Goal: Communication & Community: Share content

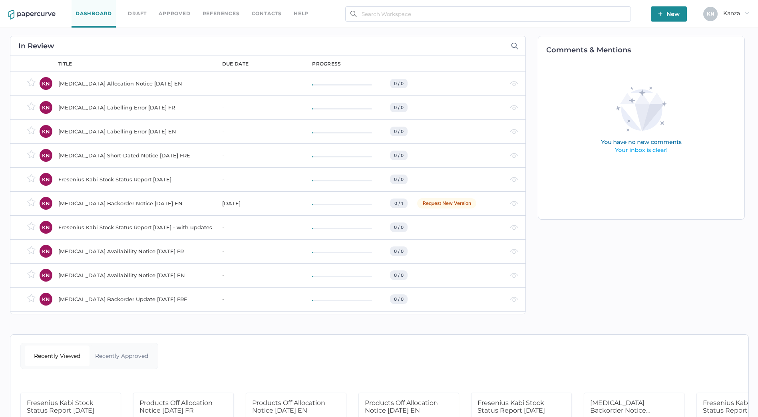
click at [263, 11] on link "Contacts" at bounding box center [267, 13] width 30 height 9
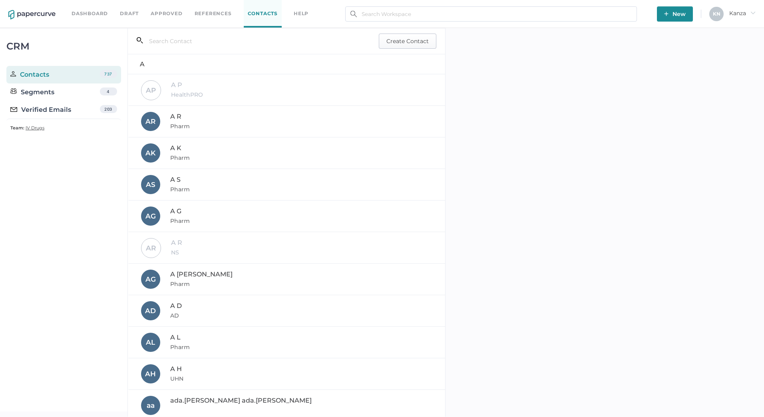
click at [410, 37] on span "Create Contact" at bounding box center [407, 41] width 42 height 14
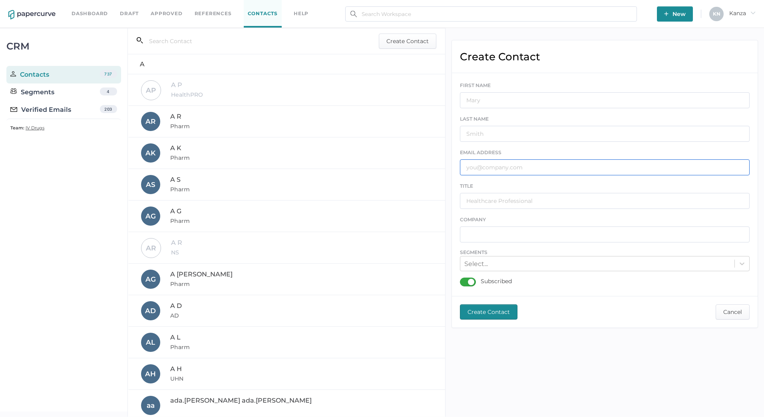
click at [495, 170] on input "text" at bounding box center [605, 167] width 290 height 16
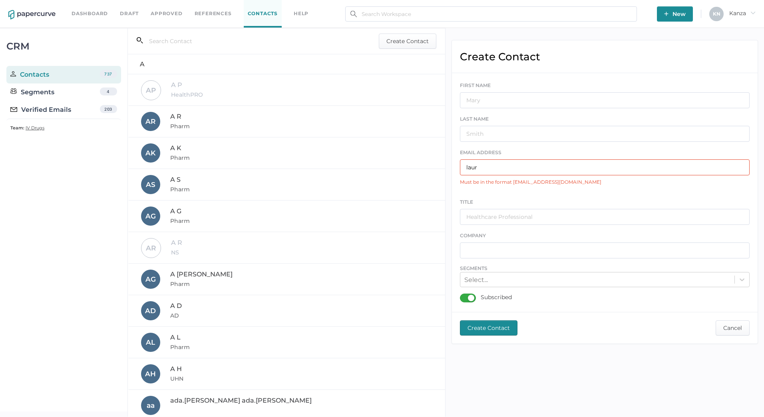
type input "[PERSON_NAME]"
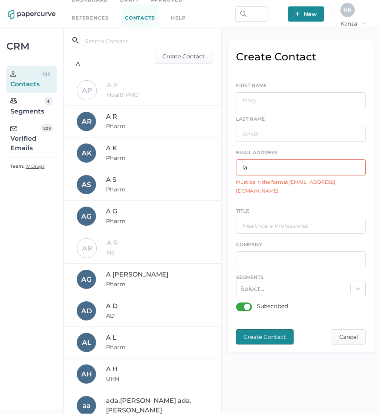
type input "l"
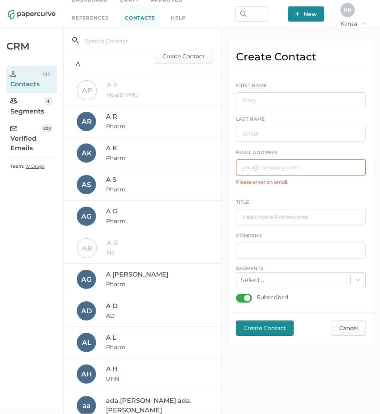
click at [270, 160] on input "text" at bounding box center [300, 167] width 129 height 16
paste input "[PERSON_NAME][EMAIL_ADDRESS][DOMAIN_NAME]"
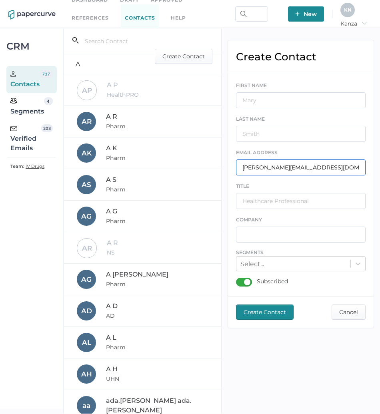
type input "[PERSON_NAME][EMAIL_ADDRESS][DOMAIN_NAME]"
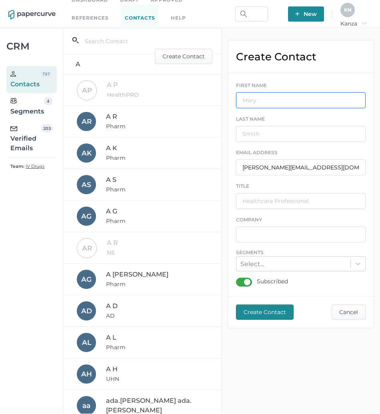
click at [284, 96] on input "text" at bounding box center [300, 100] width 129 height 16
type input "l"
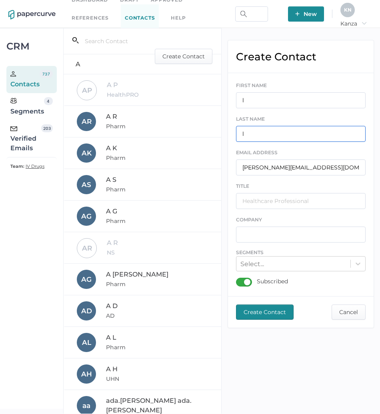
type input "l"
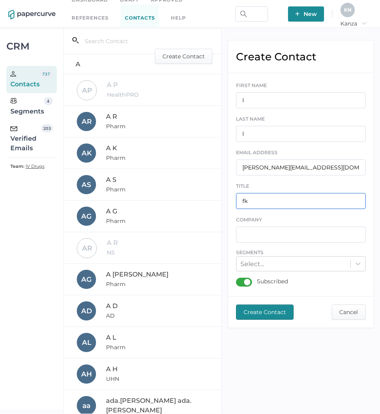
type input "fk"
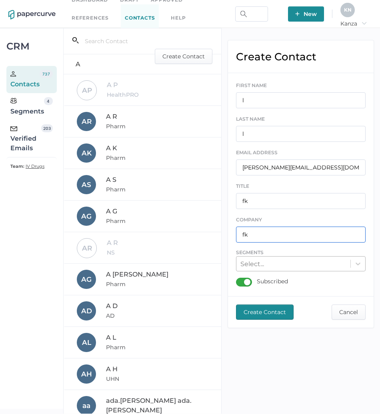
type input "fk"
click at [305, 262] on div "Select..." at bounding box center [293, 264] width 114 height 12
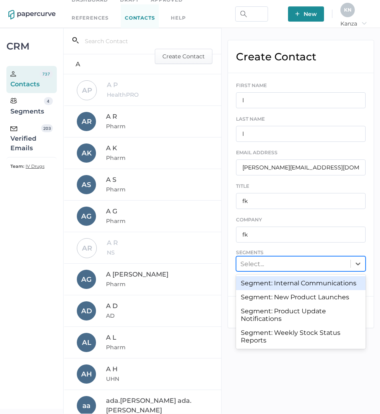
click at [299, 283] on div "Segment: Internal Communications" at bounding box center [300, 283] width 129 height 14
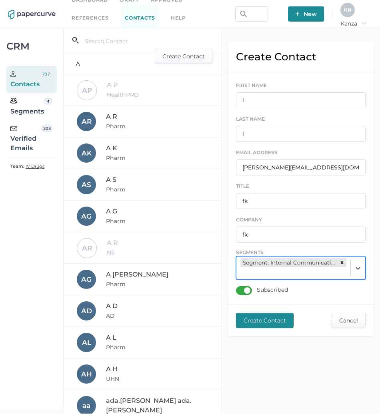
click at [259, 318] on span "Create Contact" at bounding box center [264, 320] width 42 height 14
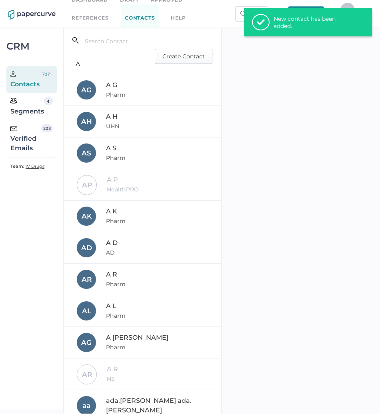
click at [185, 54] on span "Create Contact" at bounding box center [183, 56] width 42 height 14
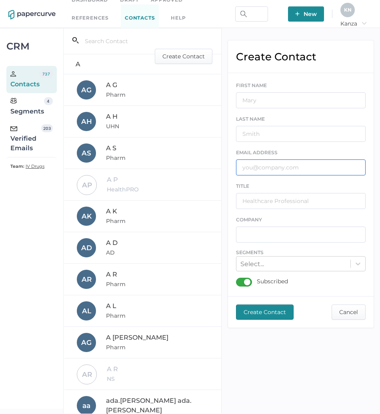
click at [264, 173] on input "text" at bounding box center [300, 167] width 129 height 16
click at [264, 171] on input "text" at bounding box center [300, 167] width 129 height 16
paste input "[EMAIL_ADDRESS][DOMAIN_NAME]"
type input "[EMAIL_ADDRESS][DOMAIN_NAME]"
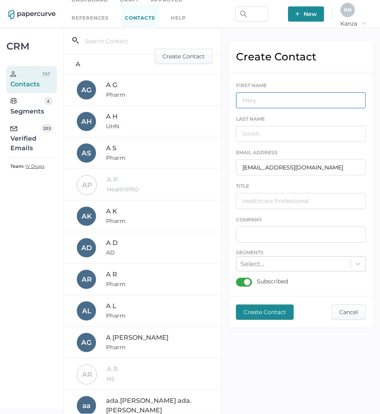
click at [278, 97] on input "text" at bounding box center [300, 100] width 129 height 16
type input "bk"
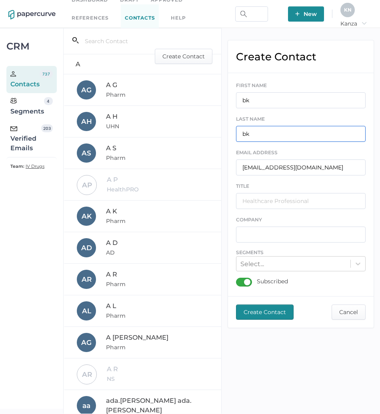
type input "bk"
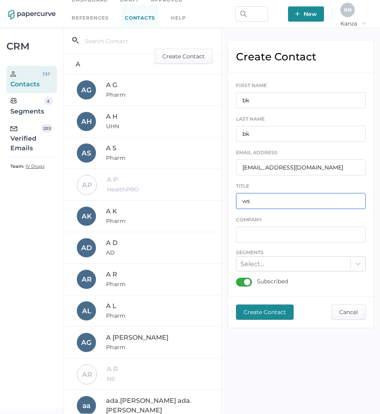
type input "ws"
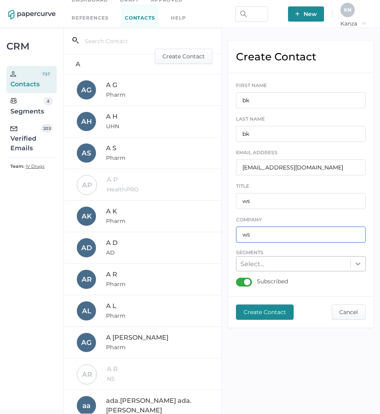
type input "ws"
click at [355, 266] on icon at bounding box center [358, 264] width 8 height 8
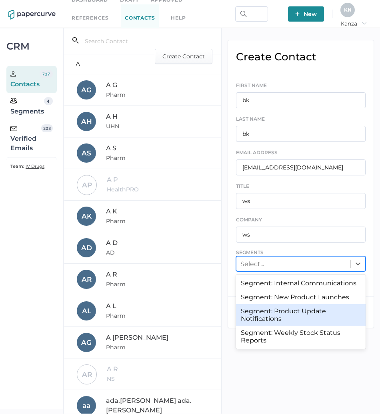
click at [338, 305] on div "Segment: Product Update Notifications" at bounding box center [300, 315] width 129 height 22
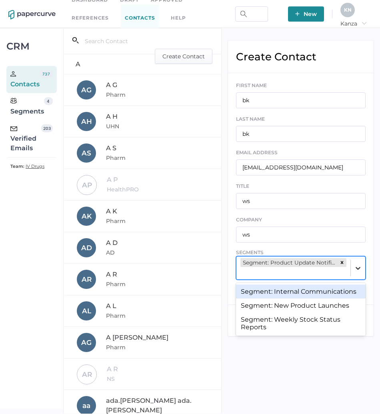
click at [361, 266] on icon at bounding box center [358, 268] width 8 height 8
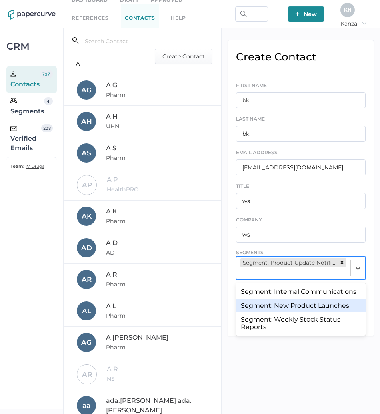
click at [340, 303] on div "Segment: New Product Launches" at bounding box center [300, 305] width 129 height 14
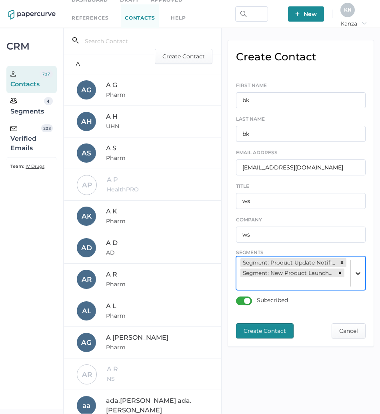
click at [358, 278] on div at bounding box center [357, 273] width 14 height 14
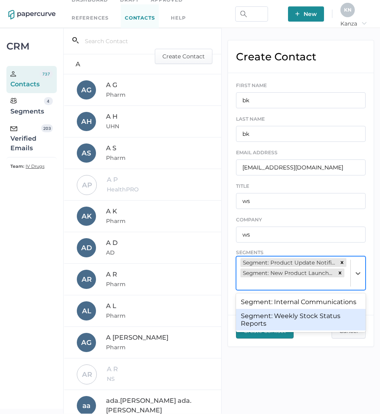
click at [338, 316] on div "Segment: Weekly Stock Status Reports" at bounding box center [300, 320] width 129 height 22
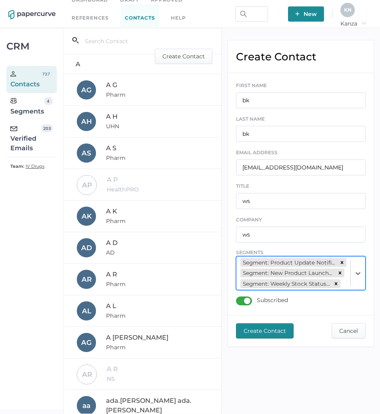
click at [272, 337] on span "Create Contact" at bounding box center [264, 331] width 42 height 14
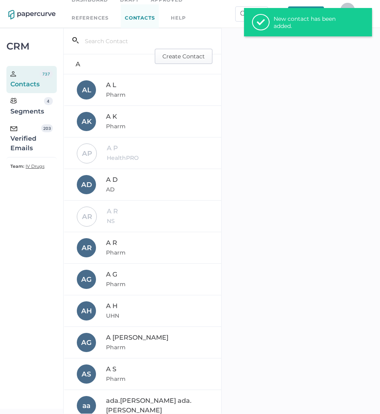
click at [181, 54] on span "Create Contact" at bounding box center [183, 56] width 42 height 14
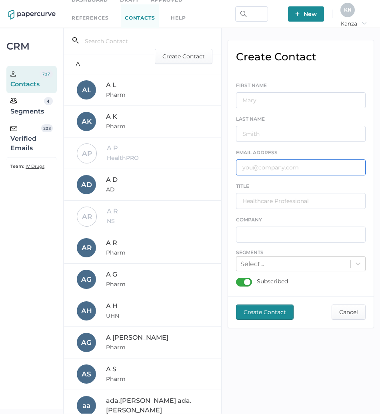
click at [260, 171] on input "text" at bounding box center [300, 167] width 129 height 16
paste input "[PERSON_NAME][EMAIL_ADDRESS][PERSON_NAME][DOMAIN_NAME]"
type input "[PERSON_NAME][EMAIL_ADDRESS][PERSON_NAME][DOMAIN_NAME]"
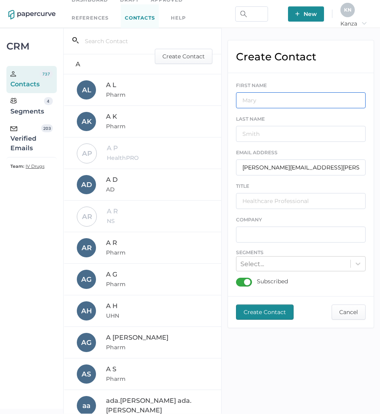
click at [278, 95] on input "text" at bounding box center [300, 100] width 129 height 16
type input "ng"
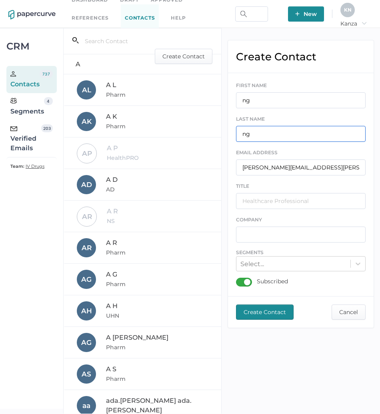
type input "ng"
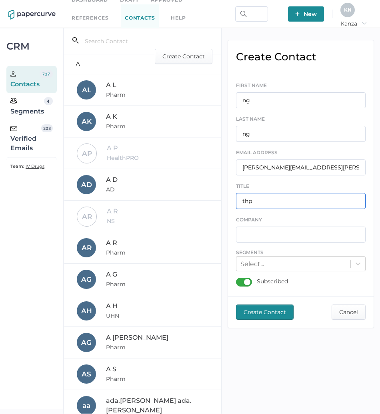
type input "thp"
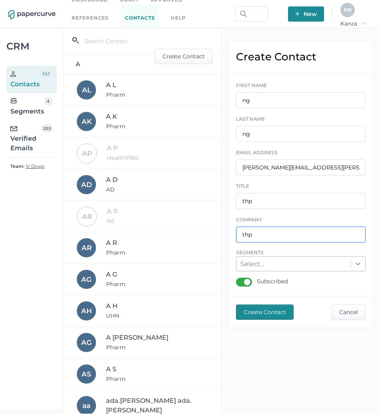
type input "thp"
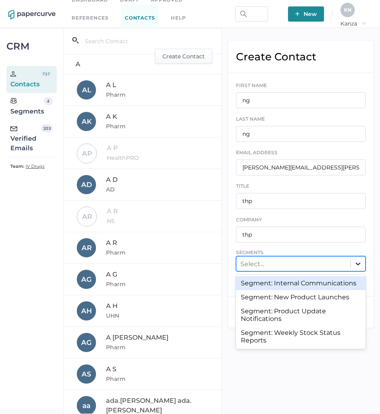
click at [359, 261] on icon at bounding box center [358, 264] width 8 height 8
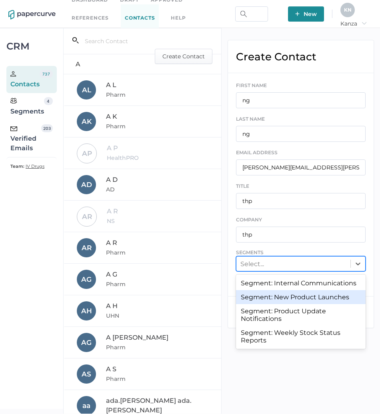
click at [335, 297] on div "Segment: New Product Launches" at bounding box center [300, 297] width 129 height 14
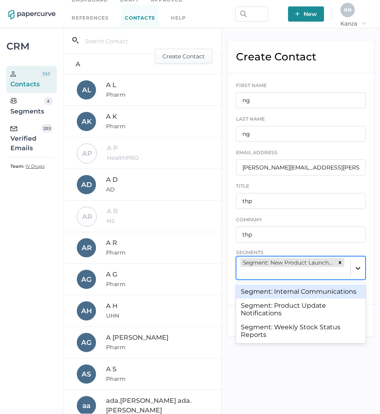
click at [356, 270] on icon at bounding box center [358, 268] width 8 height 8
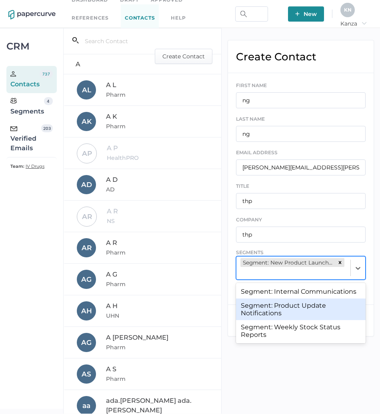
click at [328, 308] on div "Segment: Product Update Notifications" at bounding box center [300, 309] width 129 height 22
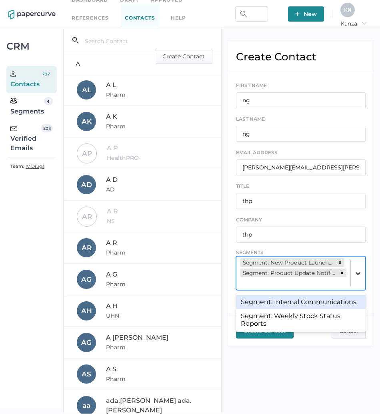
click at [356, 278] on div at bounding box center [357, 273] width 14 height 14
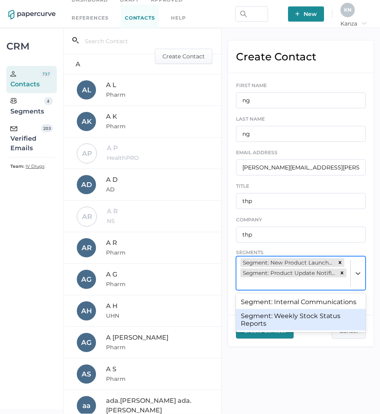
click at [317, 320] on div "Segment: Weekly Stock Status Reports" at bounding box center [300, 320] width 129 height 22
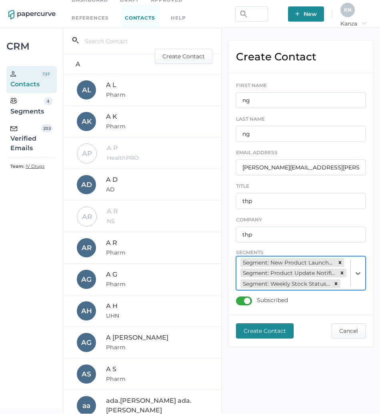
click at [278, 336] on span "Create Contact" at bounding box center [264, 331] width 42 height 14
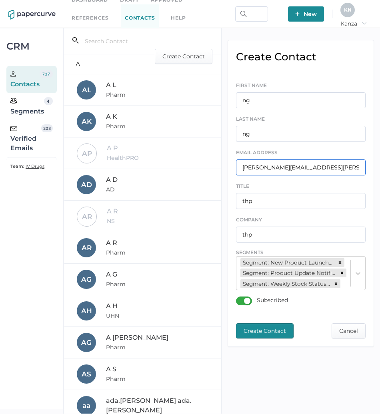
click at [282, 167] on input "[PERSON_NAME][EMAIL_ADDRESS][PERSON_NAME][DOMAIN_NAME]" at bounding box center [300, 167] width 129 height 16
paste input "[EMAIL_ADDRESS]"
type input "[EMAIL_ADDRESS][DOMAIN_NAME]"
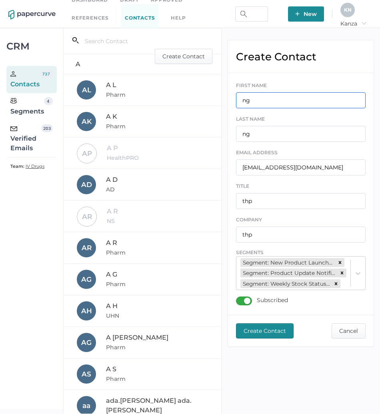
click at [264, 97] on input "ng" at bounding box center [300, 100] width 129 height 16
type input "c"
type input "CR"
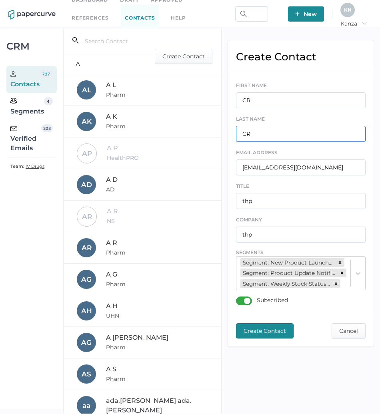
type input "CR"
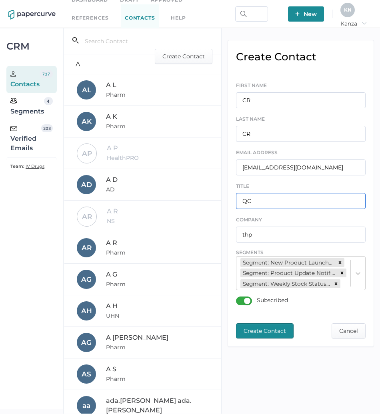
type input "QC"
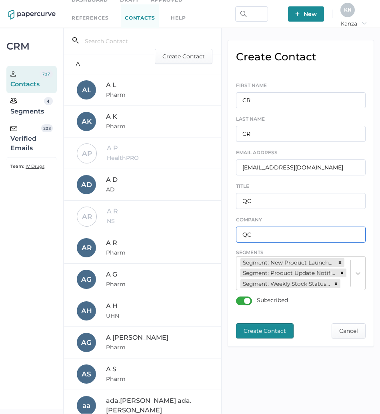
type input "QC"
click at [273, 346] on div "Create Contact Cancel" at bounding box center [300, 330] width 145 height 31
click at [278, 335] on span "Create Contact" at bounding box center [264, 331] width 42 height 14
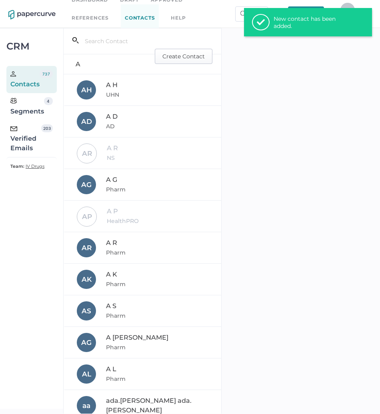
click at [184, 56] on span "Create Contact" at bounding box center [183, 56] width 42 height 14
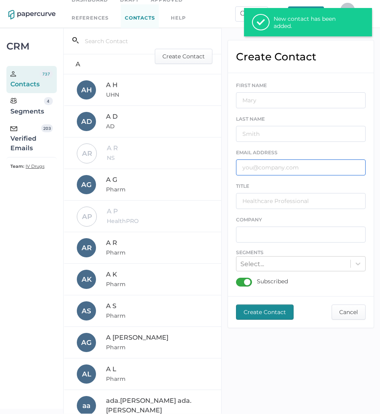
click at [257, 165] on input "text" at bounding box center [300, 167] width 129 height 16
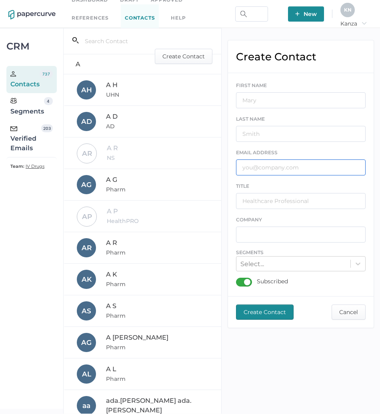
paste input "[PERSON_NAME][EMAIL_ADDRESS][DOMAIN_NAME]"
type input "[PERSON_NAME][EMAIL_ADDRESS][DOMAIN_NAME]"
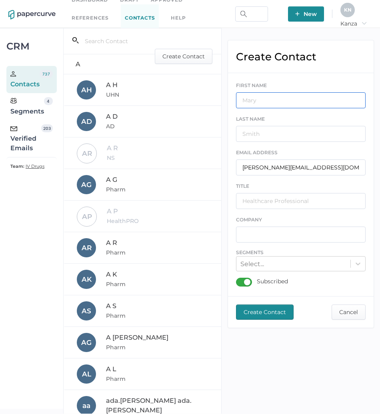
click at [273, 97] on input "text" at bounding box center [300, 100] width 129 height 16
type input "GS"
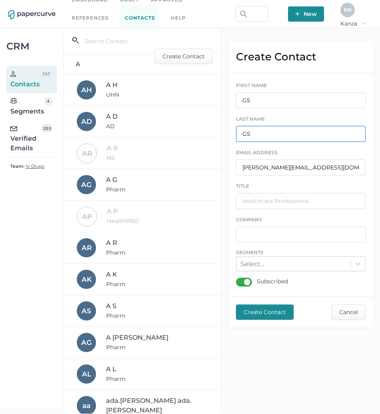
type input "GS"
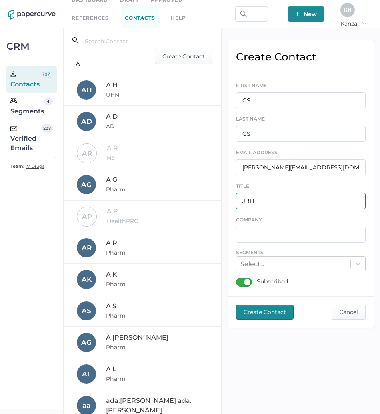
type input "JBH"
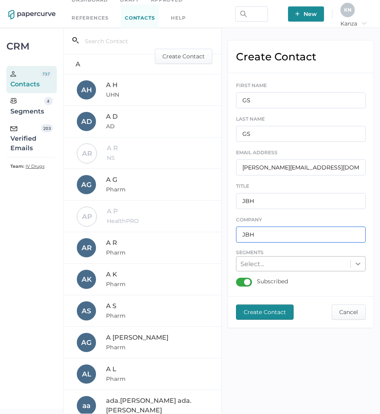
type input "JBH"
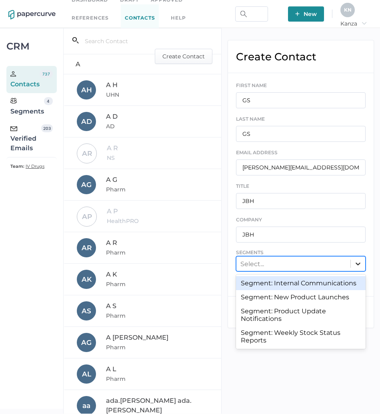
click at [355, 269] on div at bounding box center [357, 263] width 14 height 14
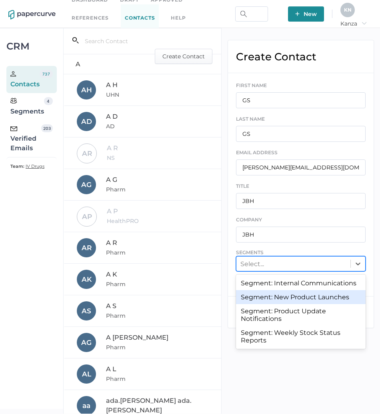
click at [332, 300] on div "Segment: New Product Launches" at bounding box center [300, 297] width 129 height 14
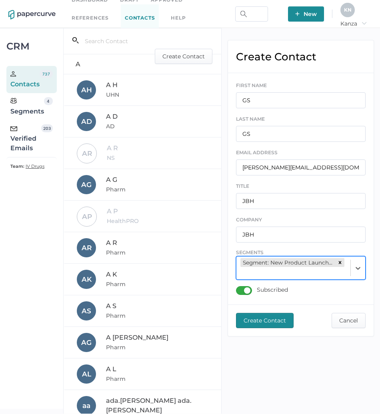
click at [362, 276] on div at bounding box center [357, 267] width 15 height 23
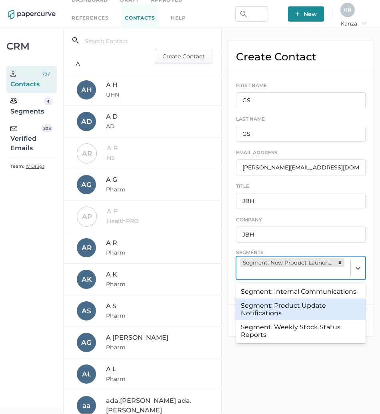
click at [331, 304] on div "Segment: Product Update Notifications" at bounding box center [300, 309] width 129 height 22
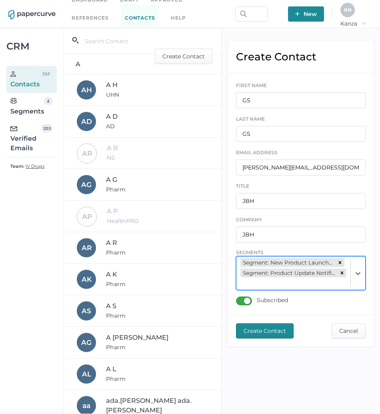
click at [366, 271] on div "FIRST NAME GS LAST NAME GS EMAIL ADDRESS [PERSON_NAME][EMAIL_ADDRESS][DOMAIN_NA…" at bounding box center [300, 194] width 145 height 242
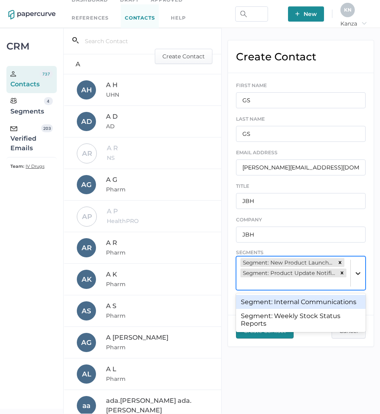
click at [362, 272] on div at bounding box center [357, 273] width 14 height 14
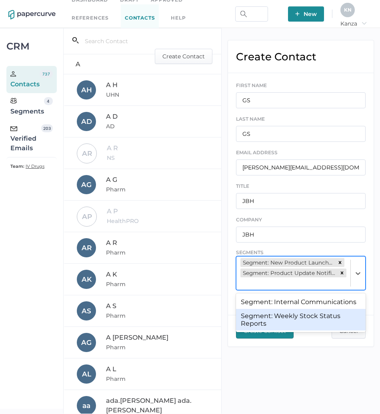
click at [342, 317] on div "Segment: Weekly Stock Status Reports" at bounding box center [300, 320] width 129 height 22
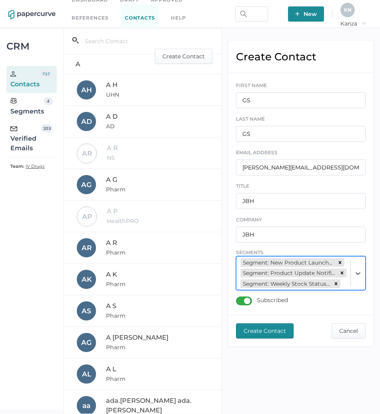
click at [264, 338] on span "Create Contact" at bounding box center [264, 331] width 42 height 14
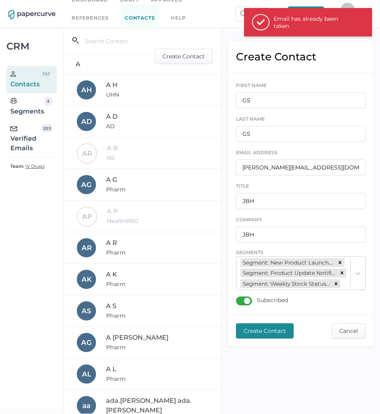
click at [286, 355] on div "Create Contact FIRST NAME GS LAST NAME GS EMAIL ADDRESS [PERSON_NAME][EMAIL_ADD…" at bounding box center [300, 221] width 158 height 386
click at [173, 67] on div "A" at bounding box center [142, 64] width 157 height 20
click at [175, 62] on span "Create Contact" at bounding box center [183, 56] width 42 height 14
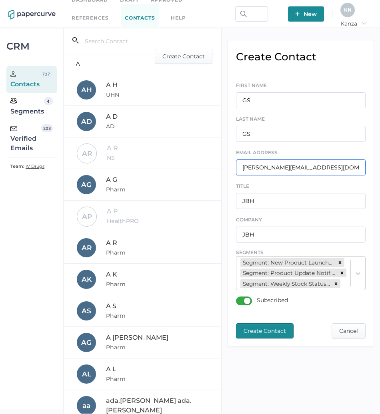
click at [270, 166] on input "[PERSON_NAME][EMAIL_ADDRESS][DOMAIN_NAME]" at bounding box center [300, 167] width 129 height 16
paste input "[PERSON_NAME].[PERSON_NAME]@thp"
type input "[PERSON_NAME][EMAIL_ADDRESS][PERSON_NAME][DOMAIN_NAME]"
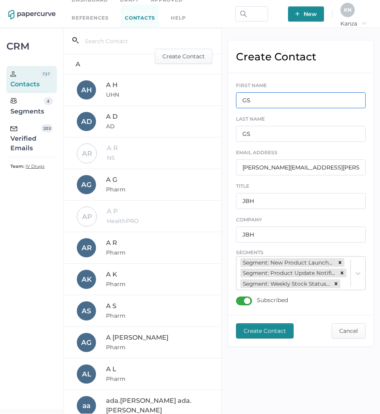
click at [274, 105] on input "GS" at bounding box center [300, 100] width 129 height 16
type input "ba"
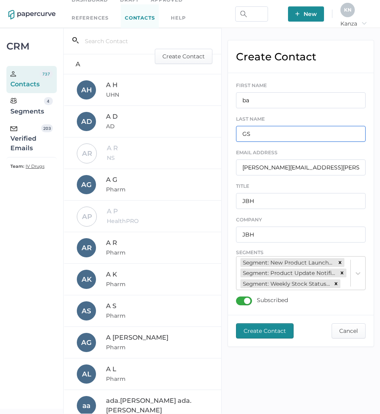
type input "b"
type input "BA"
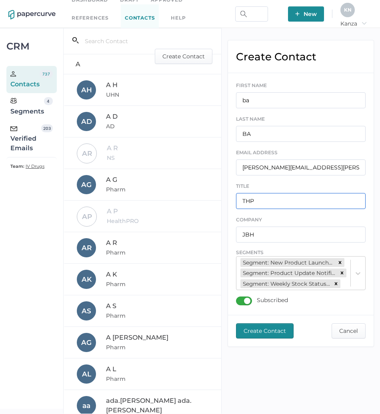
type input "THP"
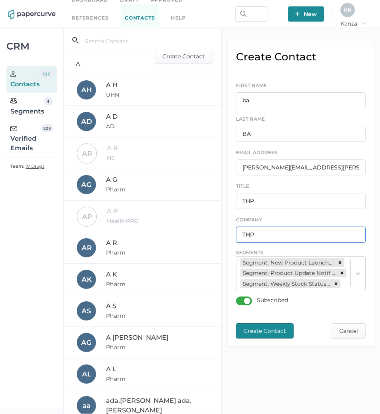
type input "THP"
click at [279, 333] on span "Create Contact" at bounding box center [264, 331] width 42 height 14
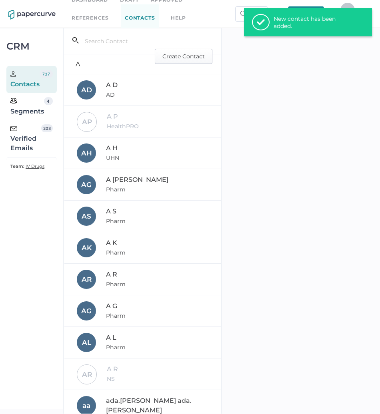
click at [183, 57] on span "Create Contact" at bounding box center [183, 56] width 42 height 14
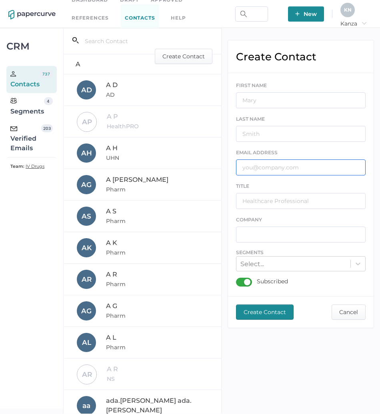
click at [275, 171] on input "text" at bounding box center [300, 167] width 129 height 16
paste input "[EMAIL_ADDRESS][DOMAIN_NAME]"
type input "[EMAIL_ADDRESS][DOMAIN_NAME]"
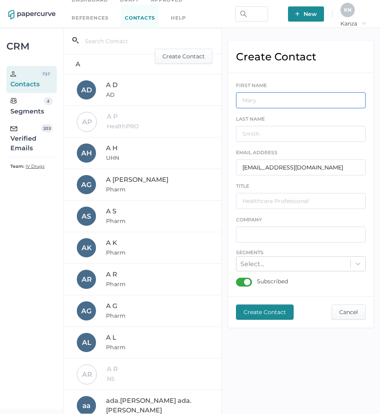
click at [280, 93] on input "text" at bounding box center [300, 100] width 129 height 16
type input "SB"
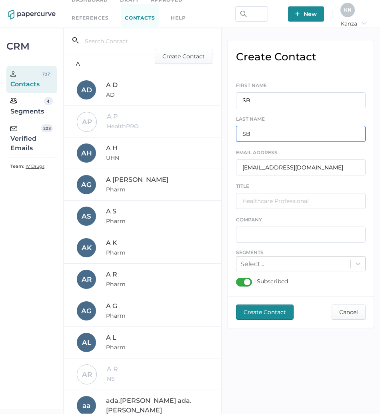
type input "SB"
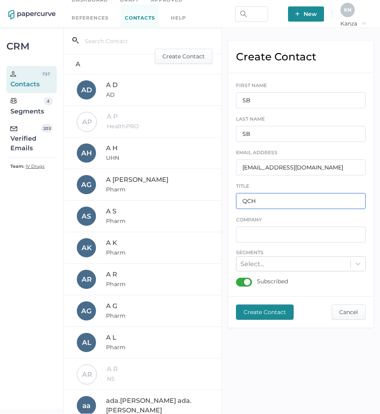
type input "QCH"
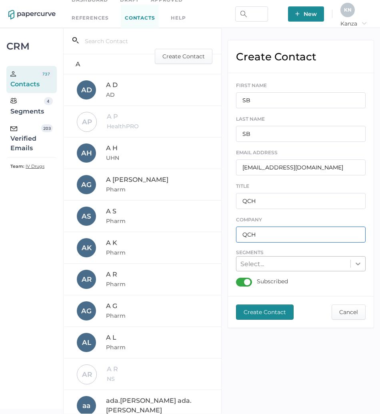
type input "QCH"
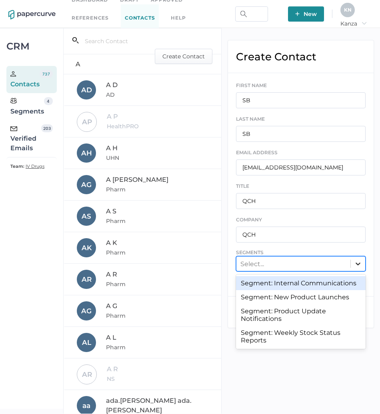
click at [359, 264] on icon at bounding box center [357, 263] width 5 height 3
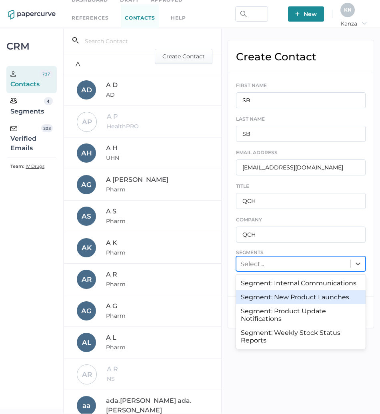
click at [339, 294] on div "Segment: New Product Launches" at bounding box center [300, 297] width 129 height 14
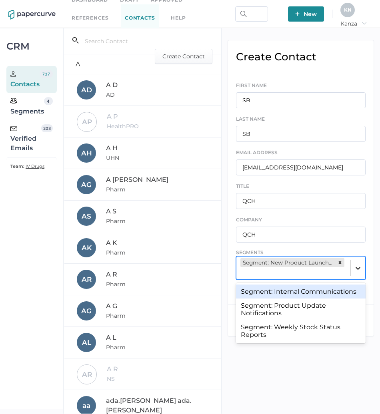
click at [360, 270] on icon at bounding box center [358, 268] width 8 height 8
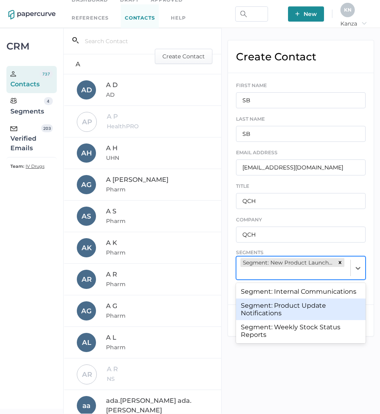
click at [338, 307] on div "Segment: Product Update Notifications" at bounding box center [300, 309] width 129 height 22
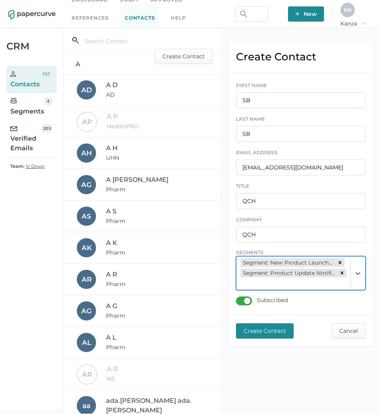
click at [352, 283] on div at bounding box center [357, 272] width 15 height 33
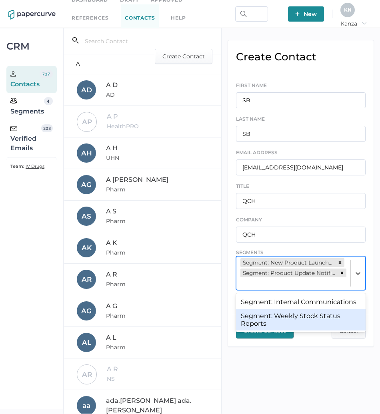
click at [340, 309] on div "Segment: Weekly Stock Status Reports" at bounding box center [300, 320] width 129 height 22
click at [340, 307] on div "Subscribed" at bounding box center [300, 301] width 129 height 10
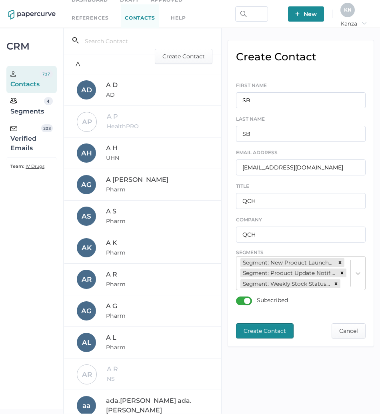
click at [264, 337] on span "Create Contact" at bounding box center [264, 331] width 42 height 14
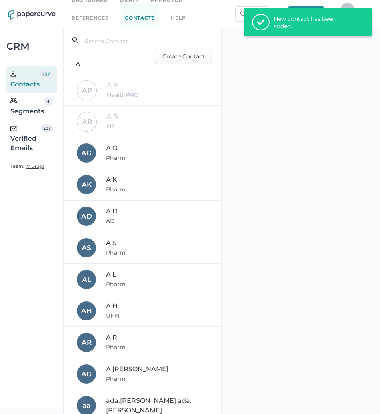
click at [188, 57] on span "Create Contact" at bounding box center [183, 56] width 42 height 14
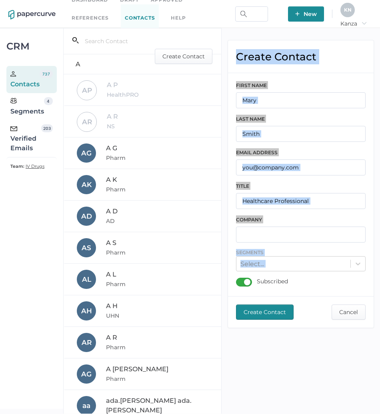
click at [283, 396] on div "Create Contact FIRST NAME LAST NAME EMAIL ADDRESS TITLE COMPANY Segments Select…" at bounding box center [300, 221] width 158 height 386
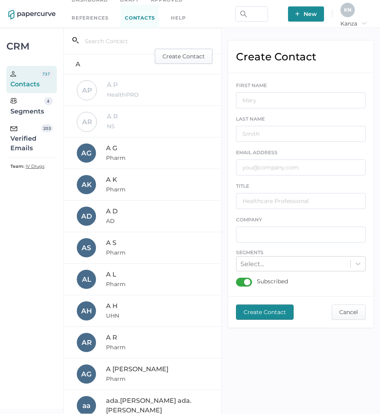
click at [179, 58] on span "Create Contact" at bounding box center [183, 56] width 42 height 14
click at [257, 167] on input "text" at bounding box center [300, 167] width 129 height 16
paste input "[EMAIL_ADDRESS][DOMAIN_NAME]"
type input "[EMAIL_ADDRESS][DOMAIN_NAME]"
click at [281, 102] on input "text" at bounding box center [300, 100] width 129 height 16
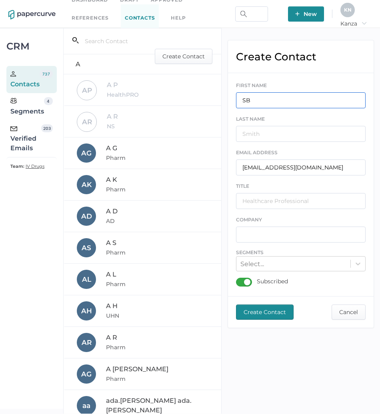
type input "SB"
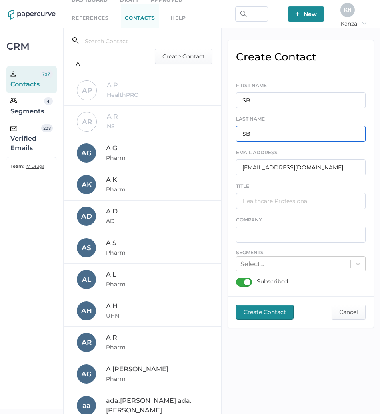
type input "SB"
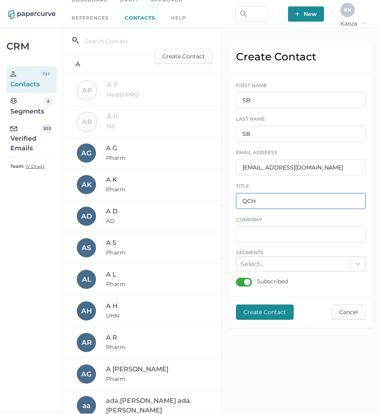
type input "QCH"
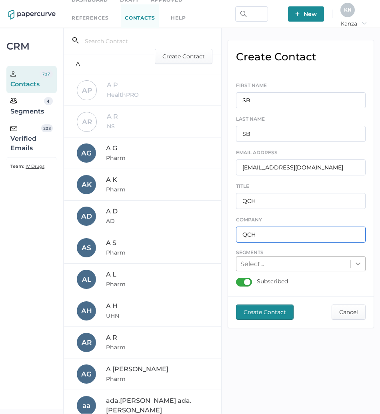
type input "QCH"
click at [363, 258] on div at bounding box center [357, 263] width 14 height 14
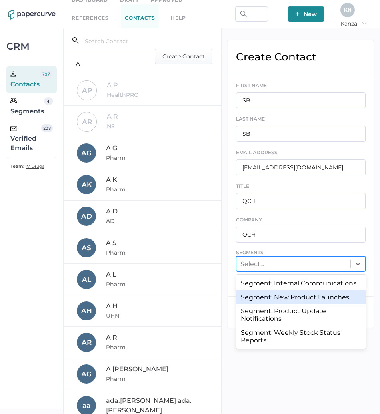
click at [344, 294] on div "Segment: New Product Launches" at bounding box center [300, 297] width 129 height 14
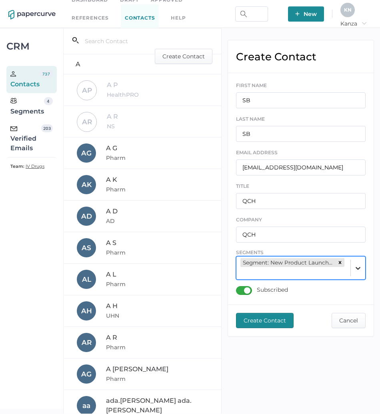
click at [360, 274] on div at bounding box center [357, 268] width 14 height 14
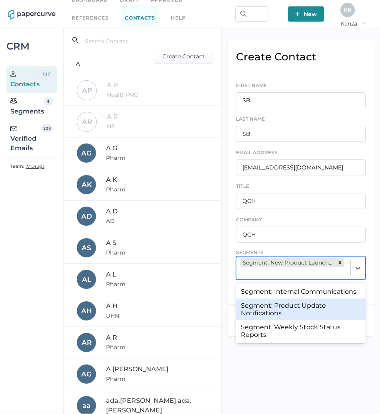
click at [347, 306] on div "Segment: Product Update Notifications" at bounding box center [300, 309] width 129 height 22
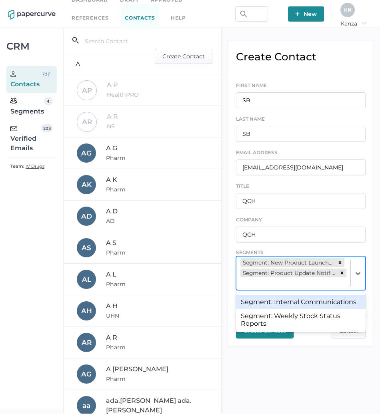
click at [361, 282] on div at bounding box center [357, 272] width 15 height 33
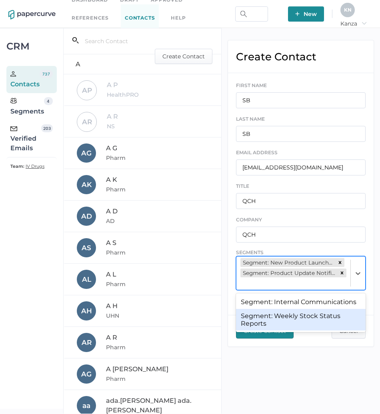
click at [344, 315] on div "Segment: Weekly Stock Status Reports" at bounding box center [300, 320] width 129 height 22
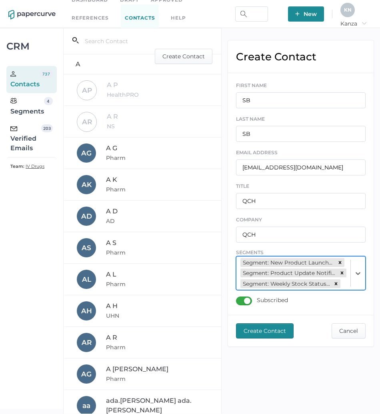
click at [273, 336] on span "Create Contact" at bounding box center [264, 331] width 42 height 14
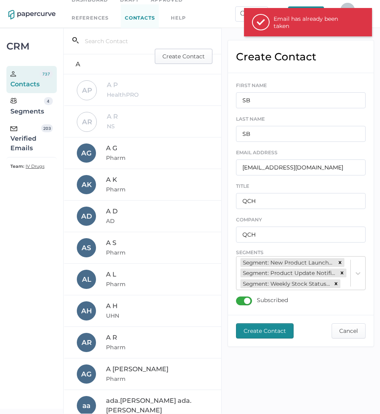
click at [193, 55] on span "Create Contact" at bounding box center [183, 56] width 42 height 14
click at [344, 338] on span "Cancel" at bounding box center [348, 331] width 19 height 14
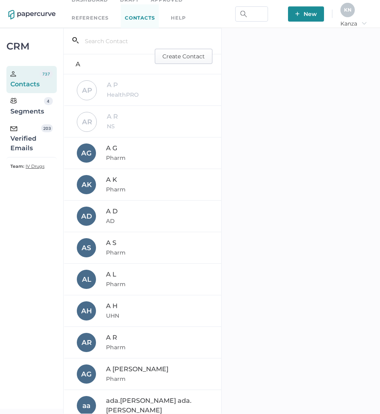
click at [164, 59] on span "Create Contact" at bounding box center [183, 56] width 42 height 14
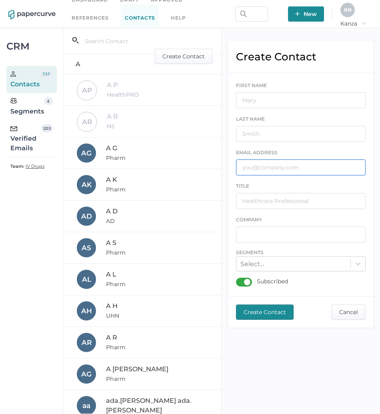
click at [254, 161] on input "text" at bounding box center [300, 167] width 129 height 16
click at [252, 162] on input "text" at bounding box center [300, 167] width 129 height 16
paste input "[PERSON_NAME][EMAIL_ADDRESS][PERSON_NAME][DOMAIN_NAME]"
type input "[PERSON_NAME][EMAIL_ADDRESS][PERSON_NAME][DOMAIN_NAME]"
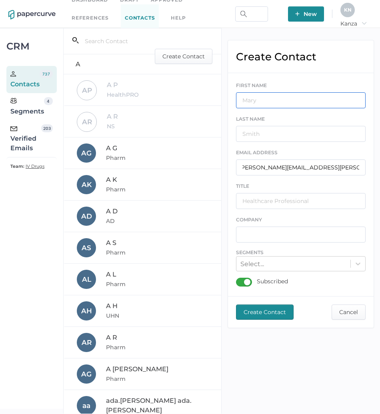
scroll to position [0, 0]
click at [276, 100] on input "text" at bounding box center [300, 100] width 129 height 16
type input "SM"
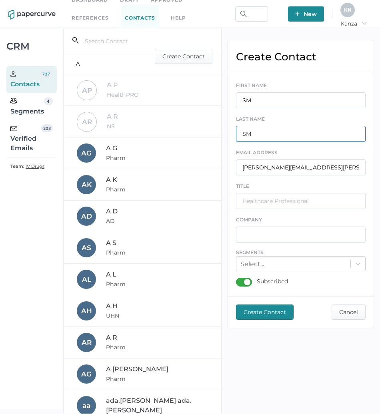
type input "SM"
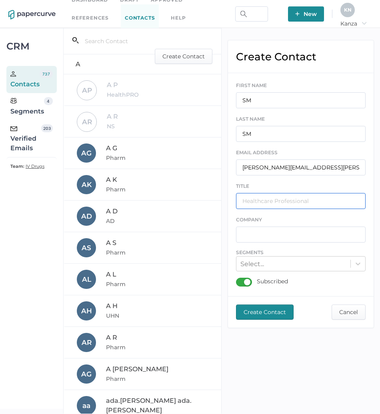
click at [252, 199] on input "text" at bounding box center [300, 201] width 129 height 16
type input "WOH"
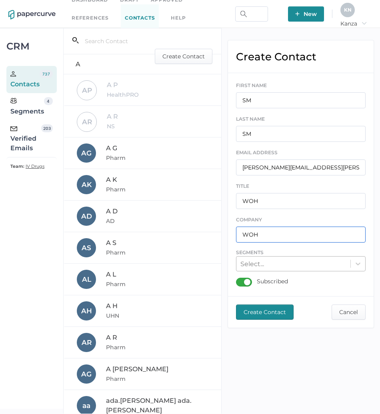
type input "WOH"
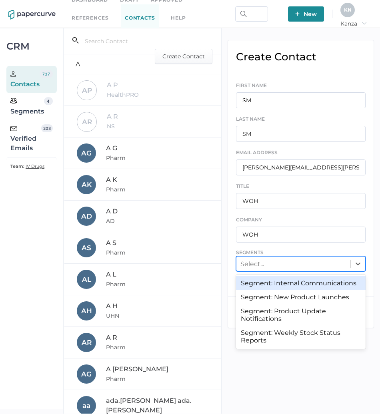
click at [282, 269] on div "Select..." at bounding box center [293, 264] width 114 height 12
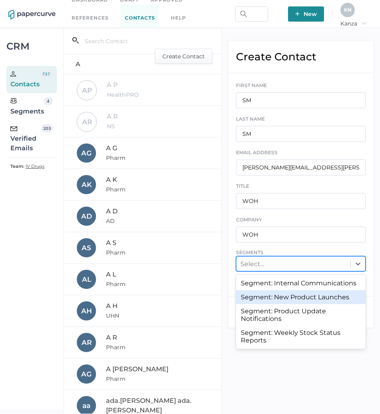
click at [291, 300] on div "Segment: New Product Launches" at bounding box center [300, 297] width 129 height 14
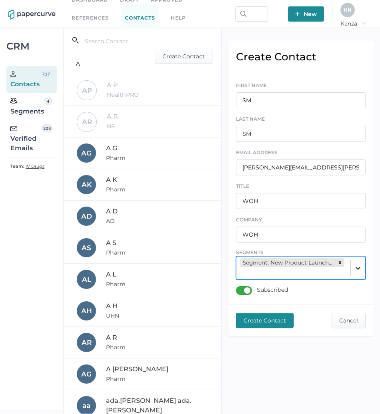
click at [355, 274] on div at bounding box center [357, 268] width 14 height 14
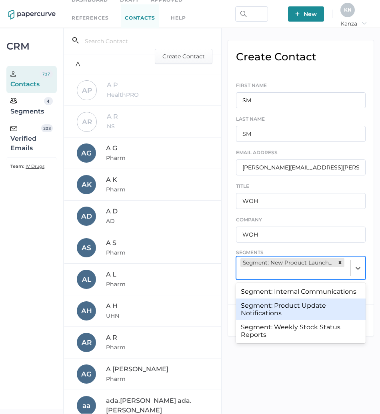
click at [336, 300] on div "Segment: Product Update Notifications" at bounding box center [300, 309] width 129 height 22
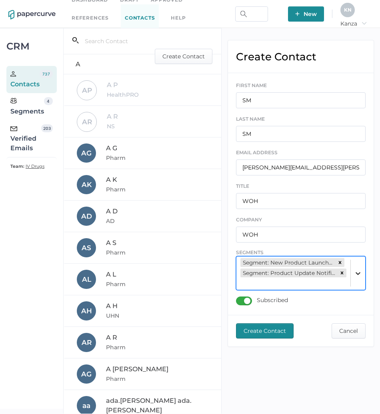
click at [359, 273] on icon at bounding box center [357, 273] width 5 height 3
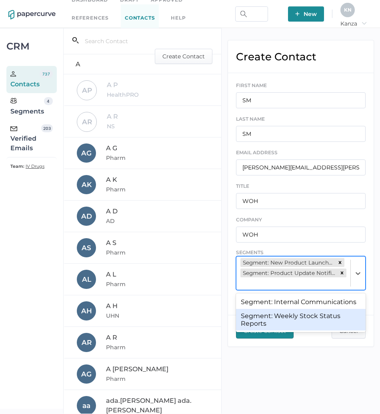
click at [336, 315] on div "Segment: Weekly Stock Status Reports" at bounding box center [300, 320] width 129 height 22
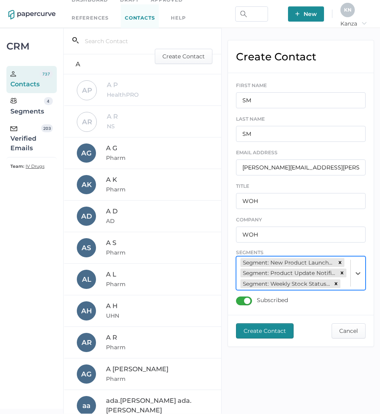
click at [271, 336] on span "Create Contact" at bounding box center [264, 331] width 42 height 14
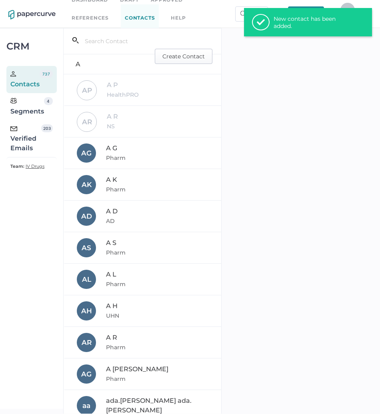
click at [175, 60] on span "Create Contact" at bounding box center [183, 56] width 42 height 14
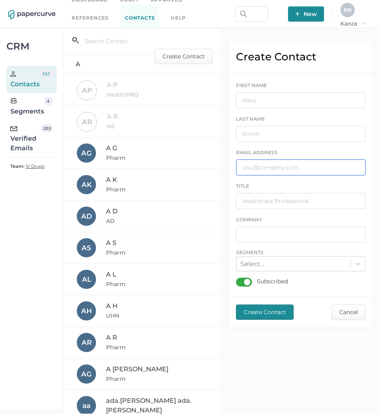
click at [274, 168] on input "text" at bounding box center [300, 167] width 129 height 16
paste input "[EMAIL_ADDRESS][DOMAIN_NAME]"
type input "[EMAIL_ADDRESS][DOMAIN_NAME]"
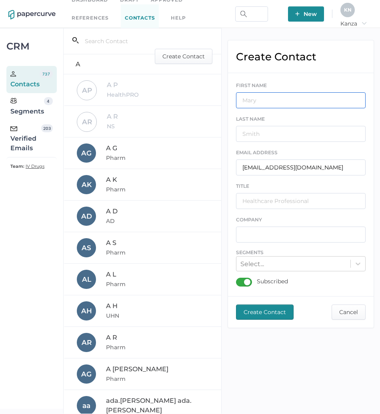
click at [275, 98] on input "text" at bounding box center [300, 100] width 129 height 16
type input "RI"
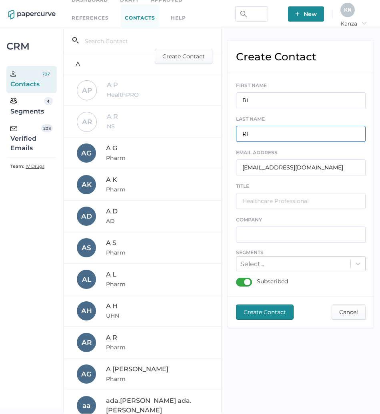
type input "RI"
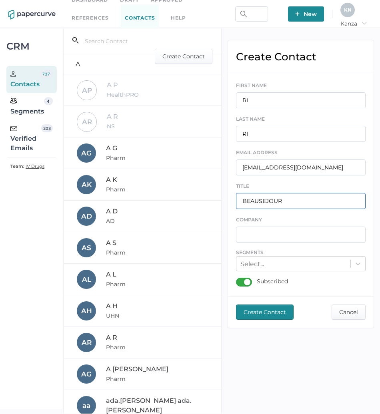
type input "BEAUSEJOUR"
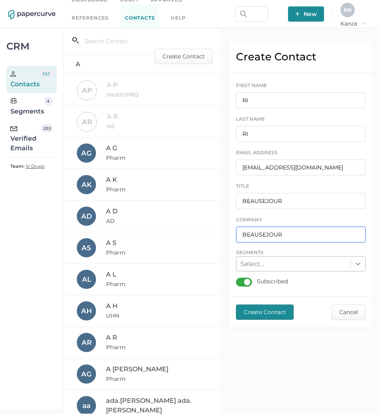
type input "BEAUSEJOUR"
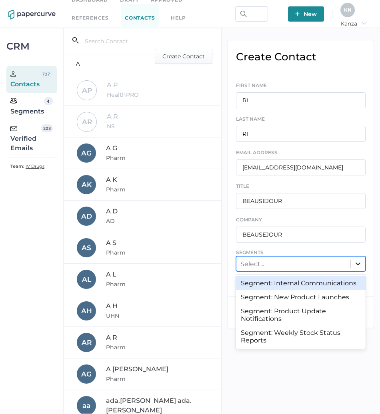
click at [359, 268] on icon at bounding box center [358, 264] width 8 height 8
click at [348, 289] on div "Segment: Internal Communications" at bounding box center [300, 283] width 129 height 14
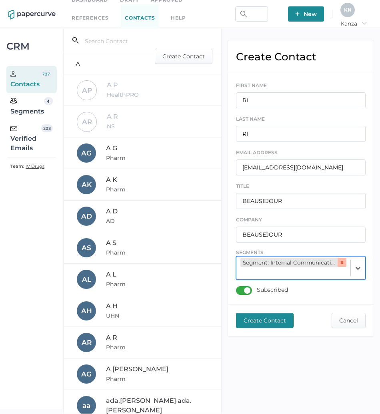
click at [343, 260] on icon at bounding box center [342, 263] width 6 height 6
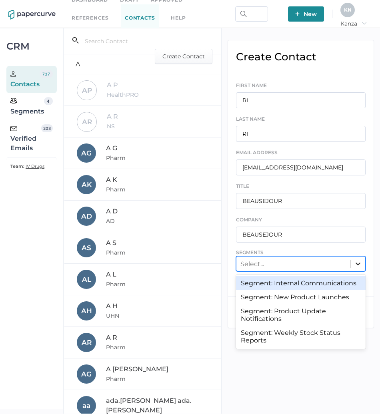
click at [355, 264] on icon at bounding box center [358, 264] width 8 height 8
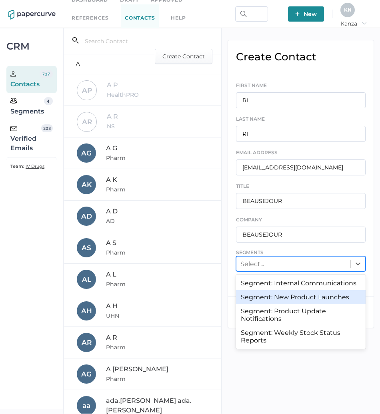
click at [342, 298] on div "Segment: New Product Launches" at bounding box center [300, 297] width 129 height 14
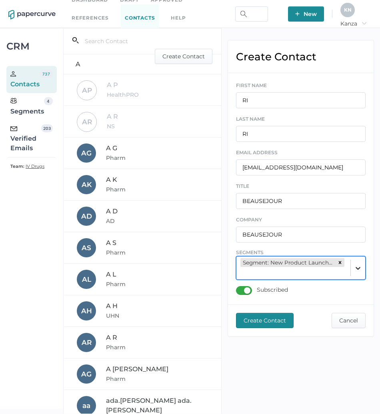
click at [358, 272] on div at bounding box center [357, 268] width 14 height 14
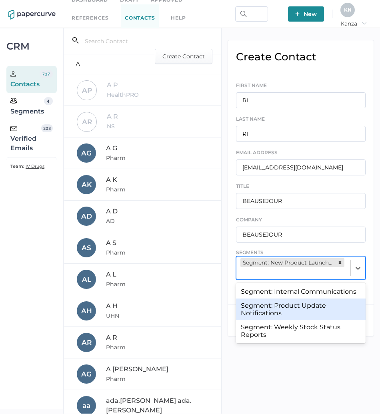
click at [344, 306] on div "Segment: Product Update Notifications" at bounding box center [300, 309] width 129 height 22
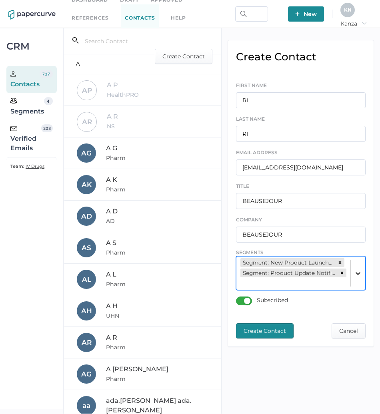
click at [358, 278] on div at bounding box center [357, 273] width 14 height 14
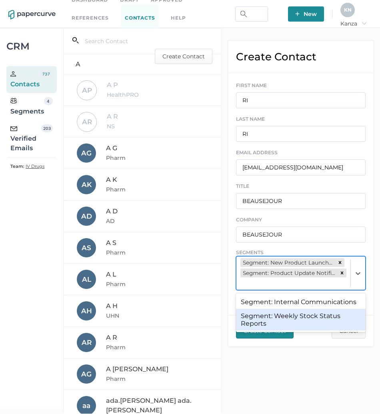
click at [342, 322] on div "Segment: Weekly Stock Status Reports" at bounding box center [300, 320] width 129 height 22
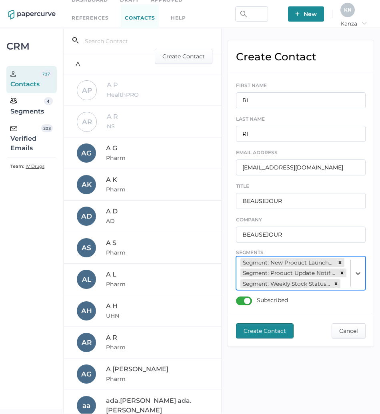
click at [275, 338] on span "Create Contact" at bounding box center [264, 331] width 42 height 14
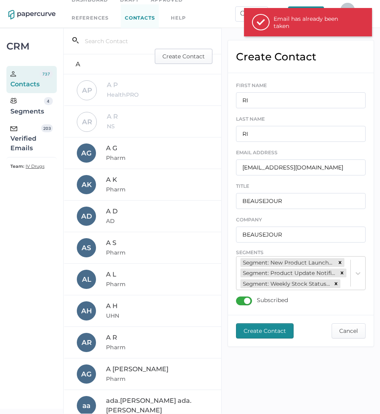
click at [170, 61] on span "Create Contact" at bounding box center [183, 56] width 42 height 14
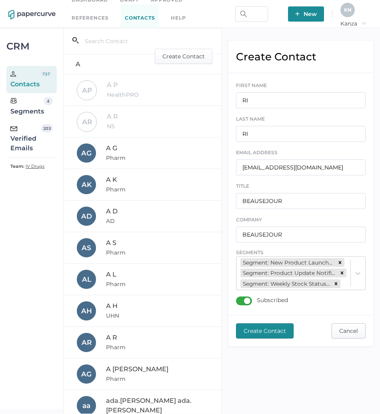
click at [349, 336] on span "Cancel" at bounding box center [348, 331] width 19 height 14
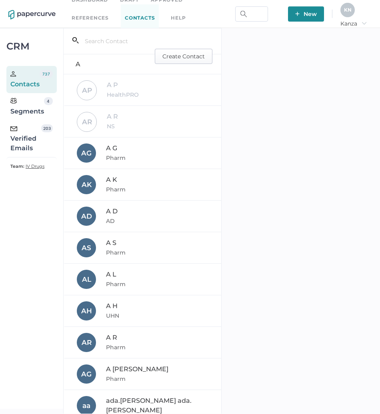
click at [177, 56] on span "Create Contact" at bounding box center [183, 56] width 42 height 14
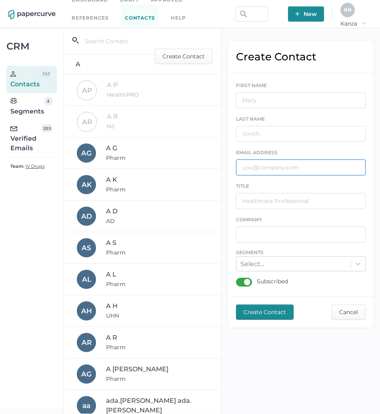
click at [272, 168] on input "text" at bounding box center [300, 167] width 129 height 16
paste input "[PERSON_NAME][EMAIL_ADDRESS][PERSON_NAME][DOMAIN_NAME]"
type input "[PERSON_NAME][EMAIL_ADDRESS][PERSON_NAME][DOMAIN_NAME]"
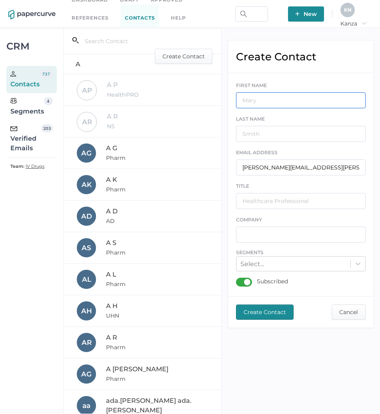
click at [295, 97] on input "text" at bounding box center [300, 100] width 129 height 16
type input "AF"
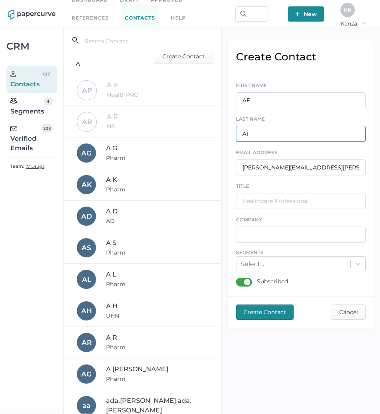
type input "AF"
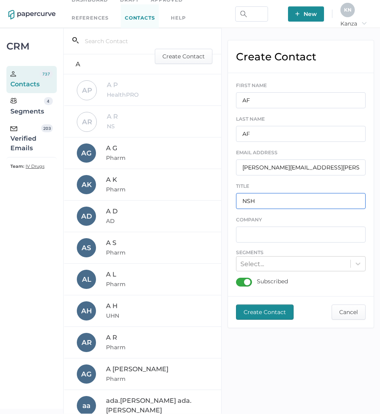
type input "NSH"
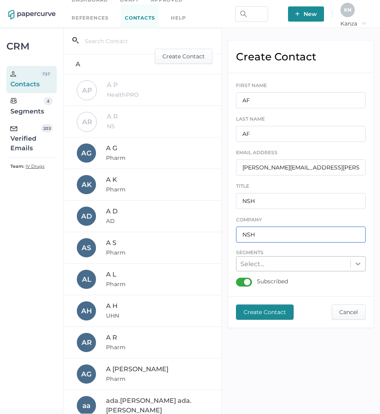
type input "NSH"
click at [358, 262] on icon at bounding box center [358, 264] width 8 height 8
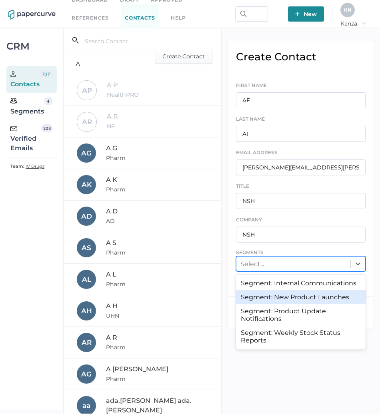
click at [337, 294] on div "Segment: New Product Launches" at bounding box center [300, 297] width 129 height 14
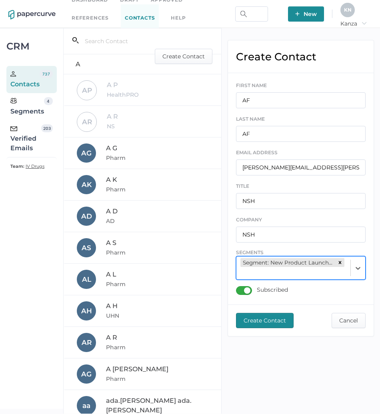
click at [354, 278] on div at bounding box center [357, 267] width 15 height 23
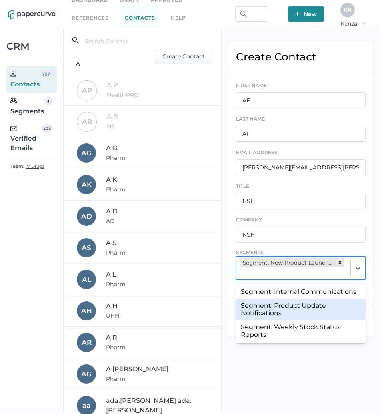
click at [339, 301] on div "Segment: Product Update Notifications" at bounding box center [300, 309] width 129 height 22
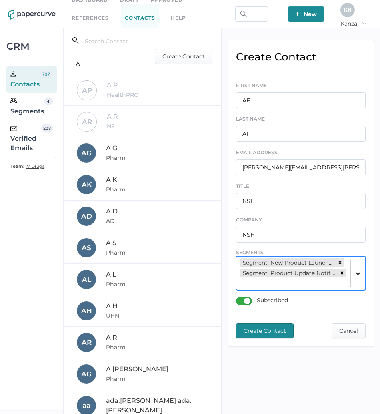
click at [358, 277] on div at bounding box center [357, 273] width 14 height 14
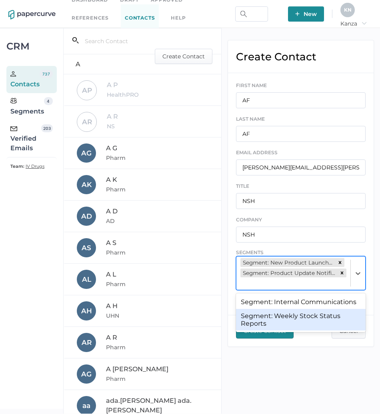
click at [342, 311] on div "Segment: Weekly Stock Status Reports" at bounding box center [300, 320] width 129 height 22
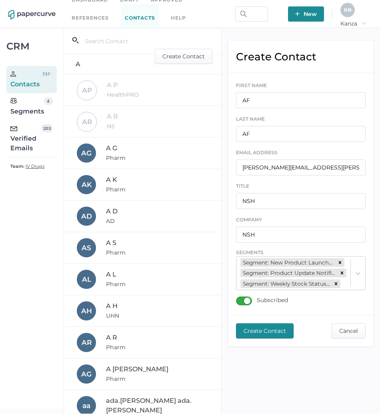
click at [270, 338] on span "Create Contact" at bounding box center [264, 331] width 42 height 14
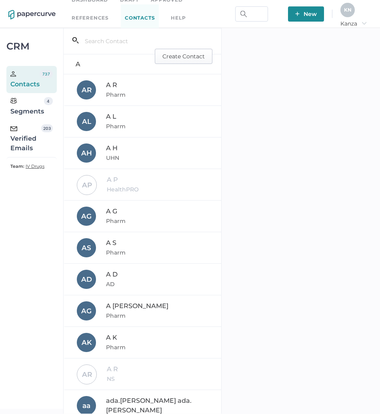
click at [165, 56] on span "Create Contact" at bounding box center [183, 56] width 42 height 14
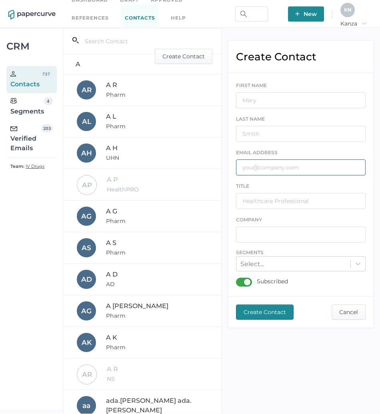
click at [270, 169] on input "text" at bounding box center [300, 167] width 129 height 16
paste input "[EMAIL_ADDRESS][DOMAIN_NAME]"
type input "[EMAIL_ADDRESS][DOMAIN_NAME]"
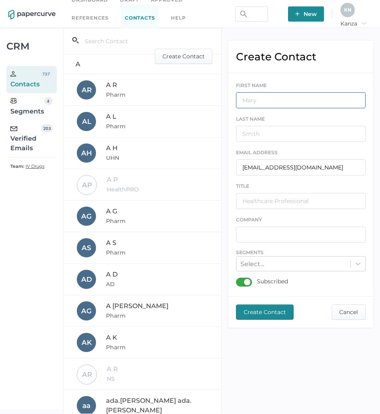
click at [284, 99] on input "text" at bounding box center [300, 100] width 129 height 16
type input "GR"
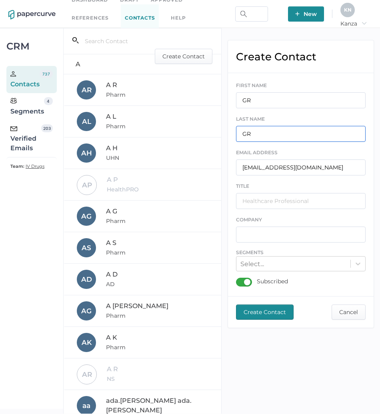
type input "GR"
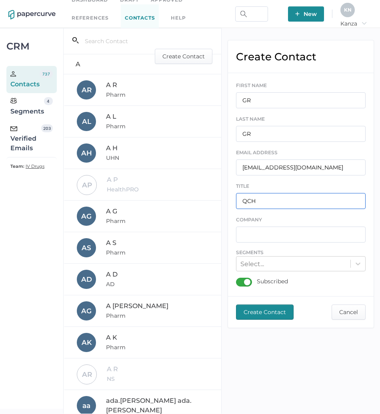
type input "QCH"
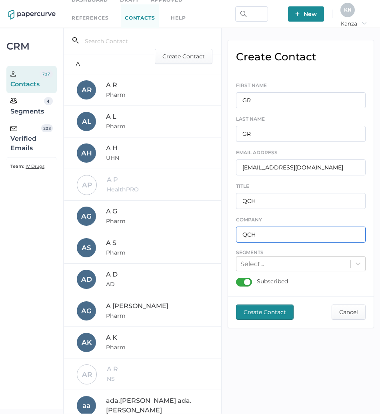
type input "QCH"
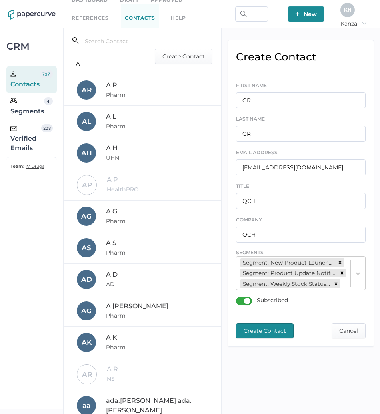
click at [257, 338] on span "Create Contact" at bounding box center [264, 331] width 42 height 14
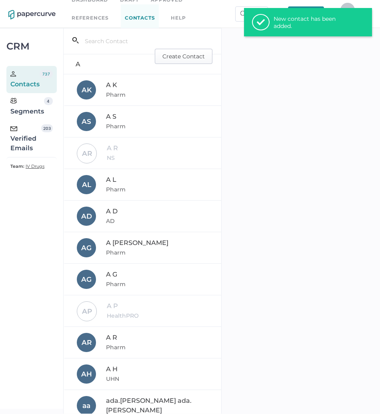
click at [179, 53] on span "Create Contact" at bounding box center [183, 56] width 42 height 14
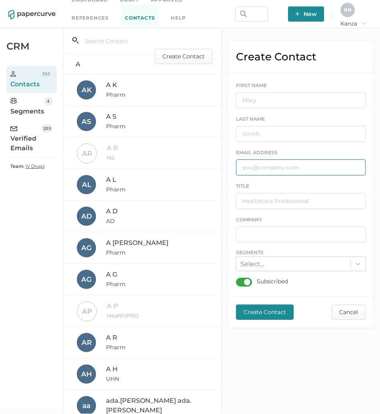
click at [265, 167] on input "text" at bounding box center [300, 167] width 129 height 16
paste input "[EMAIL_ADDRESS][DOMAIN_NAME]"
type input "[EMAIL_ADDRESS][DOMAIN_NAME]"
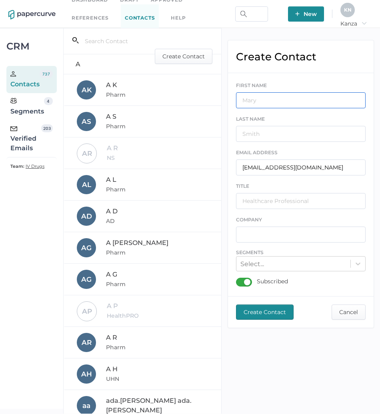
click at [279, 97] on input "text" at bounding box center [300, 100] width 129 height 16
type input "TL"
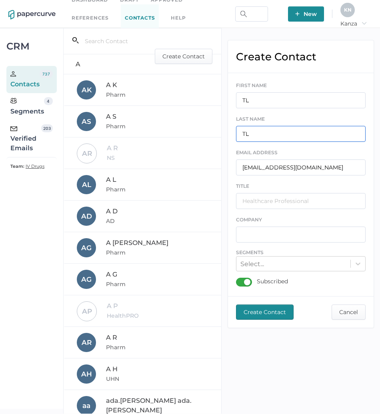
type input "TL"
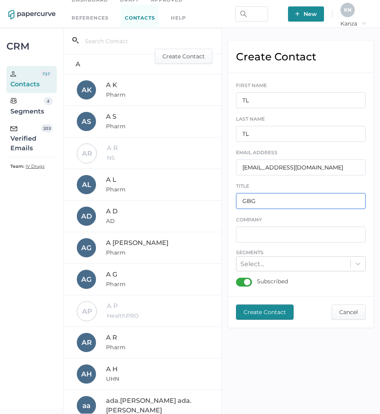
type input "GBG"
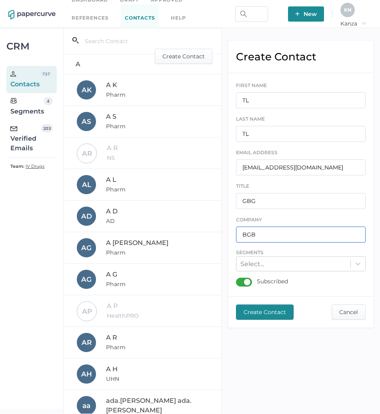
type input "BGB"
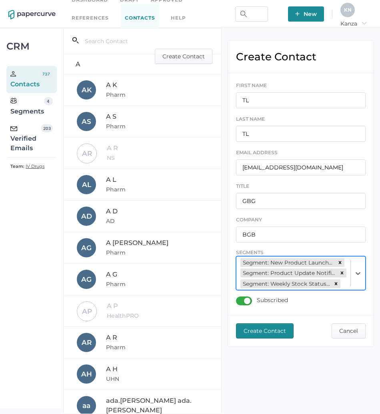
click at [248, 337] on span "Create Contact" at bounding box center [264, 331] width 42 height 14
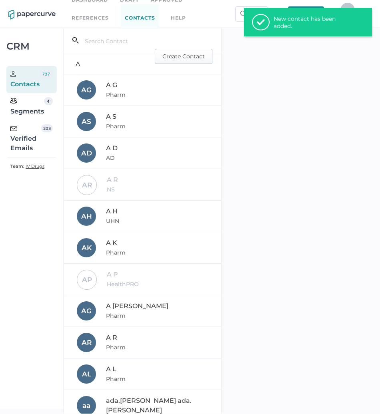
click at [173, 59] on span "Create Contact" at bounding box center [183, 56] width 42 height 14
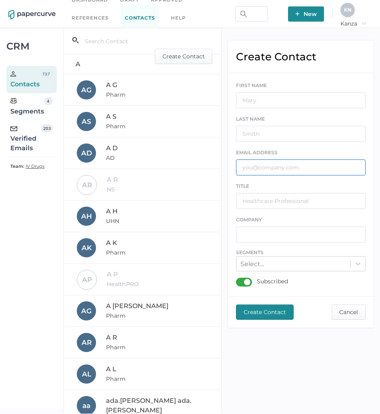
click at [267, 161] on input "text" at bounding box center [300, 167] width 129 height 16
paste input "[EMAIL_ADDRESS][DOMAIN_NAME]"
type input "[EMAIL_ADDRESS][DOMAIN_NAME]"
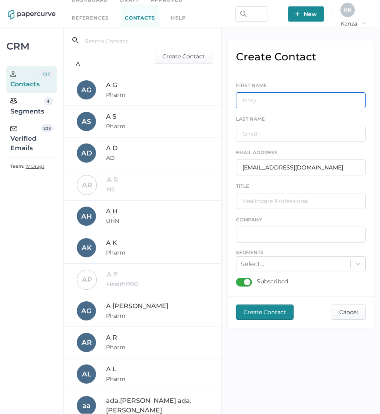
click at [278, 105] on input "text" at bounding box center [300, 100] width 129 height 16
type input "SF"
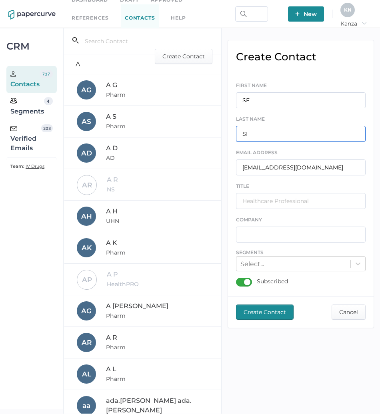
type input "SF"
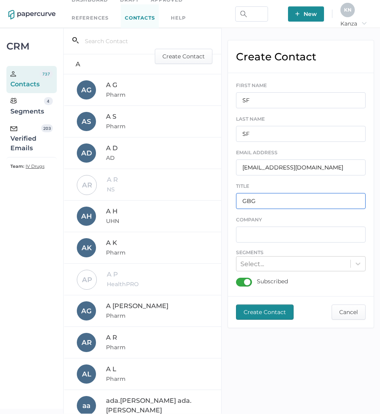
type input "GBG"
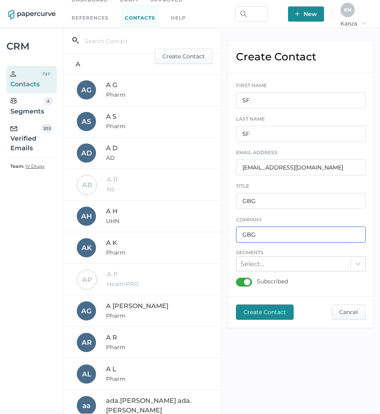
type input "GBG"
click at [285, 272] on div "FIRST NAME SF LAST NAME SF EMAIL ADDRESS [EMAIL_ADDRESS][DOMAIN_NAME] TITLE GBG…" at bounding box center [300, 184] width 129 height 213
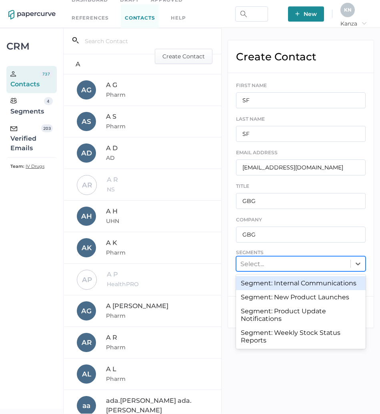
click at [314, 258] on div "Select..." at bounding box center [293, 264] width 114 height 12
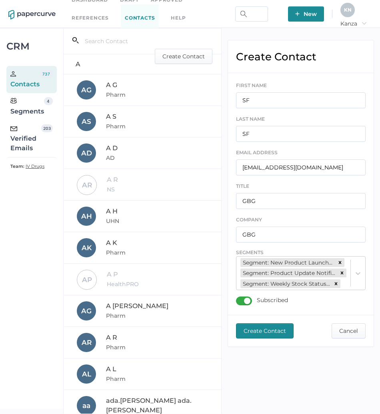
click at [267, 337] on span "Create Contact" at bounding box center [264, 331] width 42 height 14
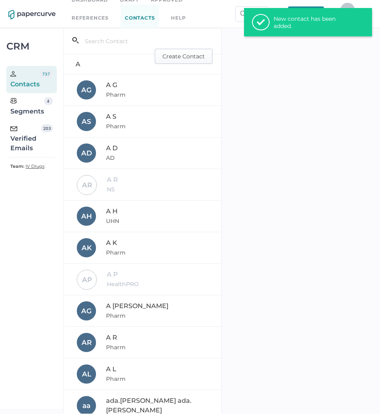
click at [175, 59] on span "Create Contact" at bounding box center [183, 56] width 42 height 14
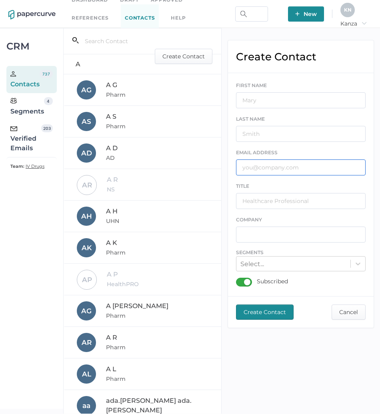
click at [254, 173] on input "text" at bounding box center [300, 167] width 129 height 16
paste input "[PERSON_NAME][EMAIL_ADDRESS][PERSON_NAME][DOMAIN_NAME]"
type input "[PERSON_NAME][EMAIL_ADDRESS][PERSON_NAME][DOMAIN_NAME]"
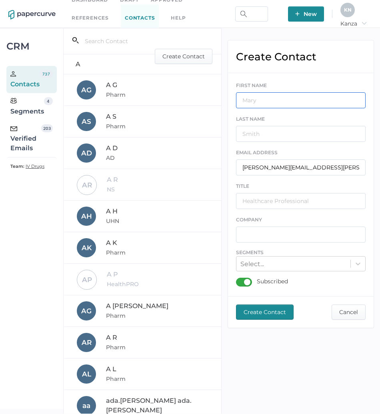
click at [277, 98] on input "text" at bounding box center [300, 100] width 129 height 16
type input "LP"
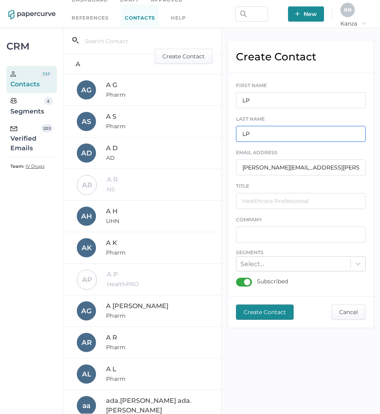
type input "LP"
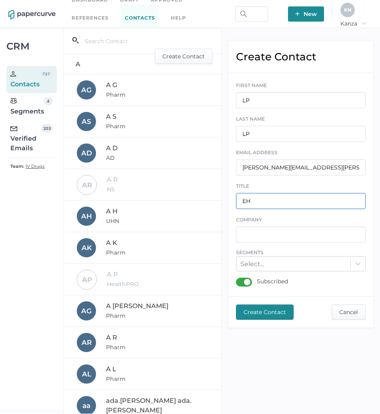
type input "EH"
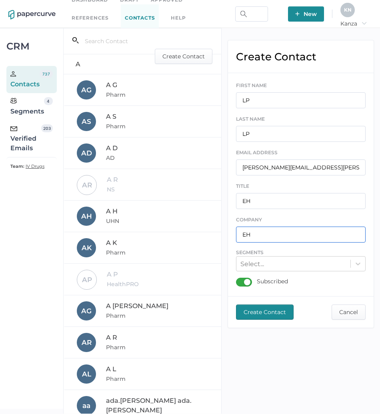
type input "EH"
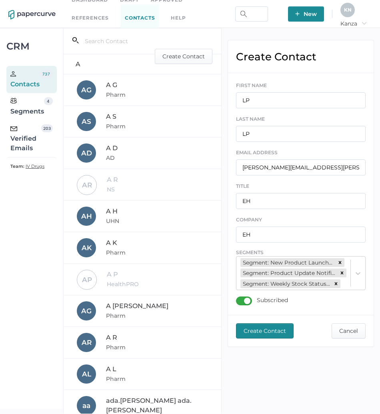
click at [271, 335] on span "Create Contact" at bounding box center [264, 331] width 42 height 14
click at [162, 56] on span "Create Contact" at bounding box center [183, 56] width 42 height 14
click at [337, 336] on button "Cancel" at bounding box center [348, 330] width 34 height 15
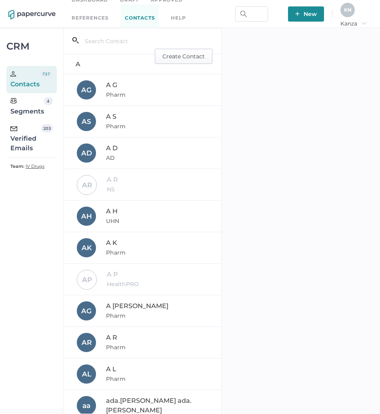
click at [190, 58] on span "Create Contact" at bounding box center [183, 56] width 42 height 14
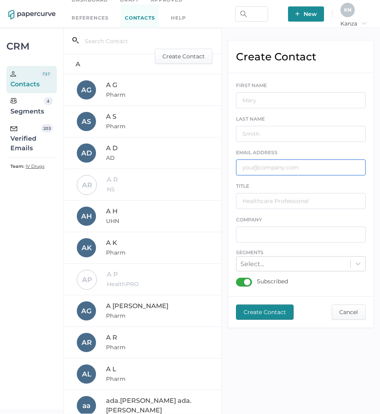
click at [285, 162] on input "text" at bounding box center [300, 167] width 129 height 16
paste input "[EMAIL_ADDRESS][DOMAIN_NAME]"
type input "[EMAIL_ADDRESS][DOMAIN_NAME]"
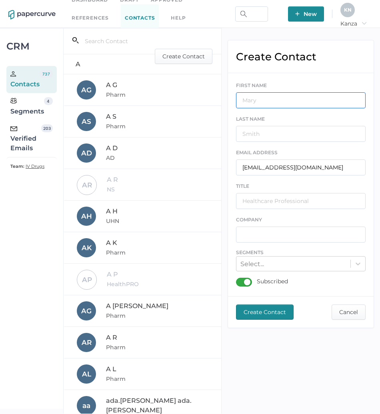
click at [280, 95] on input "text" at bounding box center [300, 100] width 129 height 16
type input "JT"
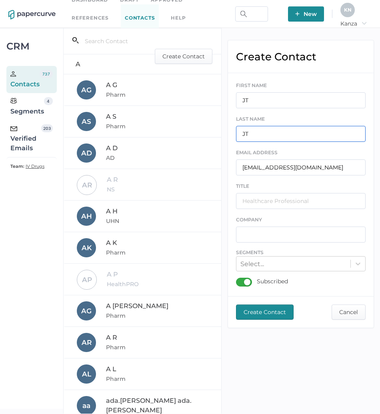
type input "JT"
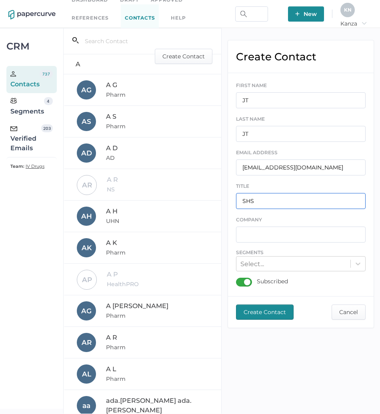
type input "SHS"
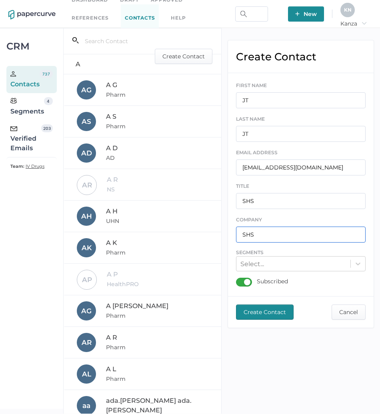
type input "SHS"
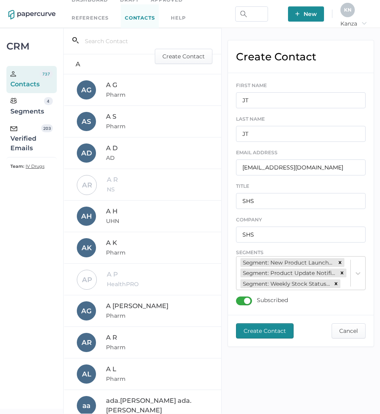
click at [258, 338] on span "Create Contact" at bounding box center [264, 331] width 42 height 14
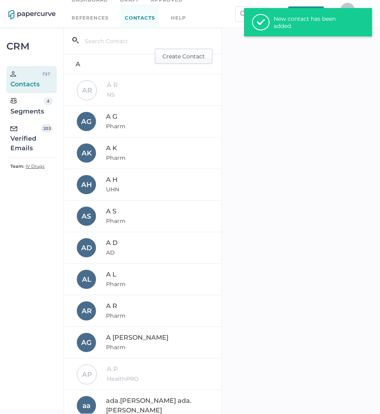
click at [179, 53] on span "Create Contact" at bounding box center [183, 56] width 42 height 14
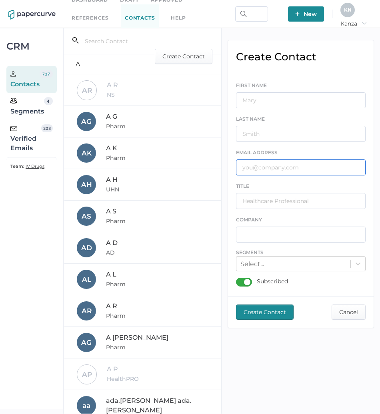
click at [284, 168] on input "text" at bounding box center [300, 167] width 129 height 16
paste input "[PERSON_NAME][EMAIL_ADDRESS][PERSON_NAME][DOMAIN_NAME]"
type input "[PERSON_NAME][EMAIL_ADDRESS][PERSON_NAME][DOMAIN_NAME]"
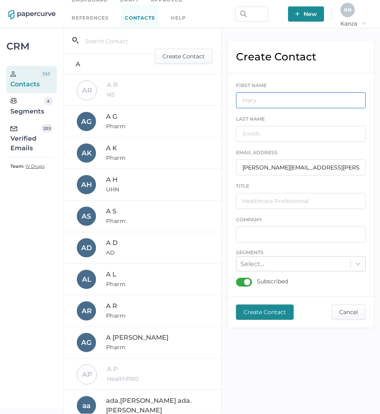
click at [287, 101] on input "text" at bounding box center [300, 100] width 129 height 16
type input "JH"
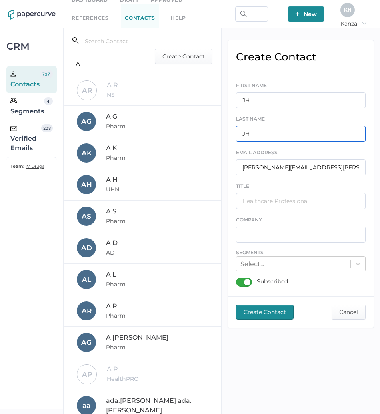
type input "JH"
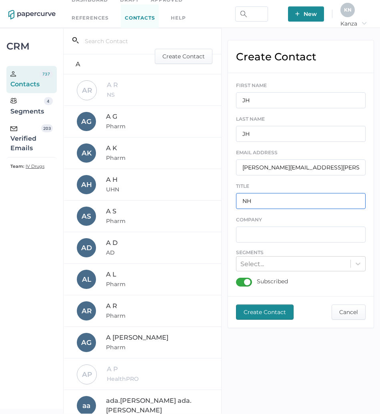
type input "NH"
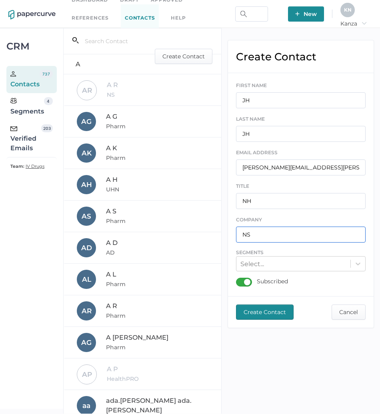
type input "NS"
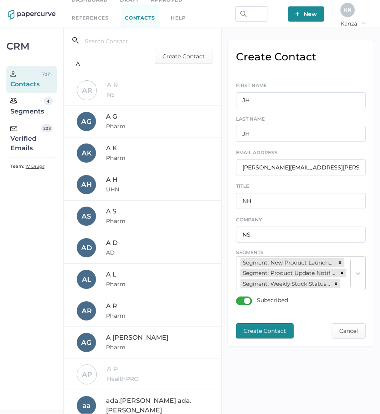
click at [272, 332] on span "Create Contact" at bounding box center [264, 331] width 42 height 14
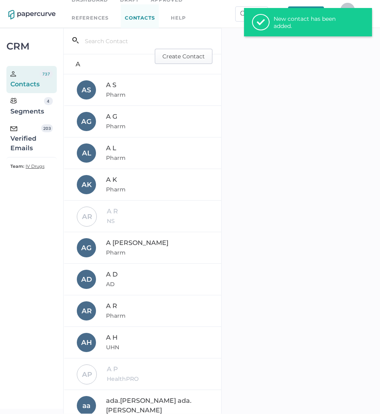
click at [171, 59] on span "Create Contact" at bounding box center [183, 56] width 42 height 14
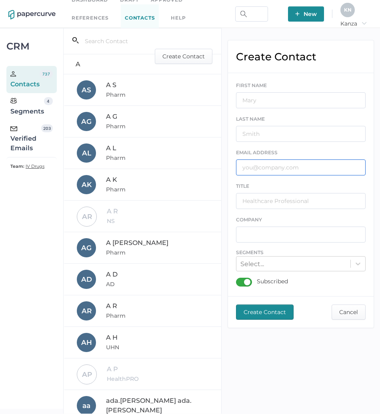
click at [254, 166] on input "text" at bounding box center [300, 167] width 129 height 16
paste input "[EMAIL_ADDRESS][PERSON_NAME][DOMAIN_NAME]"
type input "[EMAIL_ADDRESS][PERSON_NAME][DOMAIN_NAME]"
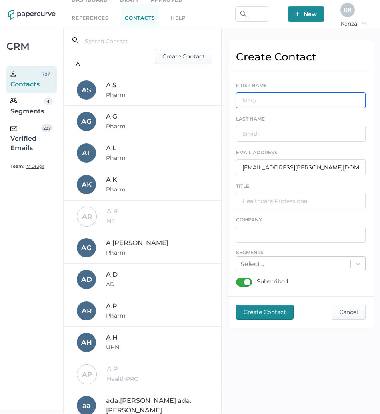
click at [267, 92] on input "text" at bounding box center [300, 100] width 129 height 16
type input "VW"
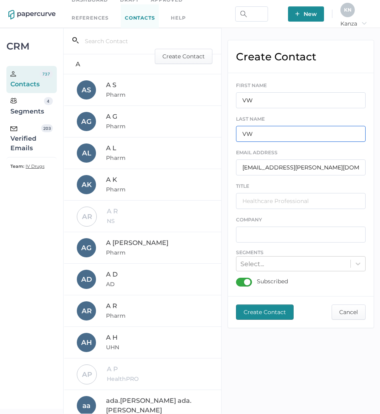
type input "VW"
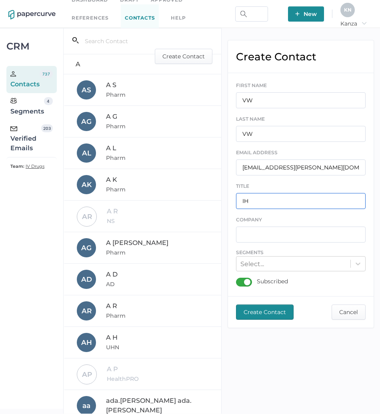
type input "IH"
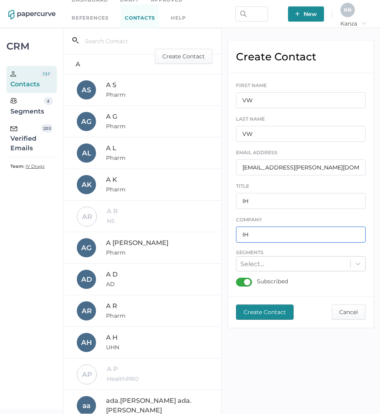
type input "IH"
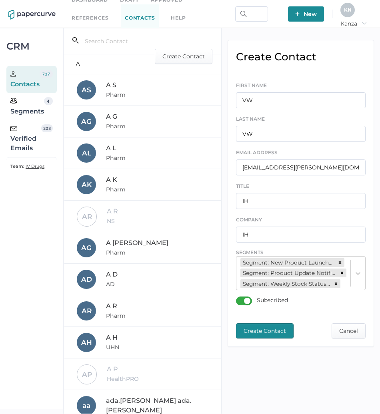
click at [258, 337] on span "Create Contact" at bounding box center [264, 331] width 42 height 14
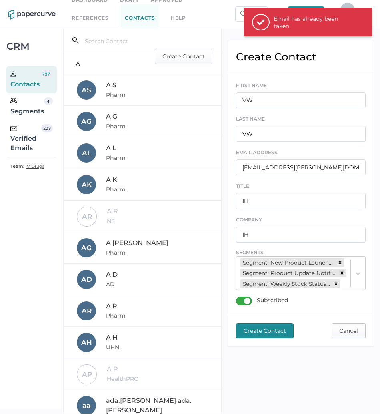
click at [342, 338] on span "Cancel" at bounding box center [348, 331] width 19 height 14
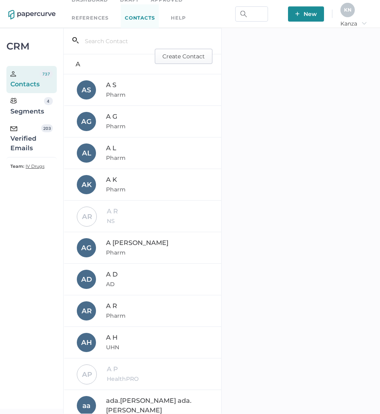
click at [172, 53] on span "Create Contact" at bounding box center [183, 56] width 42 height 14
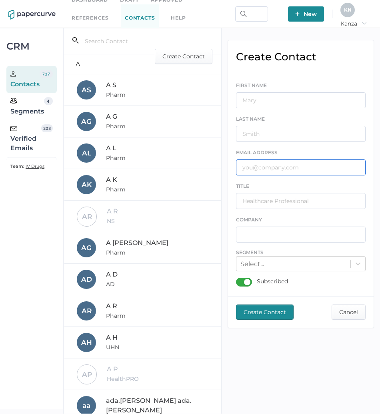
click at [274, 167] on input "text" at bounding box center [300, 167] width 129 height 16
paste input "[EMAIL_ADDRESS][DOMAIN_NAME]"
type input "[EMAIL_ADDRESS][DOMAIN_NAME]"
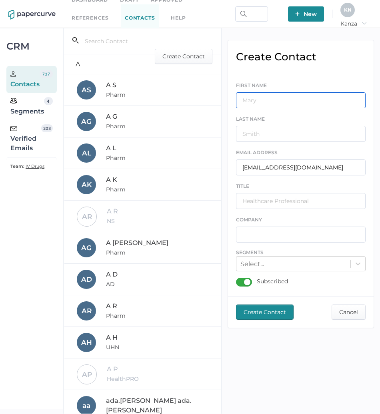
click at [274, 95] on input "text" at bounding box center [300, 100] width 129 height 16
type input "PD"
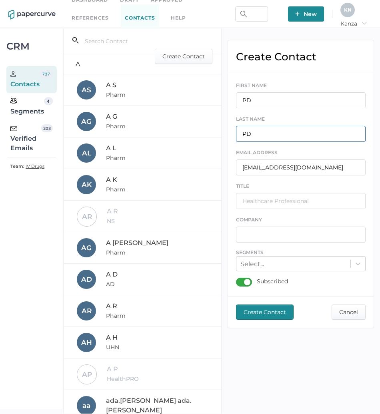
type input "PD"
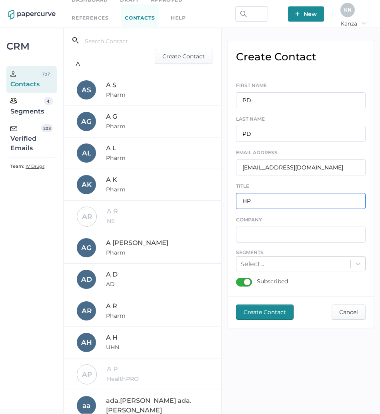
type input "HP"
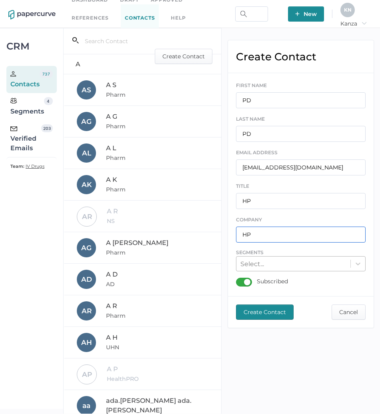
type input "HP"
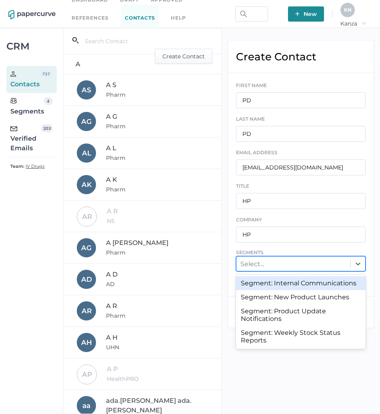
click at [320, 264] on div "Select..." at bounding box center [293, 264] width 114 height 12
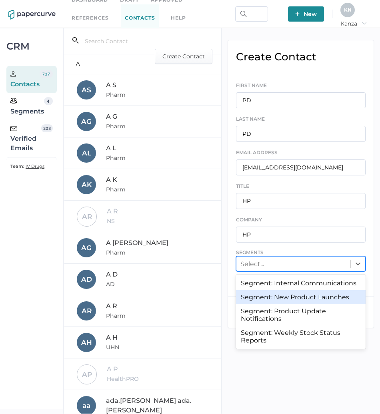
click at [328, 294] on div "Segment: New Product Launches" at bounding box center [300, 297] width 129 height 14
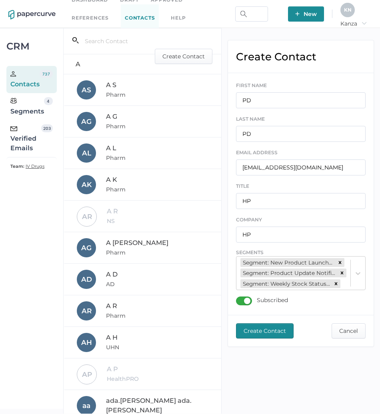
click at [274, 332] on span "Create Contact" at bounding box center [264, 331] width 42 height 14
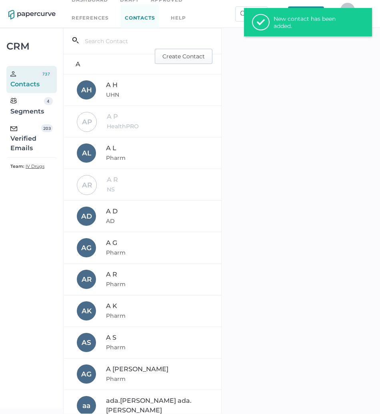
click at [177, 50] on span "Create Contact" at bounding box center [183, 56] width 42 height 14
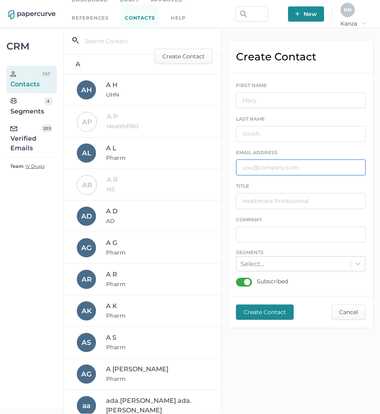
click at [266, 162] on input "text" at bounding box center [300, 167] width 129 height 16
paste input "[EMAIL_ADDRESS][DOMAIN_NAME]"
type input "[EMAIL_ADDRESS][DOMAIN_NAME]"
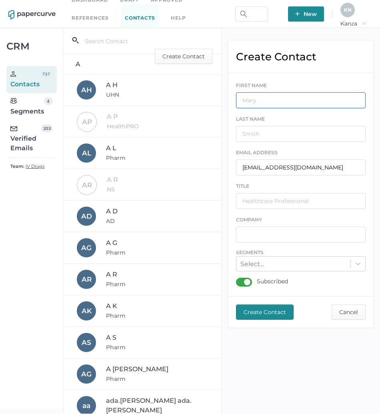
click at [285, 96] on input "text" at bounding box center [300, 100] width 129 height 16
type input "CM"
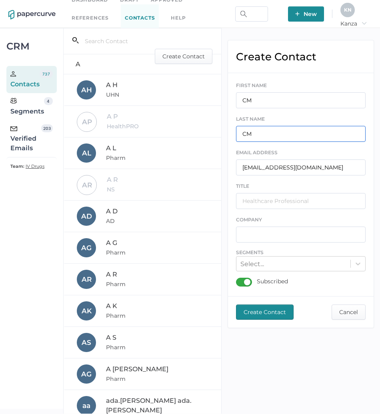
type input "CM"
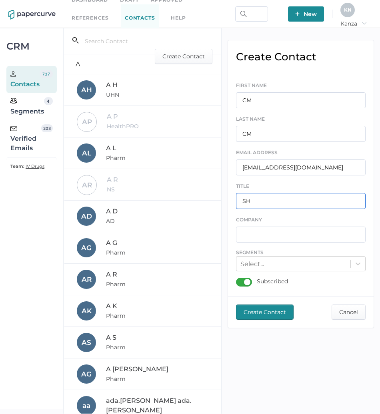
type input "SH"
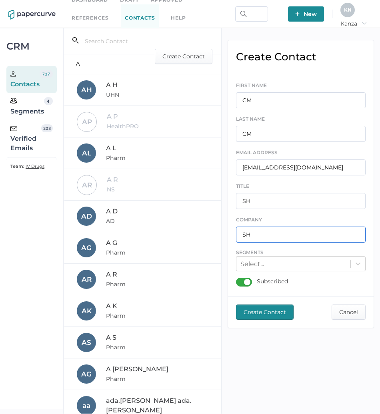
type input "SH"
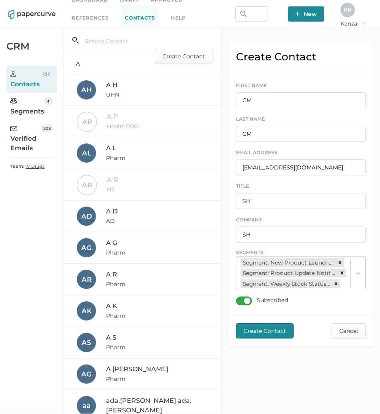
click at [258, 338] on span "Create Contact" at bounding box center [264, 331] width 42 height 14
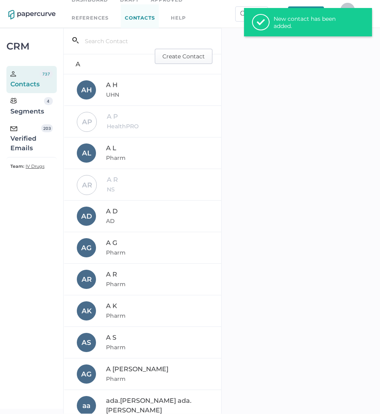
click at [183, 57] on span "Create Contact" at bounding box center [183, 56] width 42 height 14
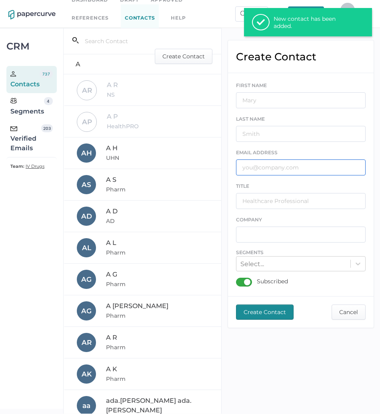
click at [254, 165] on input "text" at bounding box center [300, 167] width 129 height 16
paste input "[EMAIL_ADDRESS][DOMAIN_NAME]"
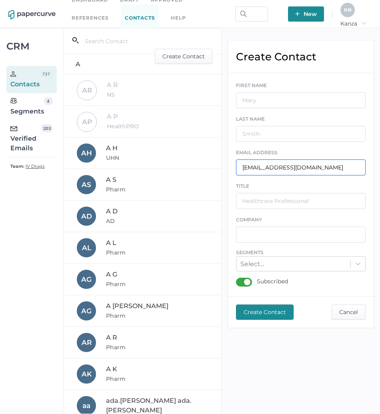
type input "[EMAIL_ADDRESS][DOMAIN_NAME]"
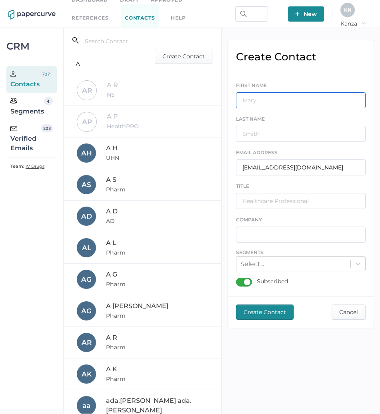
click at [271, 105] on input "text" at bounding box center [300, 100] width 129 height 16
type input "SF"
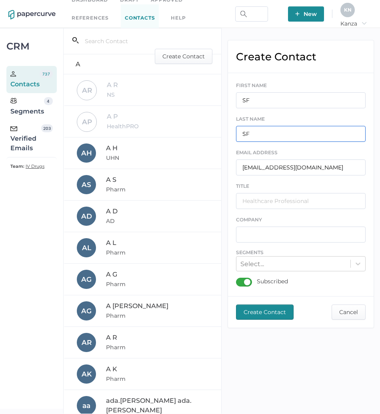
type input "SF"
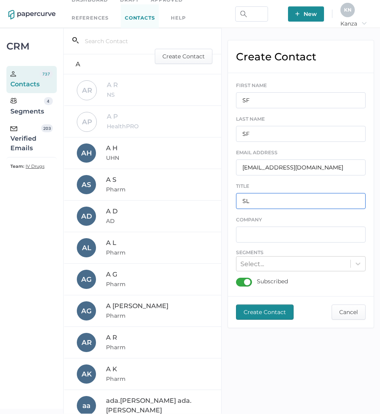
type input "SL"
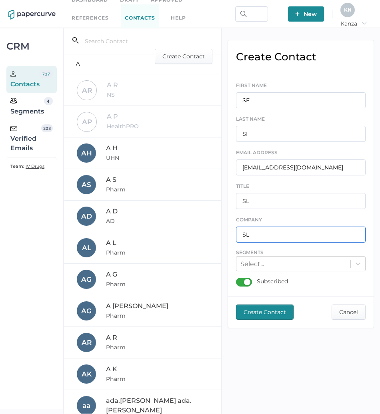
type input "SL"
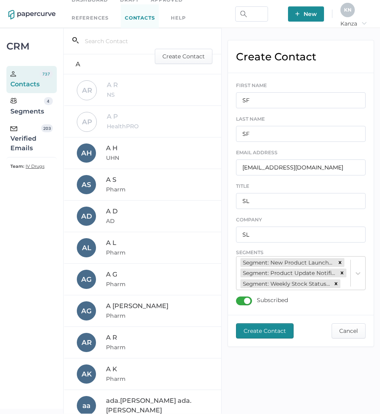
click at [250, 338] on span "Create Contact" at bounding box center [264, 331] width 42 height 14
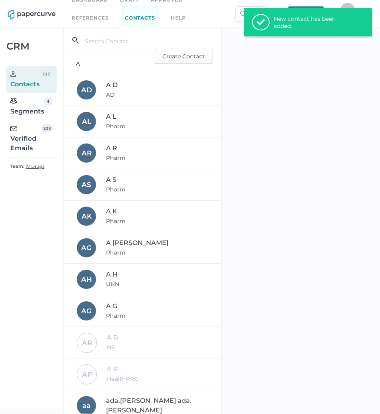
click at [189, 51] on span "Create Contact" at bounding box center [183, 56] width 42 height 14
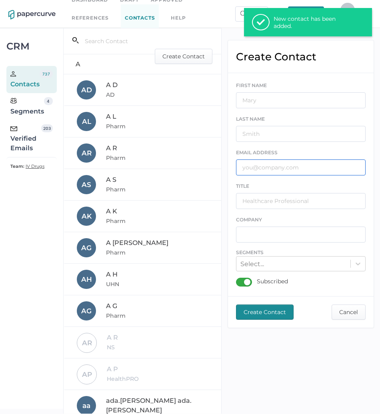
click at [252, 166] on input "text" at bounding box center [300, 167] width 129 height 16
paste input "[PERSON_NAME][EMAIL_ADDRESS][DOMAIN_NAME]"
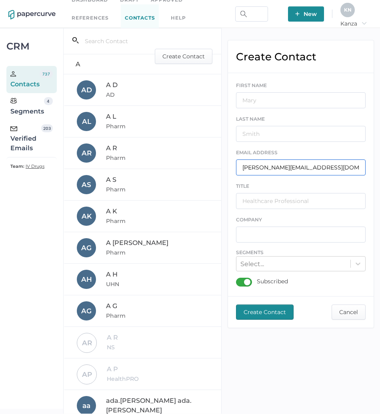
type input "[PERSON_NAME][EMAIL_ADDRESS][DOMAIN_NAME]"
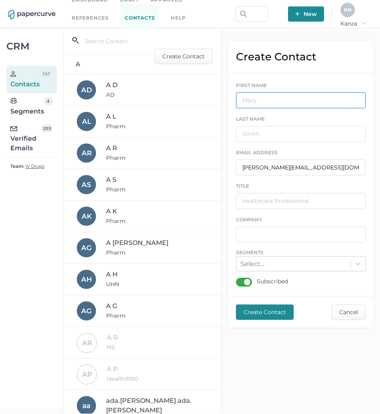
click at [269, 102] on input "text" at bounding box center [300, 100] width 129 height 16
type input "LM"
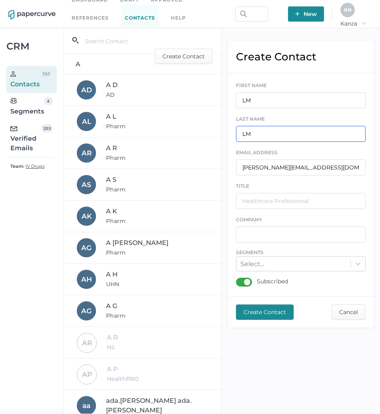
type input "LM"
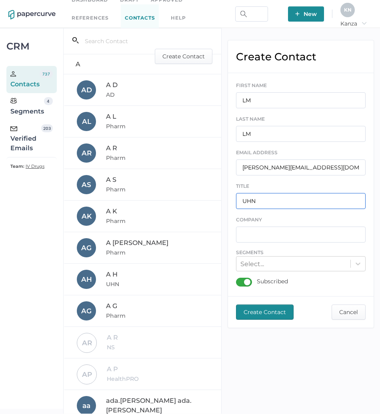
type input "UHN"
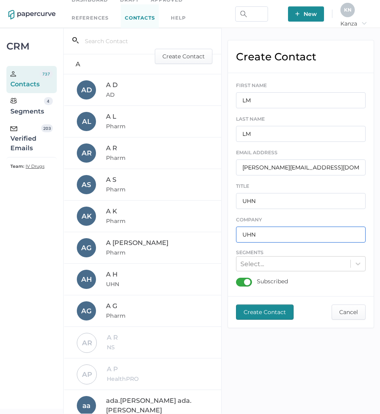
type input "UHN"
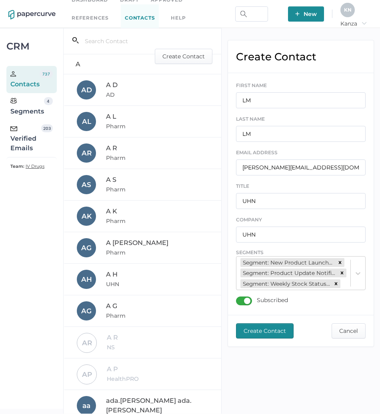
click at [254, 338] on span "Create Contact" at bounding box center [264, 331] width 42 height 14
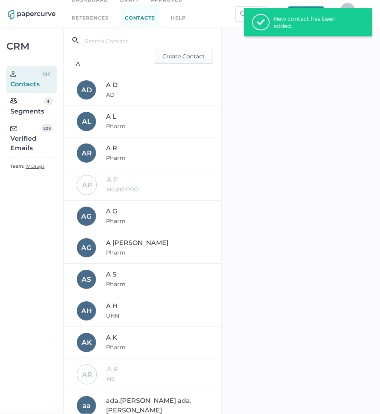
click at [179, 56] on span "Create Contact" at bounding box center [183, 56] width 42 height 14
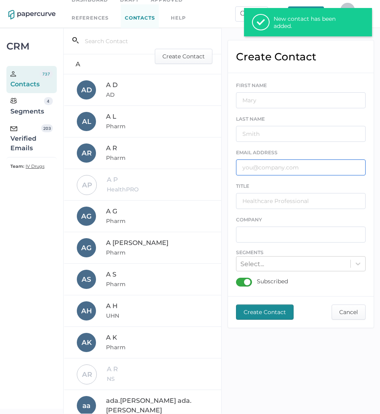
click at [256, 164] on input "text" at bounding box center [300, 167] width 129 height 16
paste input "[EMAIL_ADDRESS][DOMAIN_NAME]"
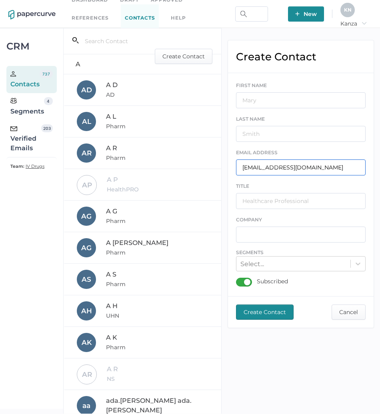
type input "[EMAIL_ADDRESS][DOMAIN_NAME]"
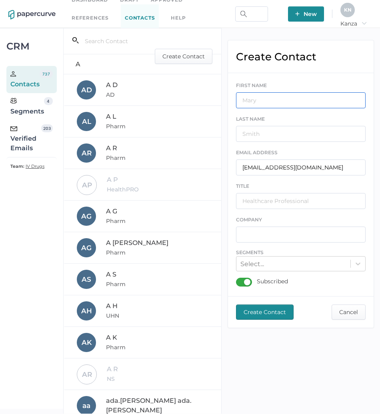
click at [278, 104] on input "text" at bounding box center [300, 100] width 129 height 16
type input "JK"
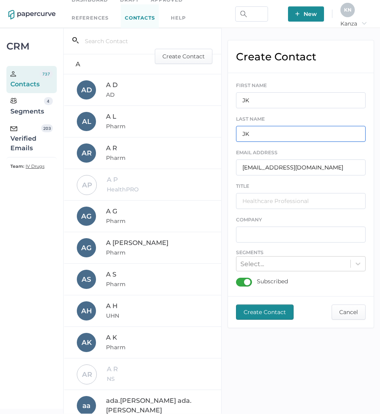
type input "JK"
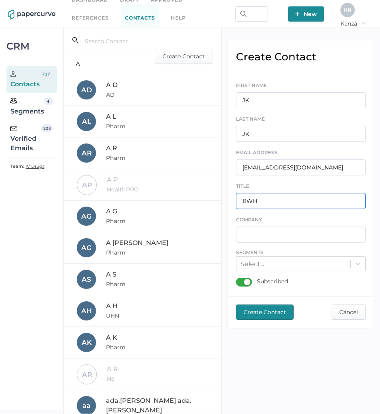
type input "BWH"
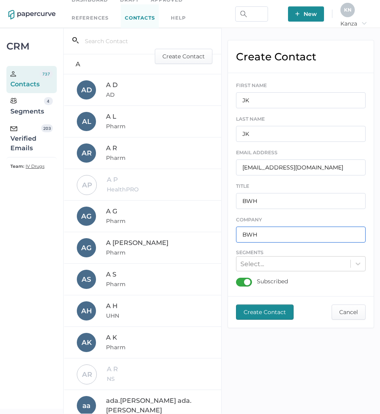
type input "BWH"
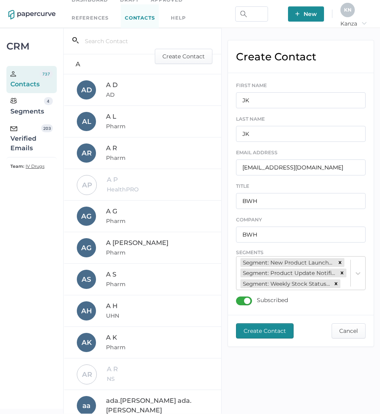
click at [277, 333] on span "Create Contact" at bounding box center [264, 331] width 42 height 14
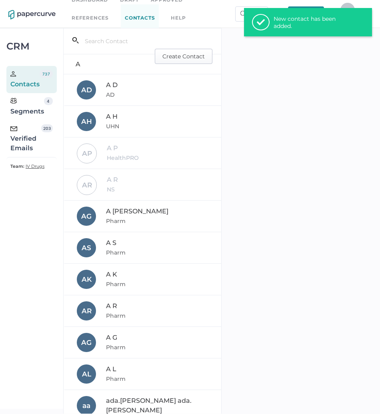
click at [179, 56] on span "Create Contact" at bounding box center [183, 56] width 42 height 14
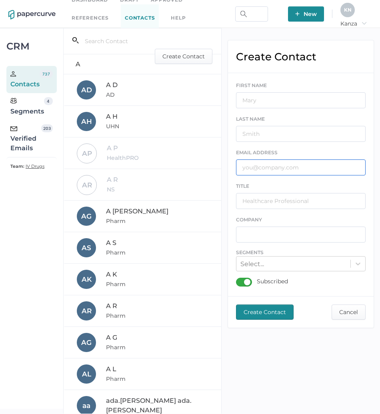
click at [253, 163] on input "text" at bounding box center [300, 167] width 129 height 16
paste input "[EMAIL_ADDRESS][DOMAIN_NAME]"
type input "[EMAIL_ADDRESS][DOMAIN_NAME]"
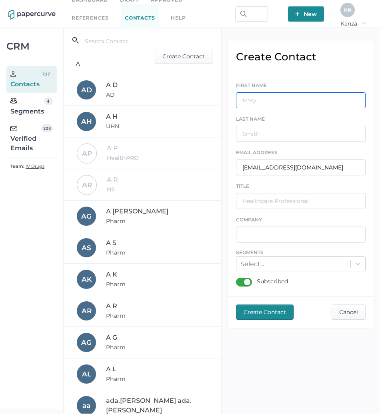
click at [266, 93] on input "text" at bounding box center [300, 100] width 129 height 16
type input "YL"
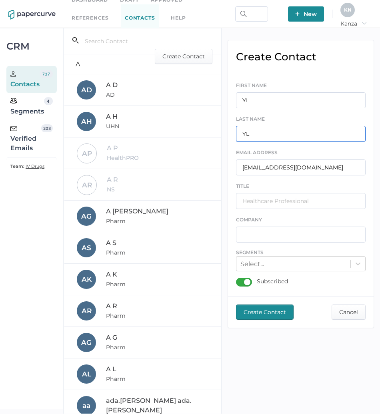
type input "YL"
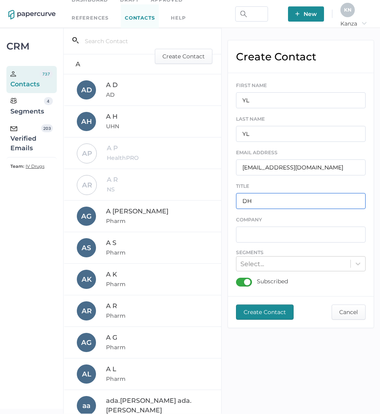
type input "DH"
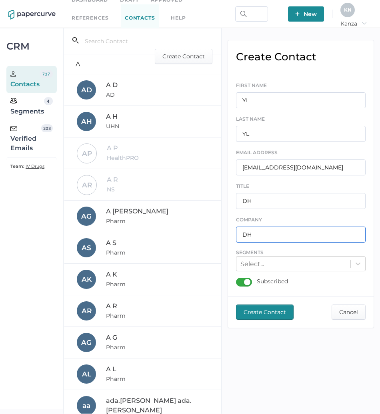
type input "DH"
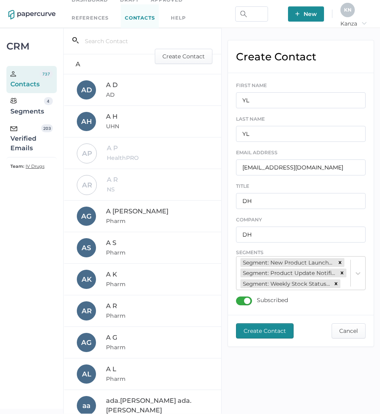
click at [264, 336] on span "Create Contact" at bounding box center [264, 331] width 42 height 14
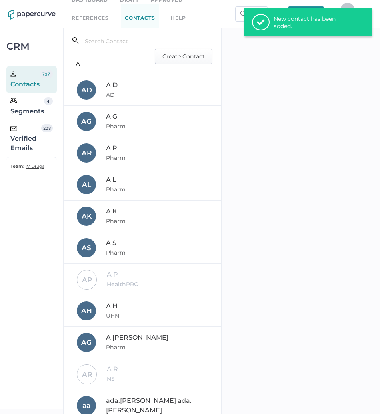
click at [183, 52] on span "Create Contact" at bounding box center [183, 56] width 42 height 14
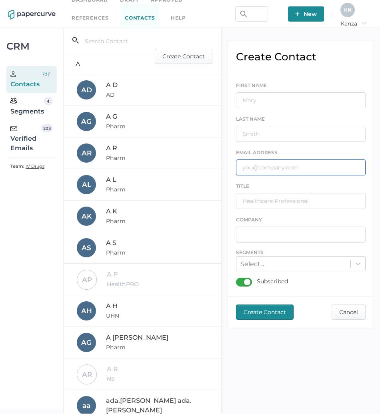
paste input "[PERSON_NAME][EMAIL_ADDRESS][PERSON_NAME][DOMAIN_NAME]"
click at [260, 171] on input "text" at bounding box center [300, 167] width 129 height 16
type input "[PERSON_NAME][EMAIL_ADDRESS][PERSON_NAME][DOMAIN_NAME]"
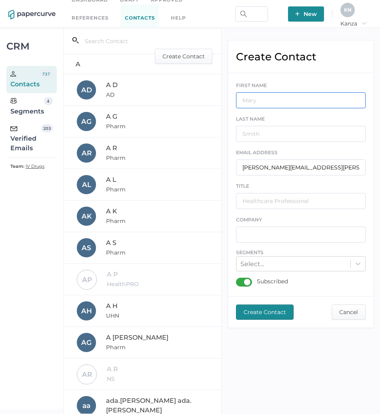
click at [270, 104] on input "text" at bounding box center [300, 100] width 129 height 16
type input "NC"
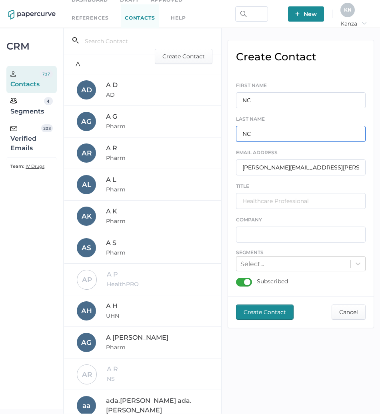
type input "NC"
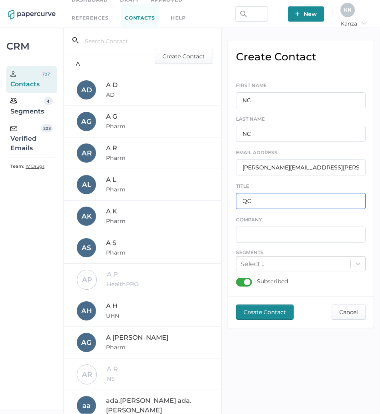
type input "QC"
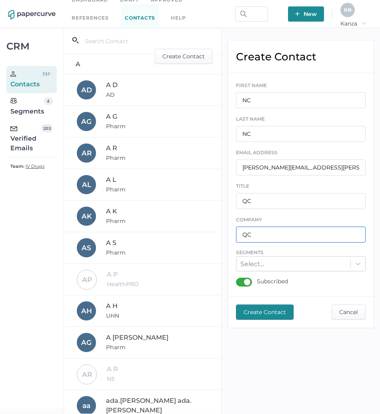
type input "QC"
click at [286, 184] on div "TITLE QC" at bounding box center [300, 195] width 129 height 27
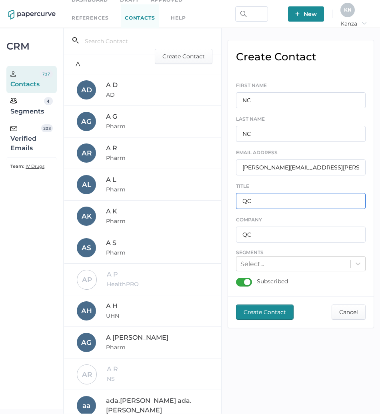
click at [286, 194] on input "QC" at bounding box center [300, 201] width 129 height 16
type input "CAG"
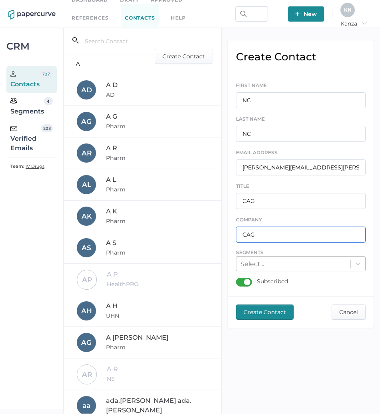
type input "CAG"
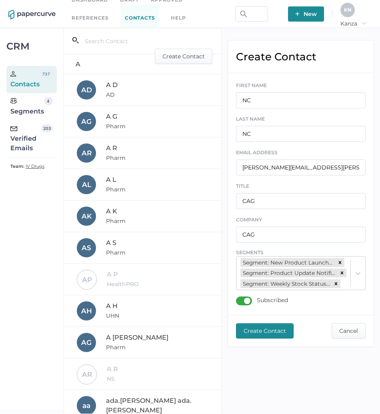
click at [267, 338] on span "Create Contact" at bounding box center [264, 331] width 42 height 14
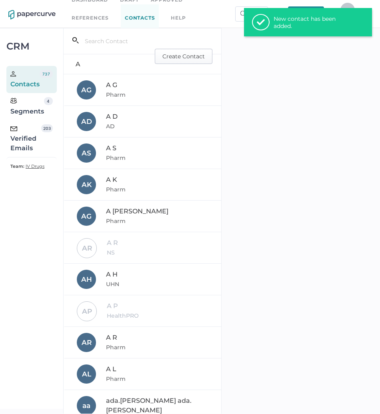
click at [178, 57] on span "Create Contact" at bounding box center [183, 56] width 42 height 14
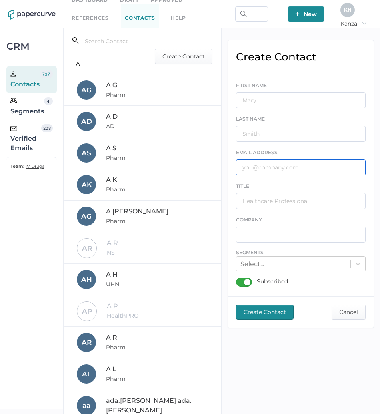
paste input "[EMAIL_ADDRESS][DOMAIN_NAME]"
click at [274, 170] on input "[EMAIL_ADDRESS][DOMAIN_NAME]" at bounding box center [300, 167] width 129 height 16
type input "[EMAIL_ADDRESS][DOMAIN_NAME]"
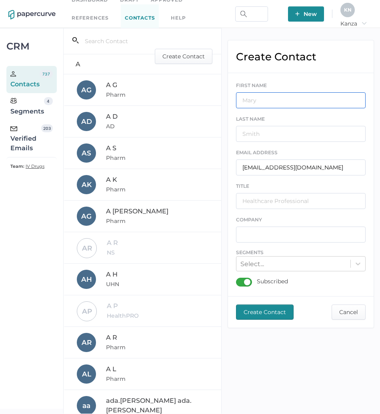
click at [282, 98] on input "text" at bounding box center [300, 100] width 129 height 16
type input "RB"
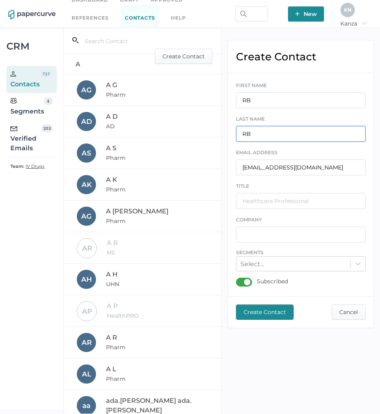
type input "RB"
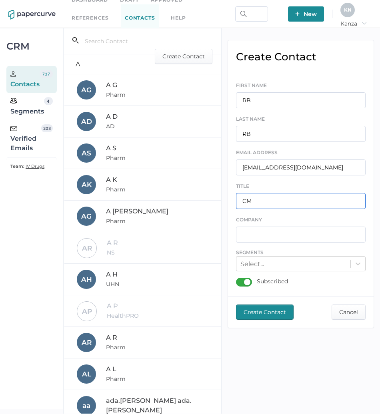
type input "CM"
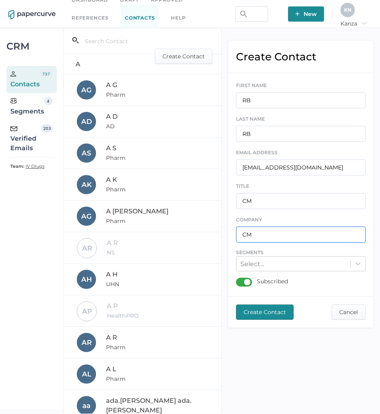
type input "CM"
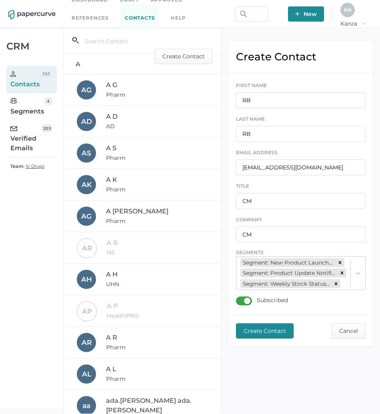
click at [258, 336] on span "Create Contact" at bounding box center [264, 331] width 42 height 14
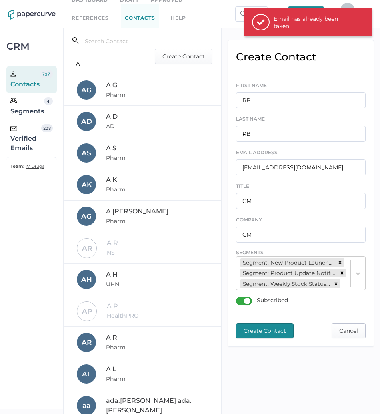
click at [353, 335] on span "Cancel" at bounding box center [348, 331] width 19 height 14
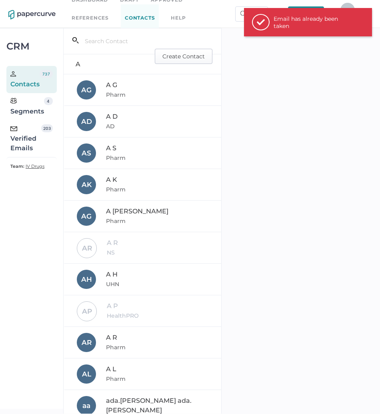
click at [168, 56] on span "Create Contact" at bounding box center [183, 56] width 42 height 14
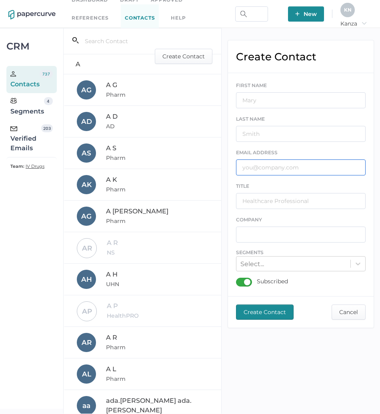
paste input "[EMAIL_ADDRESS][DOMAIN_NAME]"
click at [275, 170] on input "[EMAIL_ADDRESS][DOMAIN_NAME]" at bounding box center [300, 167] width 129 height 16
type input "[EMAIL_ADDRESS][DOMAIN_NAME]"
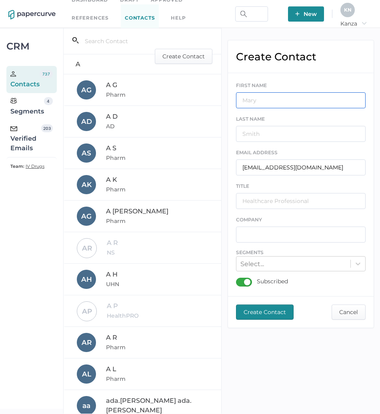
click at [290, 101] on input "text" at bounding box center [300, 100] width 129 height 16
type input "RB"
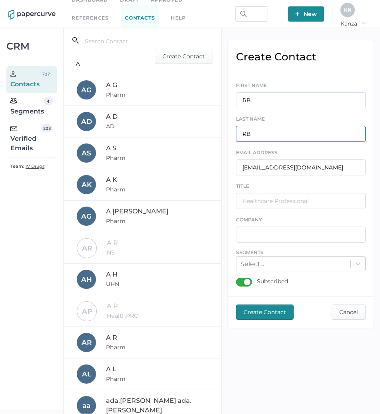
type input "RB"
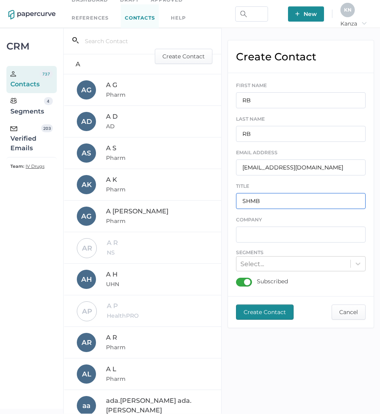
type input "SHMB"
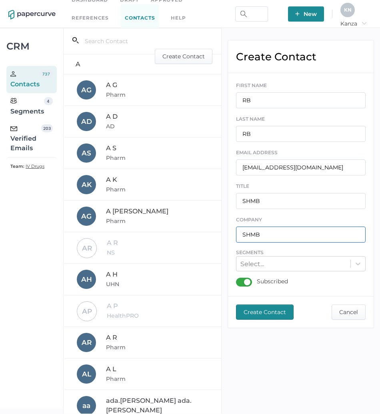
type input "SHMB"
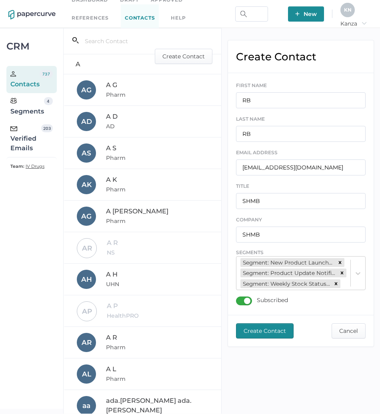
click at [270, 338] on span "Create Contact" at bounding box center [264, 331] width 42 height 14
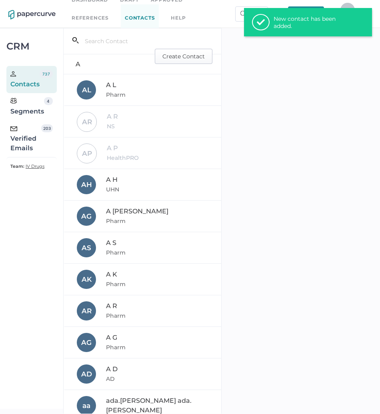
click at [166, 54] on span "Create Contact" at bounding box center [183, 56] width 42 height 14
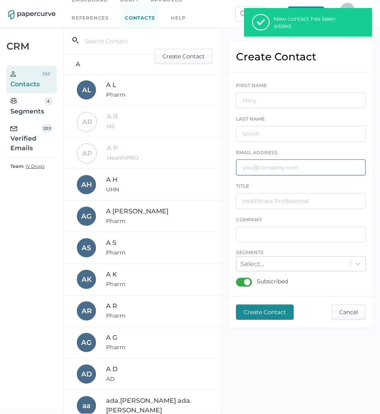
paste input "[PERSON_NAME][EMAIL_ADDRESS][PERSON_NAME][DOMAIN_NAME]"
click at [269, 175] on input "text" at bounding box center [300, 167] width 129 height 16
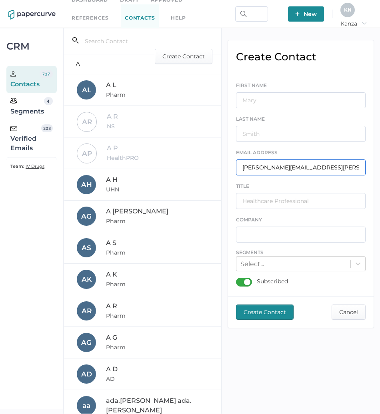
type input "[PERSON_NAME][EMAIL_ADDRESS][PERSON_NAME][DOMAIN_NAME]"
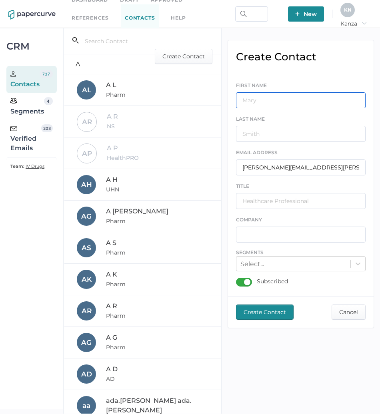
click at [291, 98] on input "text" at bounding box center [300, 100] width 129 height 16
type input "KL"
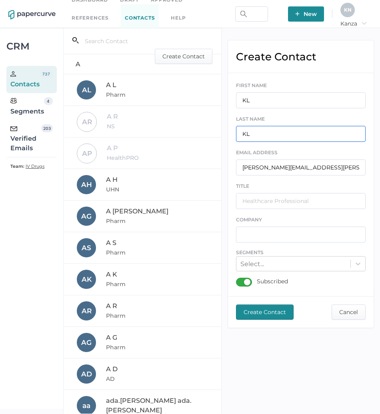
type input "KL"
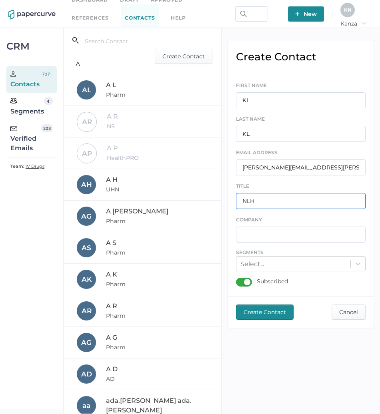
type input "NLH"
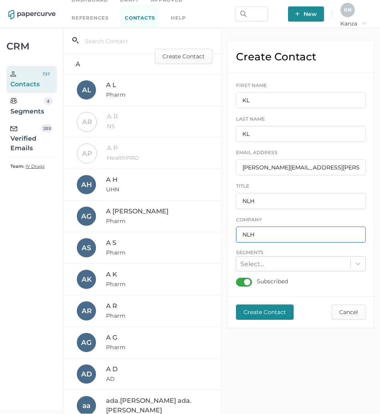
type input "NLH"
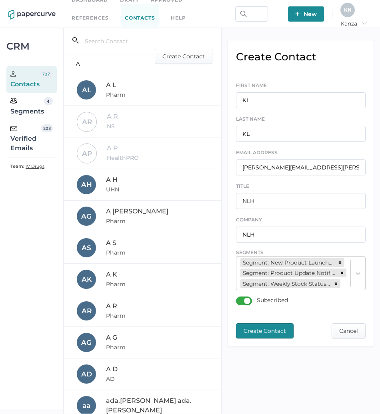
click at [262, 338] on span "Create Contact" at bounding box center [264, 331] width 42 height 14
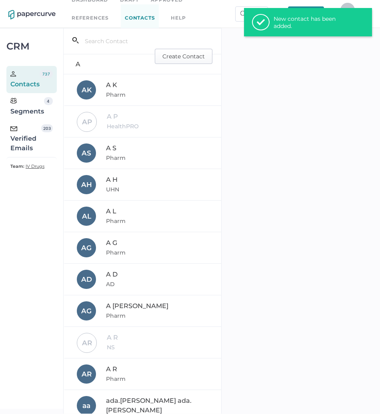
click at [177, 60] on span "Create Contact" at bounding box center [183, 56] width 42 height 14
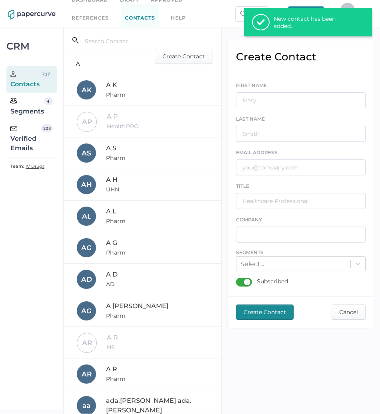
click at [290, 176] on div "FIRST NAME LAST NAME EMAIL ADDRESS TITLE COMPANY Segments Select... Subscribed" at bounding box center [300, 184] width 129 height 213
click at [299, 166] on input "text" at bounding box center [300, 167] width 129 height 16
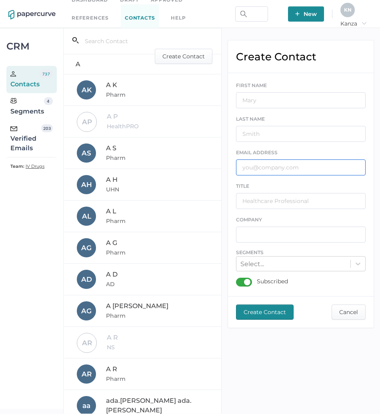
paste input "[EMAIL_ADDRESS][DOMAIN_NAME]"
type input "[EMAIL_ADDRESS][DOMAIN_NAME]"
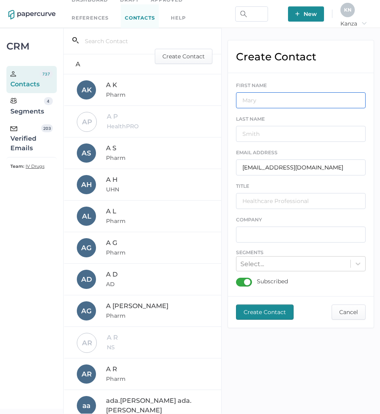
click at [298, 101] on input "text" at bounding box center [300, 100] width 129 height 16
type input "VG"
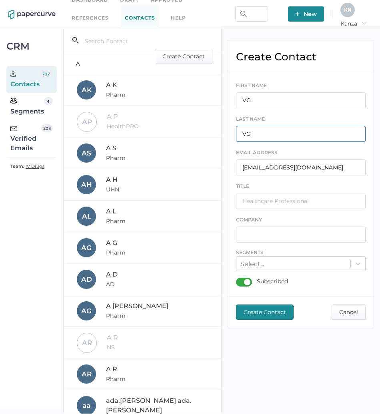
type input "VG"
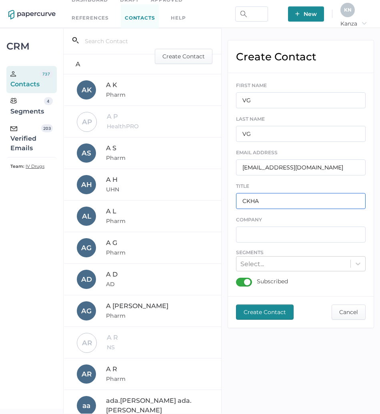
type input "CKHA"
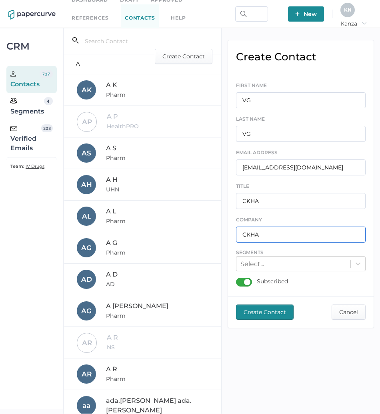
type input "CKHA"
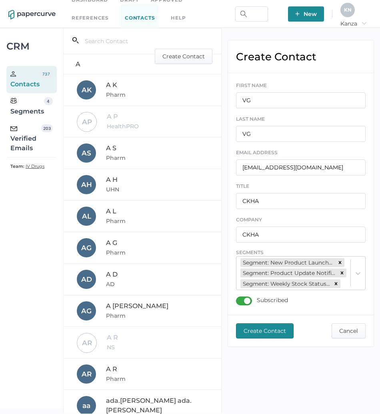
click at [254, 331] on span "Create Contact" at bounding box center [264, 331] width 42 height 14
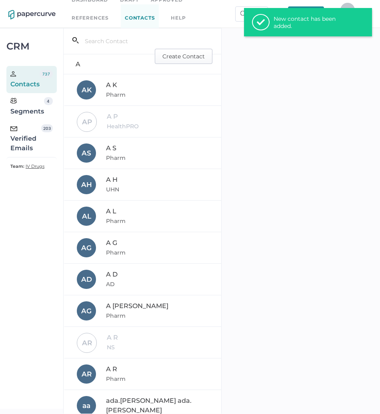
click at [191, 55] on span "Create Contact" at bounding box center [183, 56] width 42 height 14
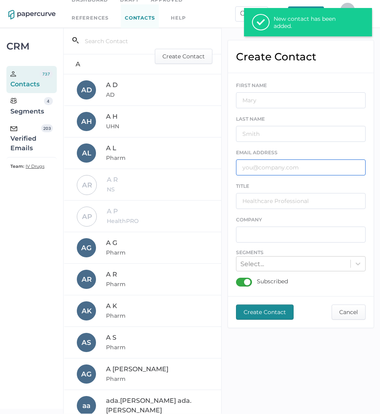
paste input "[PERSON_NAME][EMAIL_ADDRESS][DOMAIN_NAME]"
click at [244, 171] on input "[PERSON_NAME][EMAIL_ADDRESS][DOMAIN_NAME]" at bounding box center [300, 167] width 129 height 16
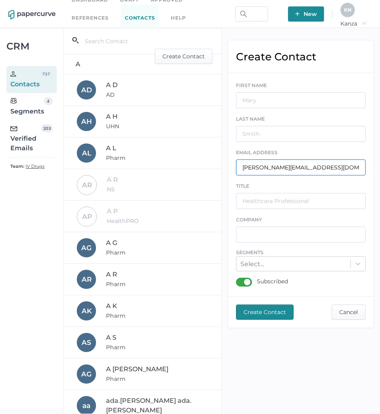
type input "[PERSON_NAME][EMAIL_ADDRESS][DOMAIN_NAME]"
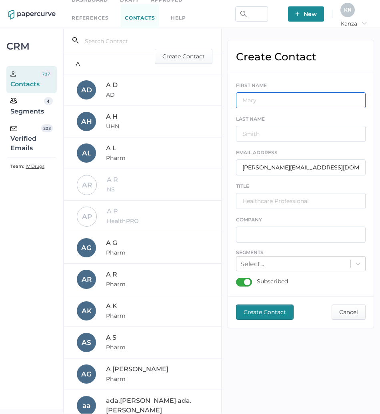
click at [276, 102] on input "text" at bounding box center [300, 100] width 129 height 16
type input "KP"
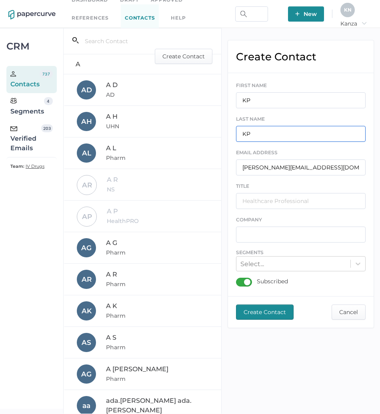
type input "KP"
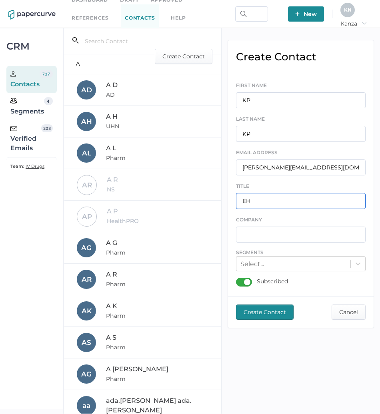
type input "EH"
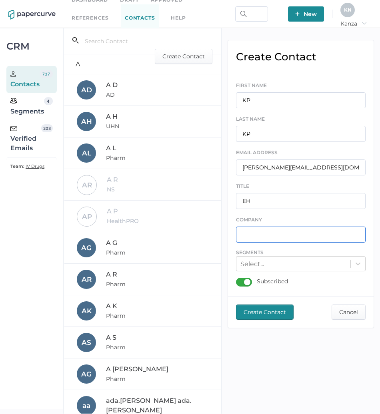
type input "H"
type input "EH"
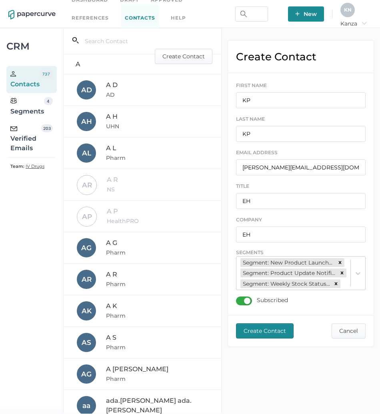
click at [272, 338] on span "Create Contact" at bounding box center [264, 331] width 42 height 14
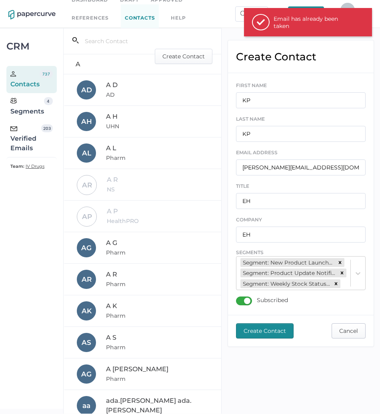
click at [340, 338] on span "Cancel" at bounding box center [348, 331] width 19 height 14
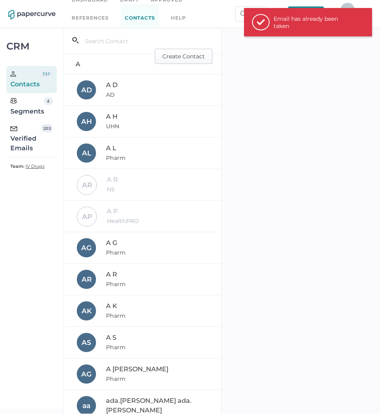
click at [166, 62] on span "Create Contact" at bounding box center [183, 56] width 42 height 14
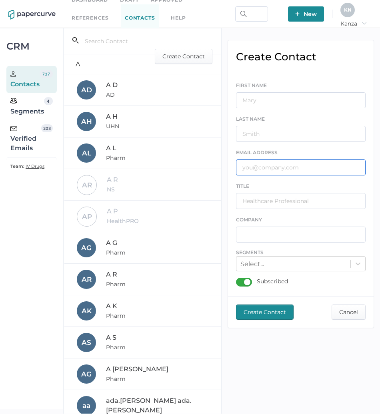
click at [268, 169] on input "text" at bounding box center [300, 167] width 129 height 16
paste input "[EMAIL_ADDRESS][DOMAIN_NAME]"
type input "[EMAIL_ADDRESS][DOMAIN_NAME]"
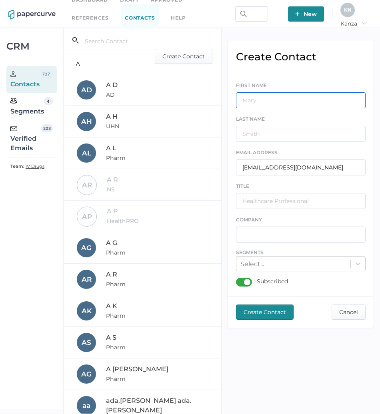
click at [279, 98] on input "text" at bounding box center [300, 100] width 129 height 16
type input "B"
type input "SB"
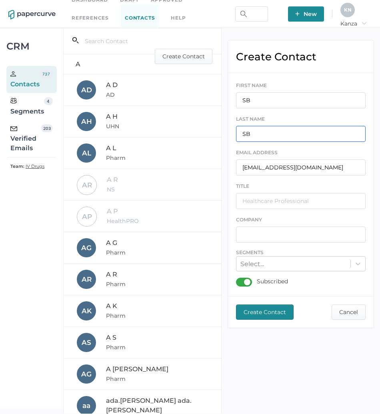
type input "SB"
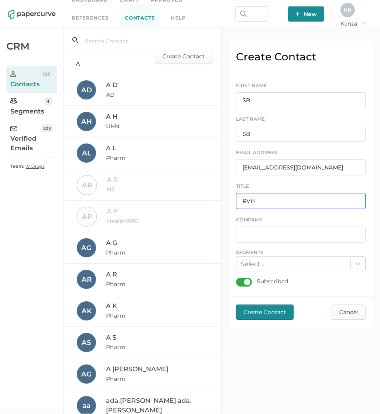
type input "RVH"
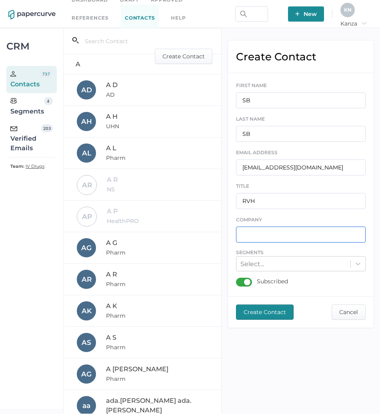
type input "E"
type input "RVH"
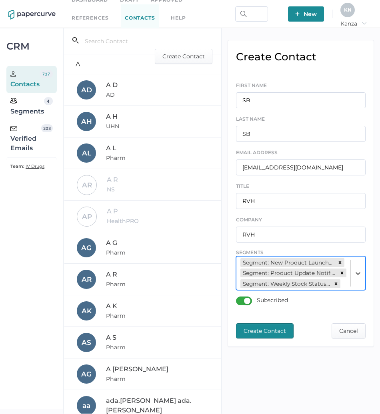
click at [259, 331] on span "Create Contact" at bounding box center [264, 331] width 42 height 14
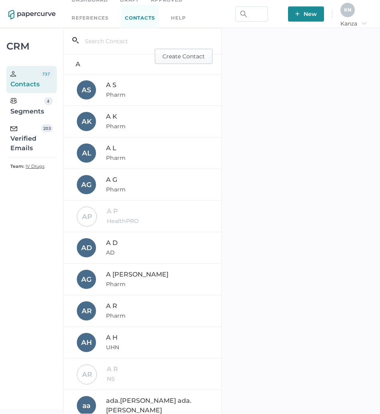
click at [181, 49] on span "Create Contact" at bounding box center [183, 56] width 42 height 14
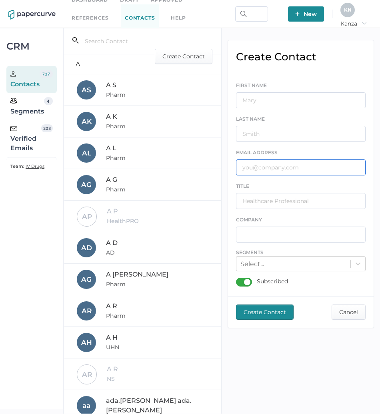
click at [278, 167] on input "text" at bounding box center [300, 167] width 129 height 16
paste input "[EMAIL_ADDRESS][DOMAIN_NAME]"
type input "[EMAIL_ADDRESS][DOMAIN_NAME]"
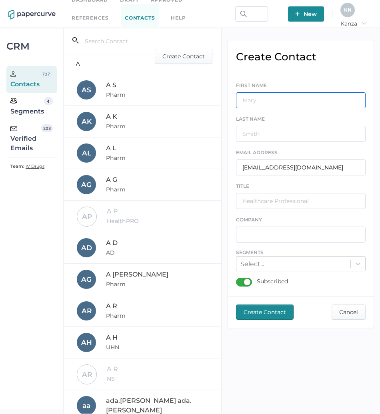
click at [275, 97] on input "text" at bounding box center [300, 100] width 129 height 16
type input "NF"
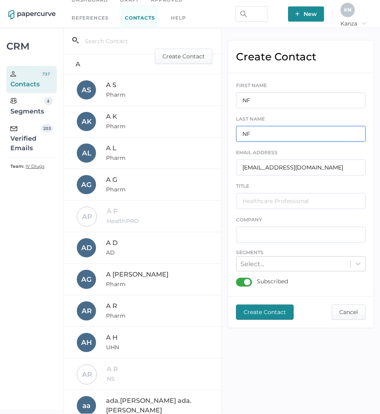
type input "NF"
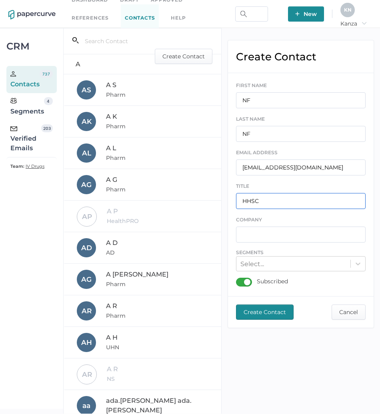
type input "HHSC"
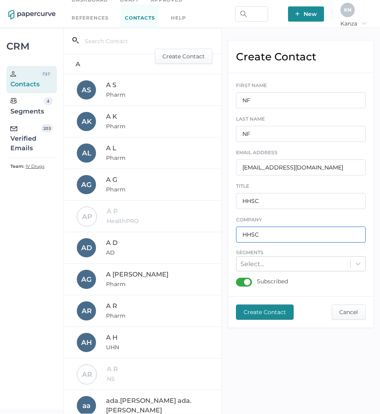
type input "HHSC"
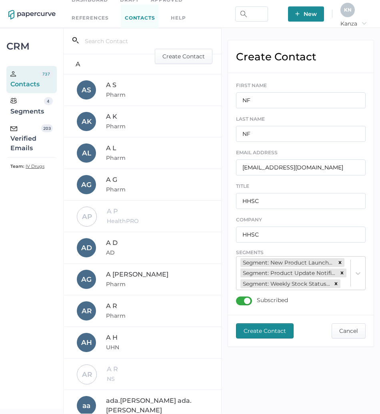
click at [250, 338] on span "Create Contact" at bounding box center [264, 331] width 42 height 14
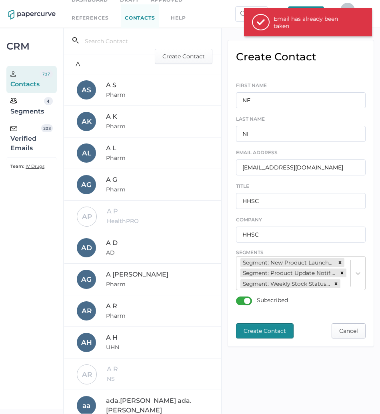
click at [343, 338] on span "Cancel" at bounding box center [348, 331] width 19 height 14
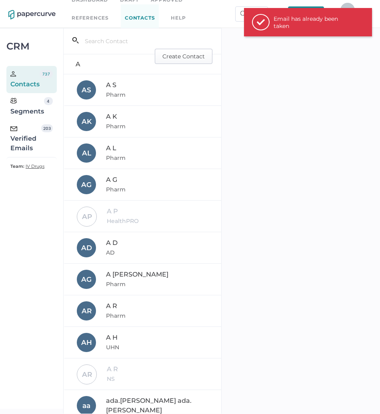
click at [182, 56] on span "Create Contact" at bounding box center [183, 56] width 42 height 14
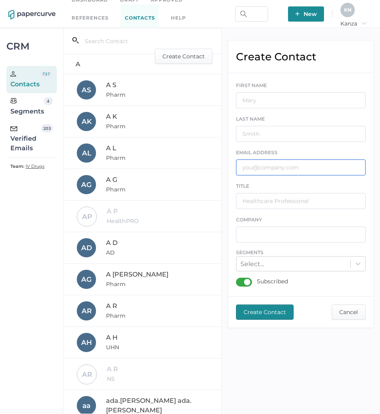
click at [265, 173] on input "text" at bounding box center [300, 167] width 129 height 16
paste input "[EMAIL_ADDRESS][DOMAIN_NAME]"
type input "[EMAIL_ADDRESS][DOMAIN_NAME]"
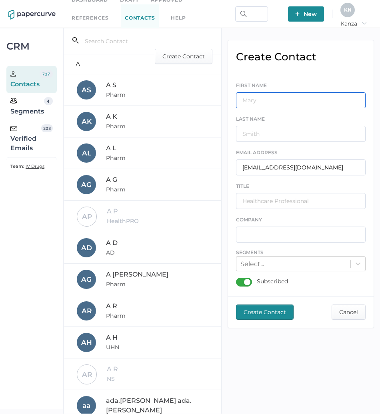
click at [278, 98] on input "text" at bounding box center [300, 100] width 129 height 16
type input "MB"
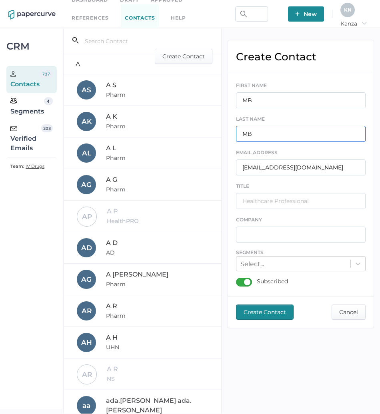
type input "MB"
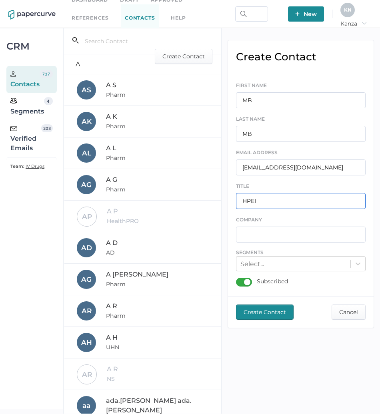
type input "HPEI"
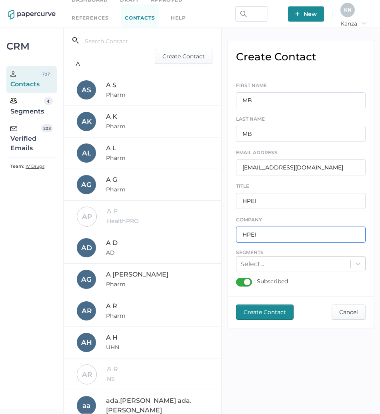
type input "HPEI"
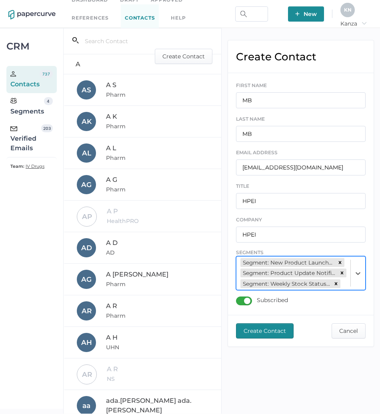
click at [247, 336] on span "Create Contact" at bounding box center [264, 331] width 42 height 14
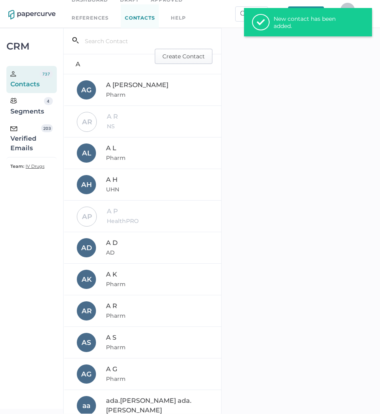
click at [165, 57] on span "Create Contact" at bounding box center [183, 56] width 42 height 14
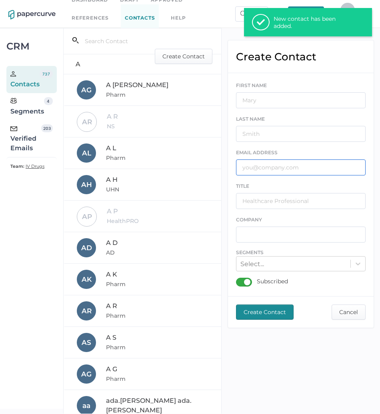
click at [266, 167] on input "text" at bounding box center [300, 167] width 129 height 16
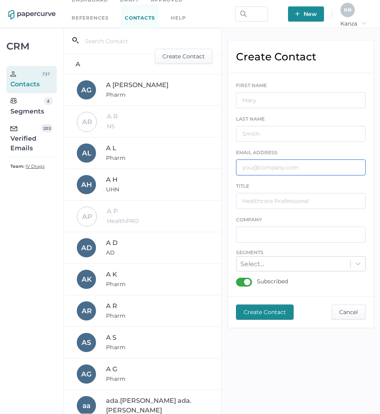
paste input "[EMAIL_ADDRESS][DOMAIN_NAME]"
type input "[EMAIL_ADDRESS][DOMAIN_NAME]"
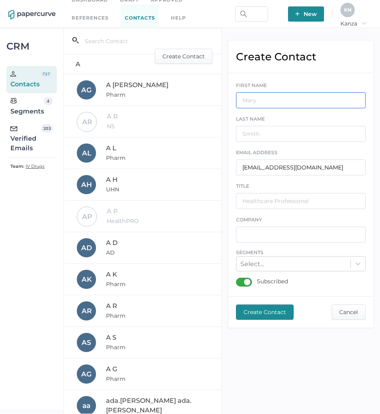
click at [272, 100] on input "text" at bounding box center [300, 100] width 129 height 16
type input "DW"
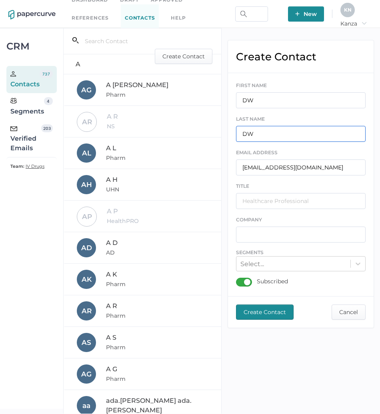
type input "DW"
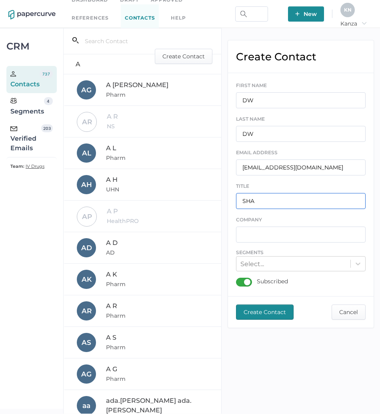
type input "SHA"
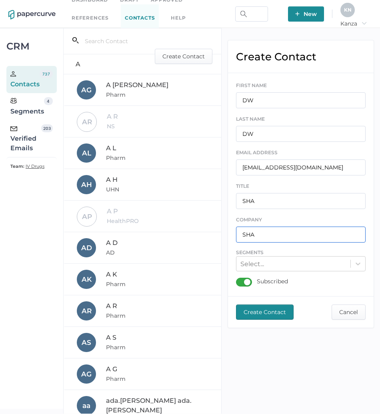
type input "SHA"
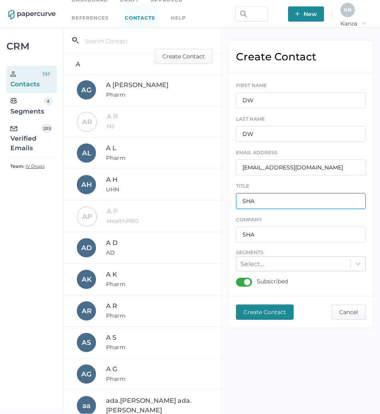
click at [261, 196] on input "SHA" at bounding box center [300, 201] width 129 height 16
type input "SKHA"
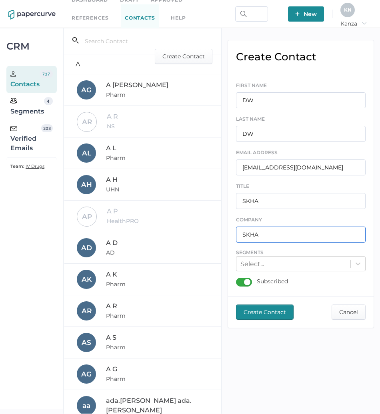
type input "SKHA"
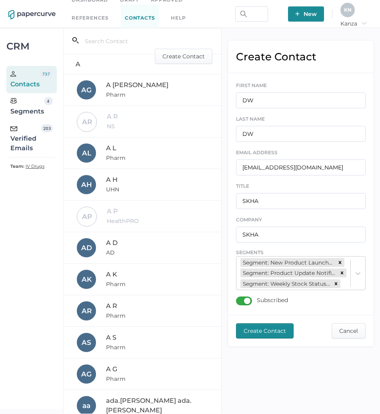
click at [254, 335] on span "Create Contact" at bounding box center [264, 331] width 42 height 14
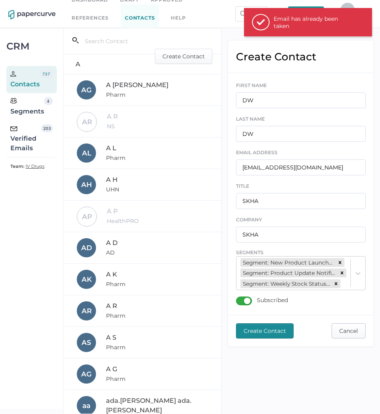
click at [350, 337] on span "Cancel" at bounding box center [348, 331] width 19 height 14
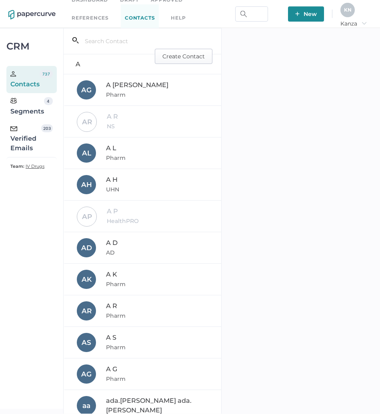
click at [155, 52] on button "Create Contact" at bounding box center [184, 56] width 58 height 15
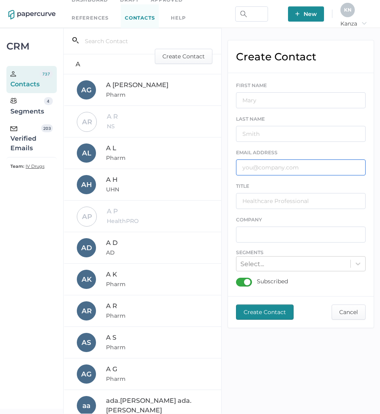
paste input "[PERSON_NAME][EMAIL_ADDRESS][PERSON_NAME][DOMAIN_NAME]"
click at [279, 166] on input "[PERSON_NAME][EMAIL_ADDRESS][PERSON_NAME][DOMAIN_NAME]" at bounding box center [300, 167] width 129 height 16
type input "[PERSON_NAME][EMAIL_ADDRESS][PERSON_NAME][DOMAIN_NAME]"
click at [288, 92] on div "FIRST NAME" at bounding box center [300, 94] width 129 height 27
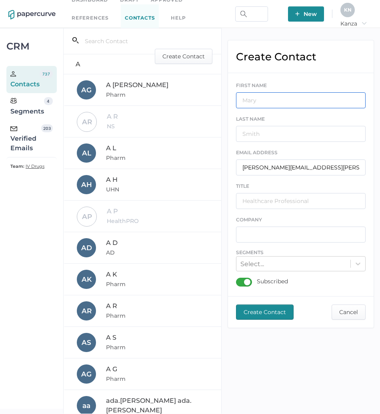
click at [290, 99] on input "text" at bounding box center [300, 100] width 129 height 16
type input "NC"
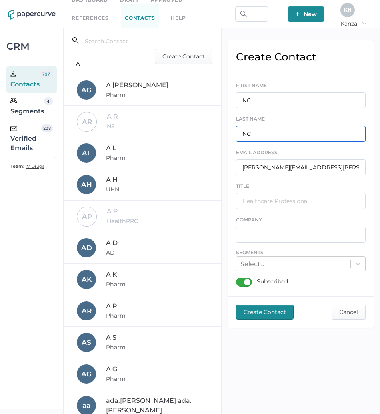
type input "NC"
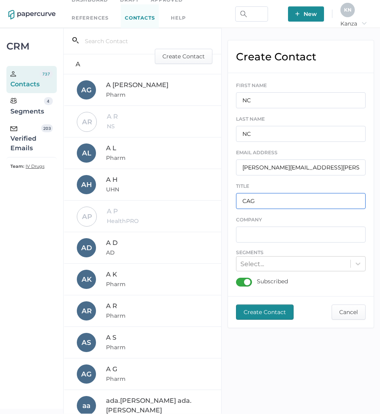
type input "CAG"
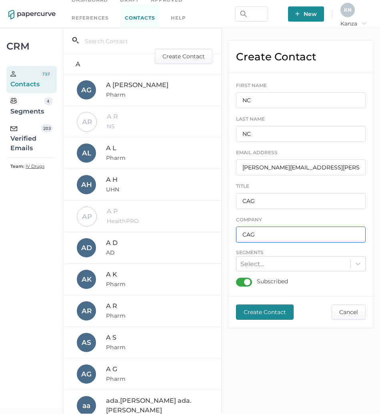
type input "CAG"
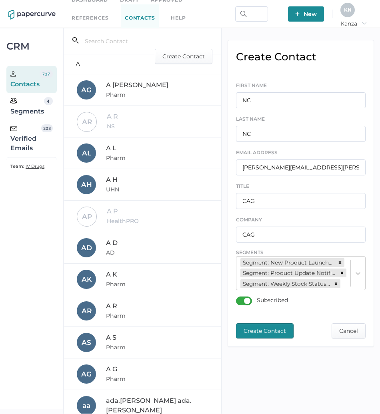
click at [255, 334] on span "Create Contact" at bounding box center [264, 331] width 42 height 14
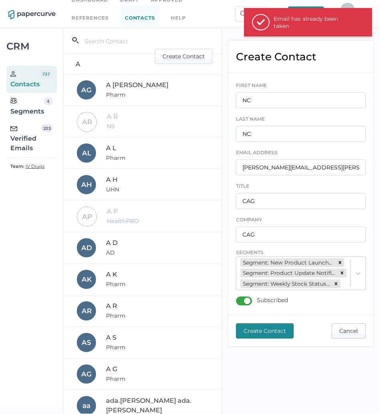
click at [342, 332] on span "Cancel" at bounding box center [348, 331] width 19 height 14
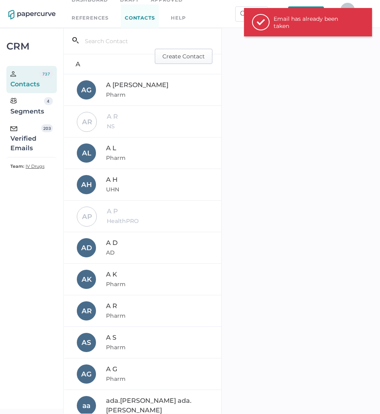
click at [165, 61] on span "Create Contact" at bounding box center [183, 56] width 42 height 14
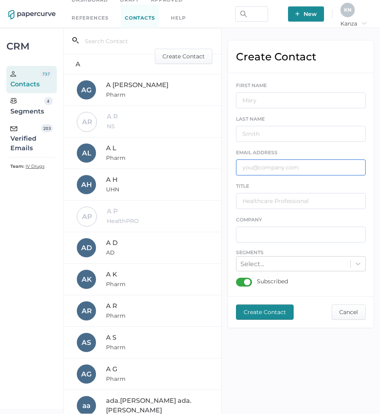
paste input "[PERSON_NAME][EMAIL_ADDRESS][PERSON_NAME][DOMAIN_NAME][PERSON_NAME]"
click at [273, 166] on input "[PERSON_NAME][EMAIL_ADDRESS][PERSON_NAME][DOMAIN_NAME][PERSON_NAME]" at bounding box center [300, 167] width 129 height 16
type input "[PERSON_NAME][EMAIL_ADDRESS][PERSON_NAME][DOMAIN_NAME][PERSON_NAME]"
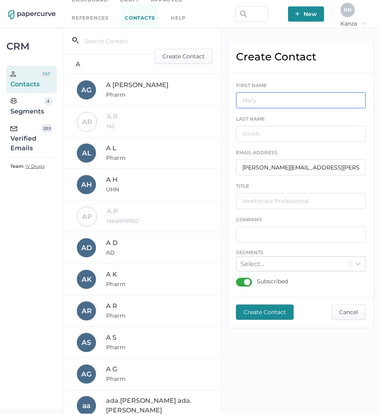
click at [272, 103] on input "text" at bounding box center [300, 100] width 129 height 16
type input "DK"
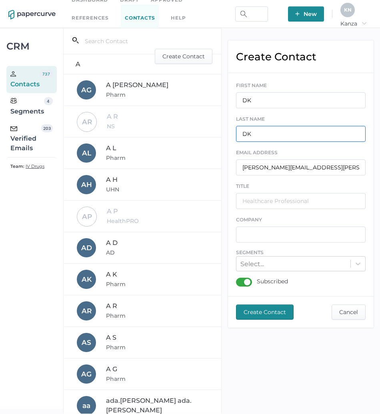
type input "DK"
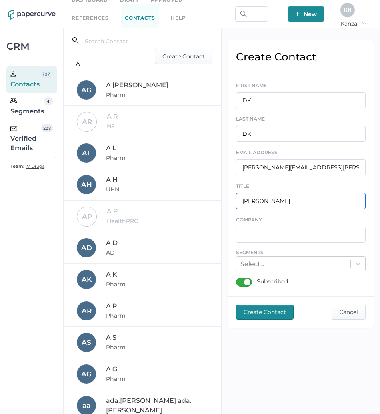
type input "[PERSON_NAME]"
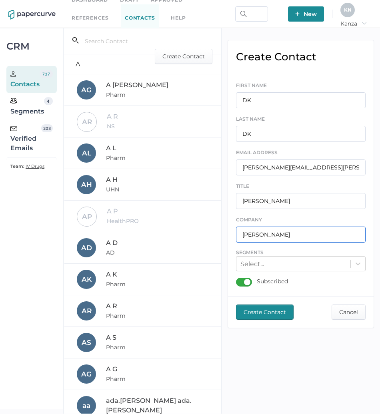
type input "[PERSON_NAME]"
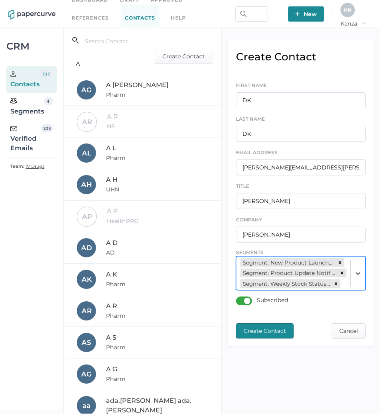
click at [250, 333] on span "Create Contact" at bounding box center [264, 331] width 42 height 14
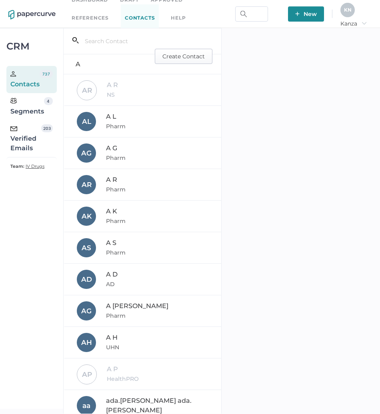
click at [169, 56] on span "Create Contact" at bounding box center [183, 56] width 42 height 14
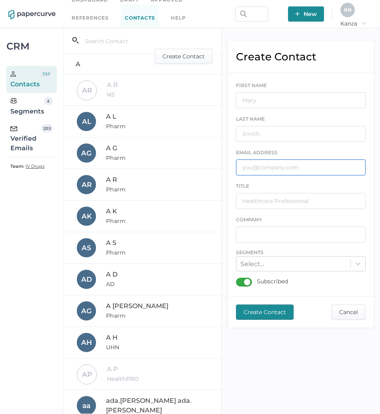
click at [268, 175] on input "text" at bounding box center [300, 167] width 129 height 16
paste input "[PERSON_NAME][EMAIL_ADDRESS][PERSON_NAME][DOMAIN_NAME]"
type input "[PERSON_NAME][EMAIL_ADDRESS][PERSON_NAME][DOMAIN_NAME]"
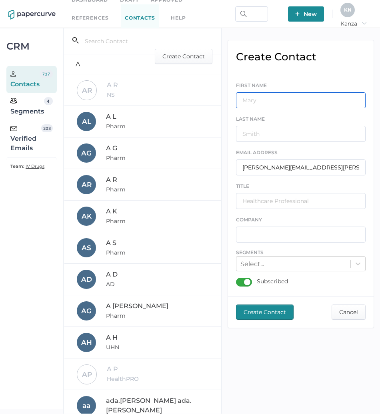
click at [289, 102] on input "text" at bounding box center [300, 100] width 129 height 16
type input "DC"
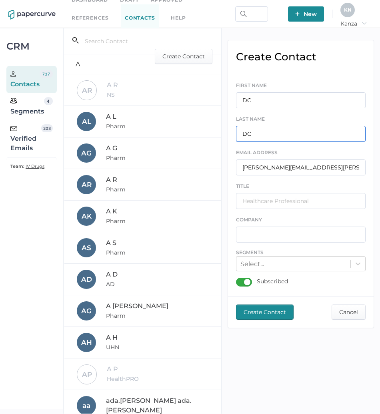
type input "DC"
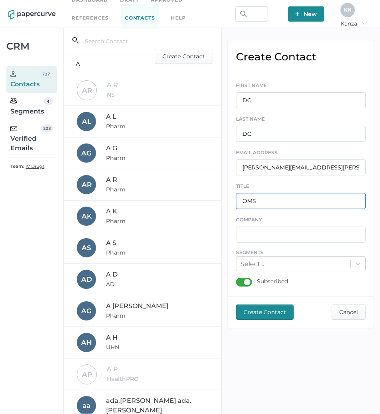
type input "OMS"
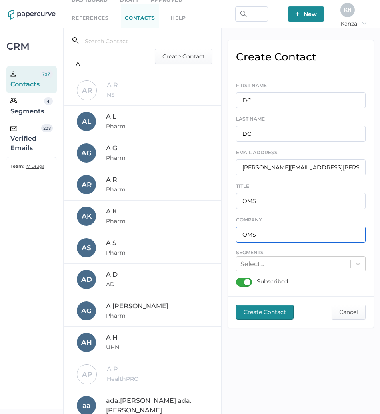
type input "OMS"
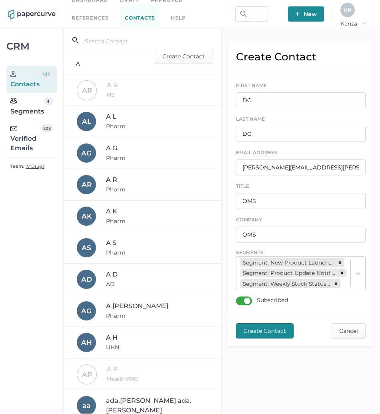
click at [262, 333] on span "Create Contact" at bounding box center [264, 331] width 42 height 14
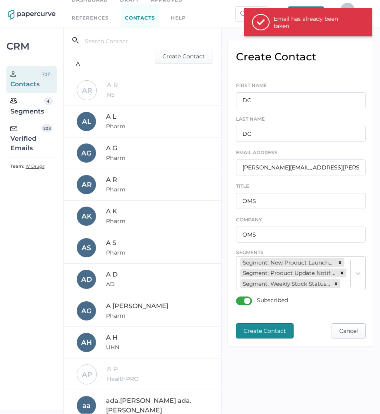
click at [351, 338] on span "Cancel" at bounding box center [348, 331] width 19 height 14
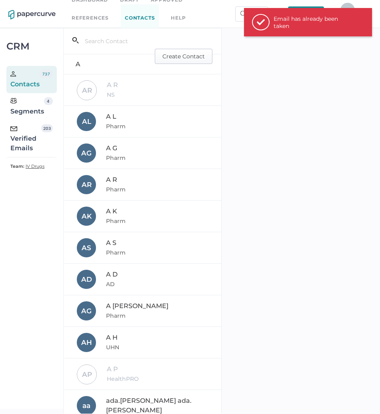
click at [172, 60] on span "Create Contact" at bounding box center [183, 56] width 42 height 14
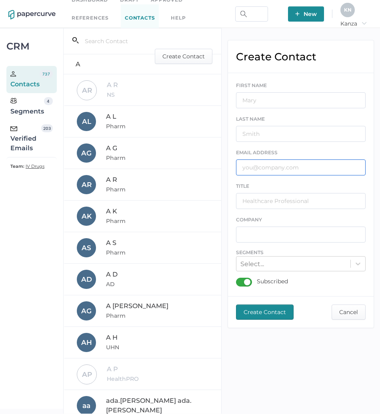
paste input "[PERSON_NAME][EMAIL_ADDRESS][PERSON_NAME][DOMAIN_NAME]"
click at [298, 164] on input "[PERSON_NAME][EMAIL_ADDRESS][PERSON_NAME][DOMAIN_NAME]" at bounding box center [300, 167] width 129 height 16
type input "[PERSON_NAME][EMAIL_ADDRESS][PERSON_NAME][DOMAIN_NAME]"
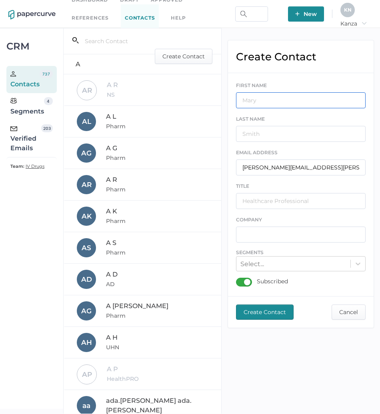
click at [277, 96] on input "text" at bounding box center [300, 100] width 129 height 16
type input "SC"
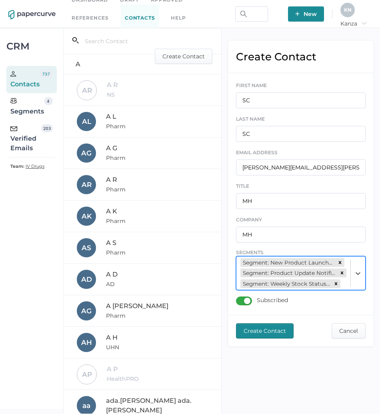
click at [264, 338] on span "Create Contact" at bounding box center [264, 331] width 42 height 14
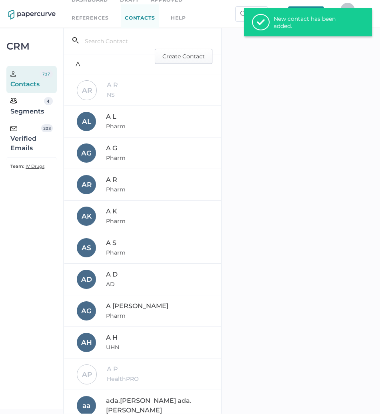
click at [185, 57] on span "Create Contact" at bounding box center [183, 56] width 42 height 14
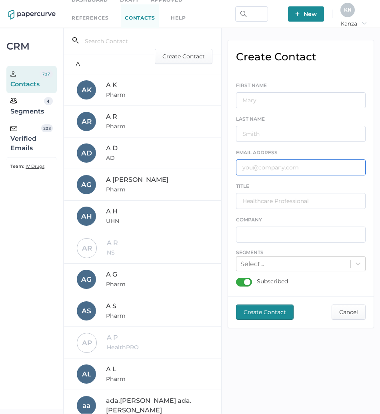
click at [276, 164] on input "text" at bounding box center [300, 167] width 129 height 16
paste input "[EMAIL_ADDRESS][DOMAIN_NAME]"
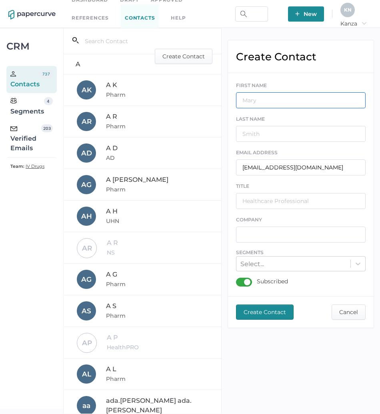
click at [287, 101] on input "text" at bounding box center [300, 100] width 129 height 16
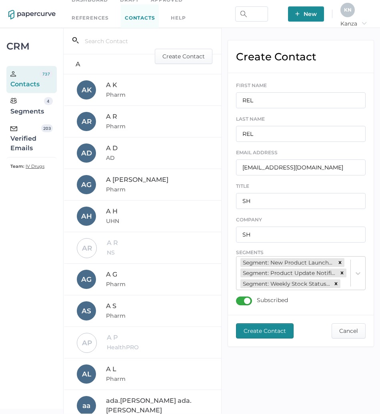
click at [252, 338] on span "Create Contact" at bounding box center [264, 331] width 42 height 14
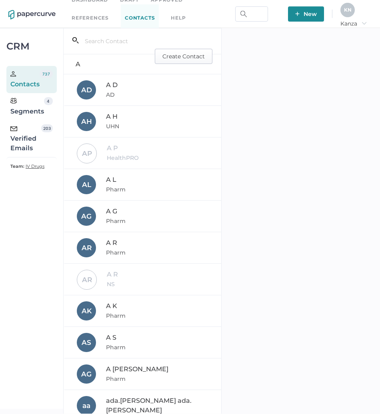
click at [183, 54] on span "Create Contact" at bounding box center [183, 56] width 42 height 14
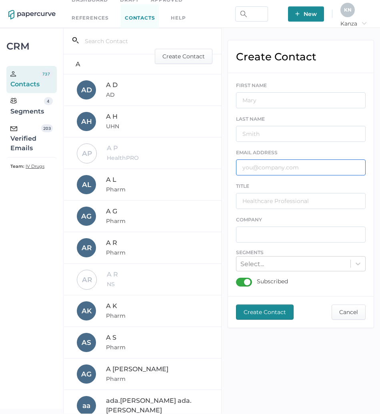
click at [275, 173] on input "text" at bounding box center [300, 167] width 129 height 16
paste input "[PERSON_NAME][EMAIL_ADDRESS][PERSON_NAME][DOMAIN_NAME]"
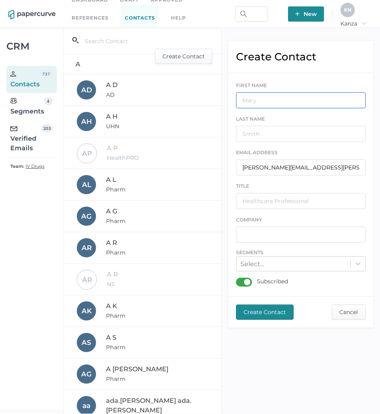
click at [289, 102] on input "text" at bounding box center [300, 100] width 129 height 16
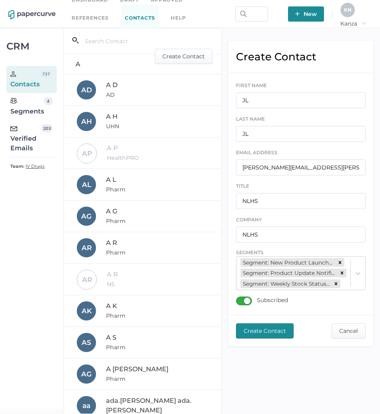
click at [273, 332] on span "Create Contact" at bounding box center [264, 331] width 42 height 14
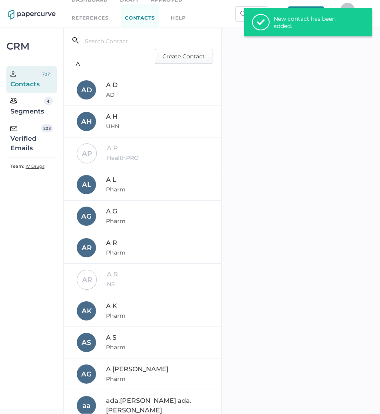
click at [185, 58] on span "Create Contact" at bounding box center [183, 56] width 42 height 14
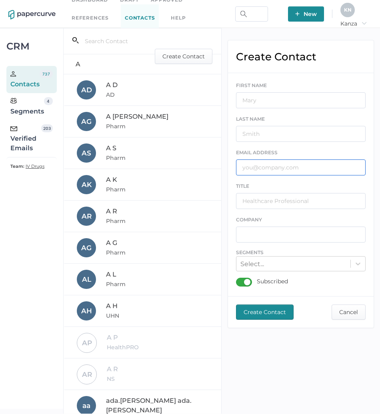
paste input "[PERSON_NAME][EMAIL_ADDRESS][PERSON_NAME][DOMAIN_NAME]"
click at [280, 170] on input "text" at bounding box center [300, 167] width 129 height 16
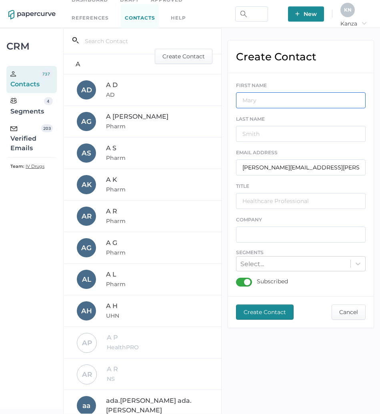
click at [260, 103] on input "text" at bounding box center [300, 100] width 129 height 16
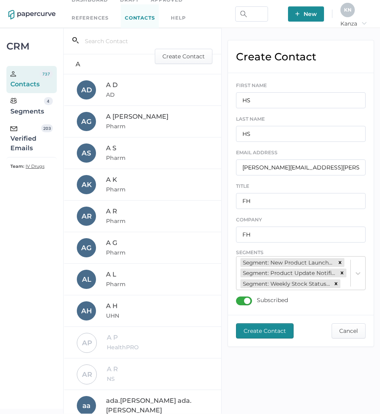
click at [264, 337] on span "Create Contact" at bounding box center [264, 331] width 42 height 14
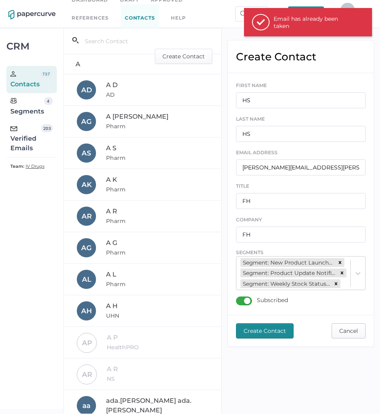
click at [346, 336] on span "Cancel" at bounding box center [348, 331] width 19 height 14
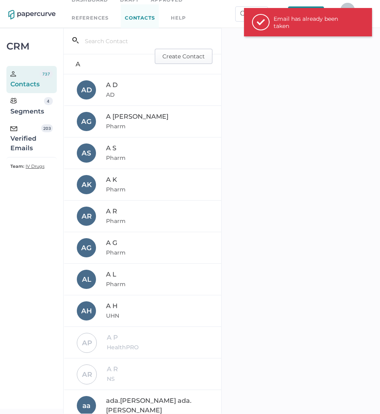
click at [190, 59] on span "Create Contact" at bounding box center [183, 56] width 42 height 14
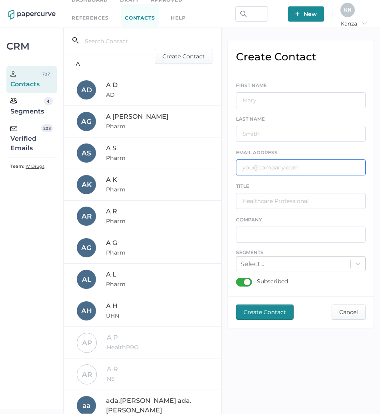
click at [274, 163] on input "text" at bounding box center [300, 167] width 129 height 16
paste input "[EMAIL_ADDRESS][DOMAIN_NAME][PERSON_NAME]"
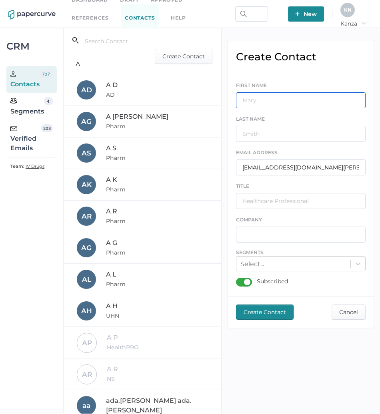
click at [276, 96] on input "text" at bounding box center [300, 100] width 129 height 16
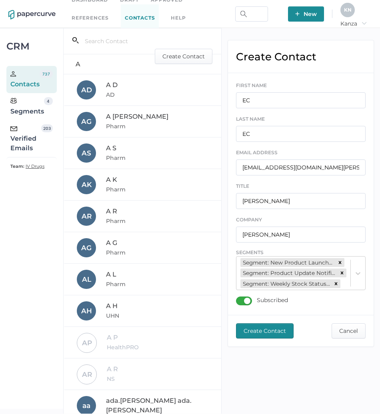
click at [264, 338] on span "Create Contact" at bounding box center [264, 331] width 42 height 14
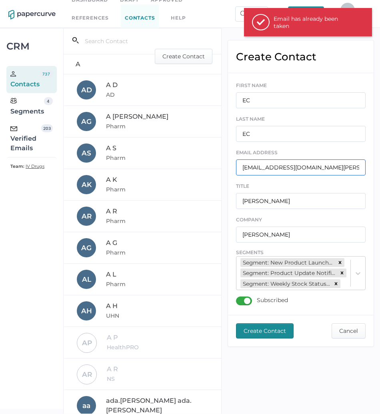
click at [289, 171] on input "[EMAIL_ADDRESS][DOMAIN_NAME][PERSON_NAME]" at bounding box center [300, 167] width 129 height 16
paste input "[EMAIL_ADDRESS]"
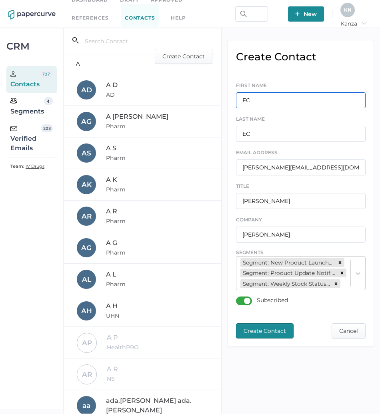
click at [266, 99] on input "EC" at bounding box center [300, 100] width 129 height 16
click at [258, 338] on span "Create Contact" at bounding box center [264, 331] width 42 height 14
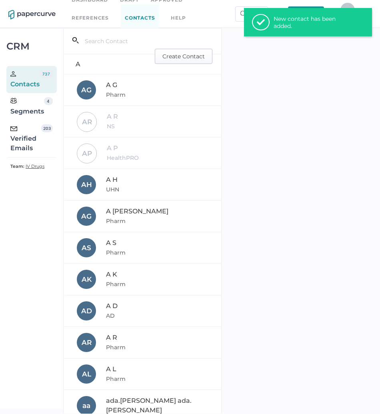
click at [182, 54] on span "Create Contact" at bounding box center [183, 56] width 42 height 14
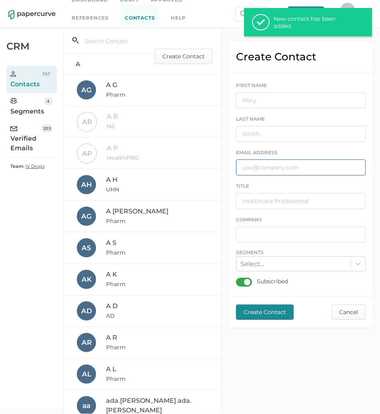
click at [314, 165] on input "text" at bounding box center [300, 167] width 129 height 16
paste input "[PERSON_NAME][EMAIL_ADDRESS][DOMAIN_NAME]"
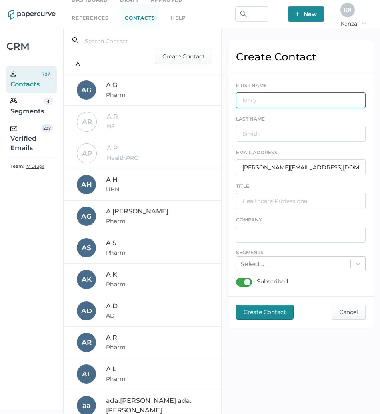
click at [289, 103] on input "text" at bounding box center [300, 100] width 129 height 16
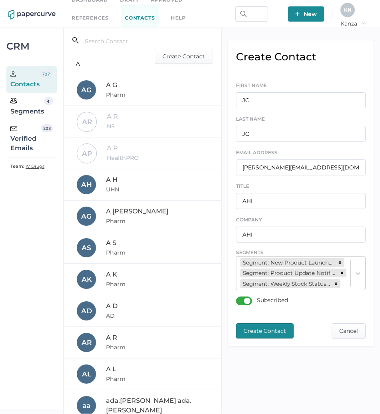
click at [260, 331] on span "Create Contact" at bounding box center [264, 331] width 42 height 14
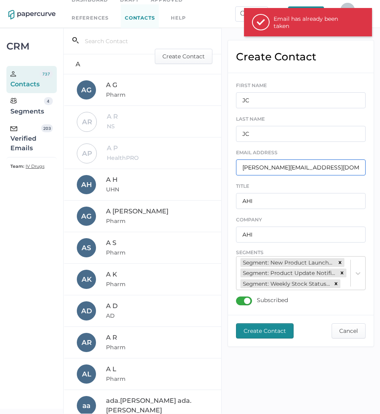
click at [286, 163] on input "[PERSON_NAME][EMAIL_ADDRESS][DOMAIN_NAME]" at bounding box center [300, 167] width 129 height 16
paste input "[PERSON_NAME].[PERSON_NAME]@phsa"
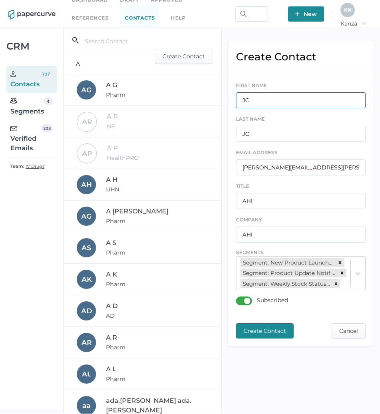
click at [277, 98] on input "JC" at bounding box center [300, 100] width 129 height 16
click at [248, 332] on span "Create Contact" at bounding box center [264, 331] width 42 height 14
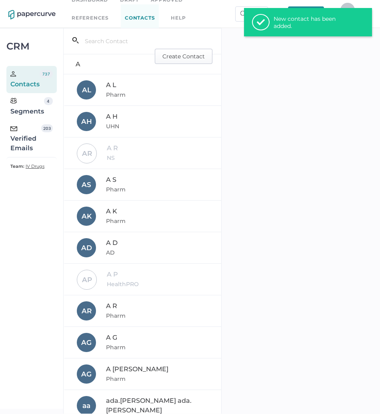
click at [187, 54] on span "Create Contact" at bounding box center [183, 56] width 42 height 14
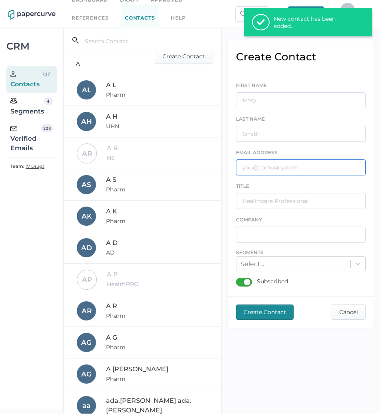
click at [245, 174] on input "text" at bounding box center [300, 167] width 129 height 16
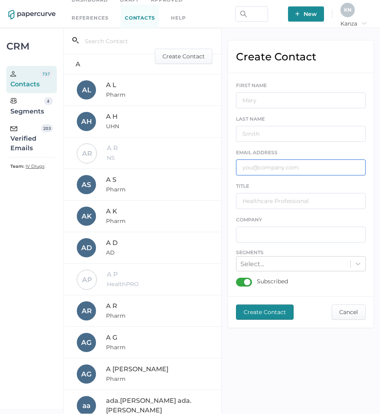
paste input "[PERSON_NAME][EMAIL_ADDRESS][PERSON_NAME][DOMAIN_NAME]"
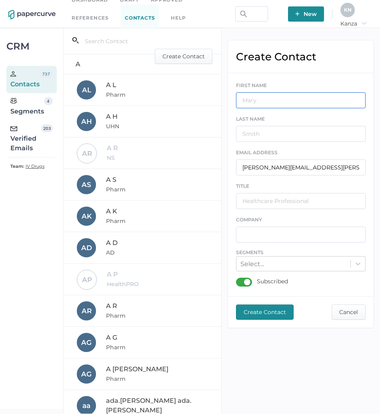
click at [272, 100] on input "text" at bounding box center [300, 100] width 129 height 16
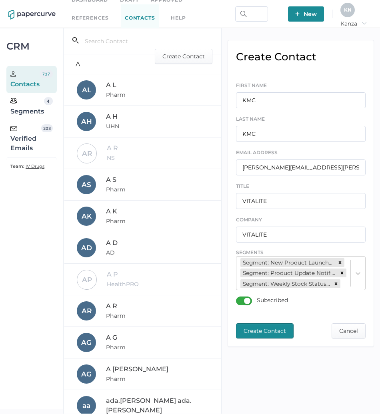
click at [276, 338] on span "Create Contact" at bounding box center [264, 331] width 42 height 14
click at [274, 153] on span "EMAIL ADDRESS" at bounding box center [257, 152] width 42 height 6
click at [272, 166] on input "[PERSON_NAME][EMAIL_ADDRESS][PERSON_NAME][DOMAIN_NAME]" at bounding box center [300, 167] width 129 height 16
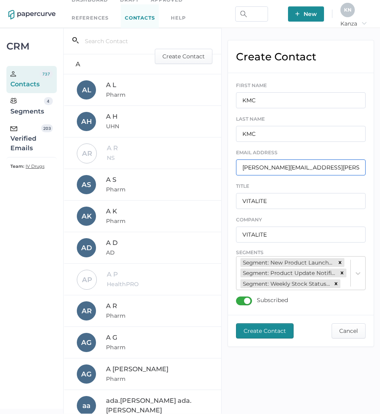
paste input "[PERSON_NAME].[PERSON_NAME]"
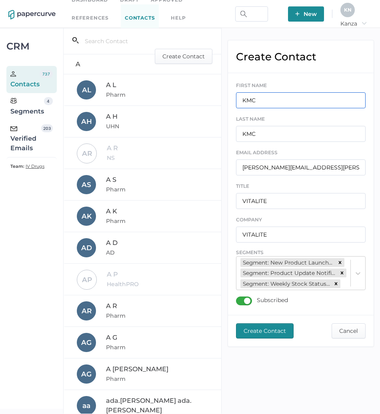
click at [260, 99] on input "KMC" at bounding box center [300, 100] width 129 height 16
click at [260, 338] on span "Create Contact" at bounding box center [264, 331] width 42 height 14
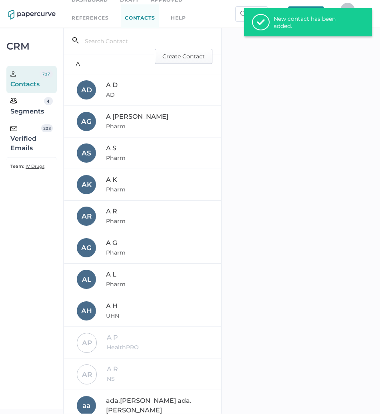
click at [167, 52] on span "Create Contact" at bounding box center [183, 56] width 42 height 14
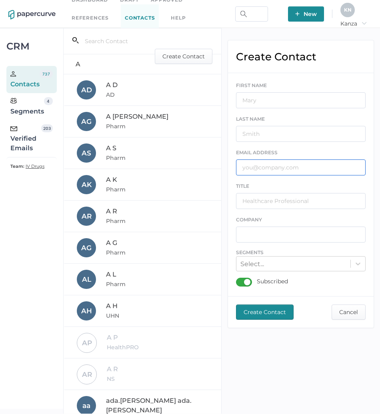
click at [256, 168] on input "text" at bounding box center [300, 167] width 129 height 16
paste input "[EMAIL_ADDRESS][DOMAIN_NAME]"
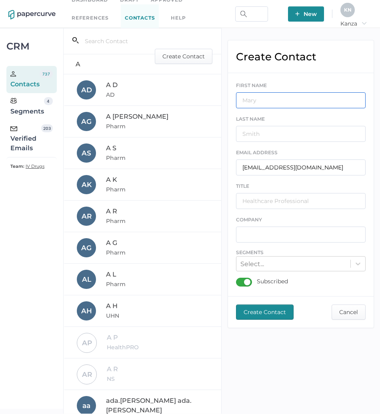
click at [265, 104] on input "text" at bounding box center [300, 100] width 129 height 16
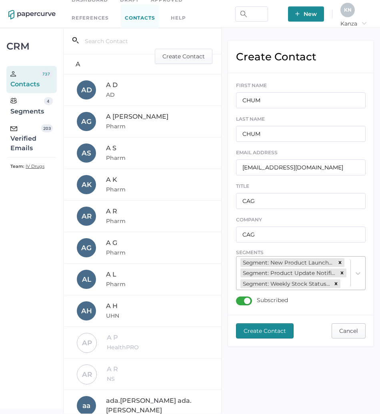
click button "Cancel" at bounding box center [348, 330] width 34 height 15
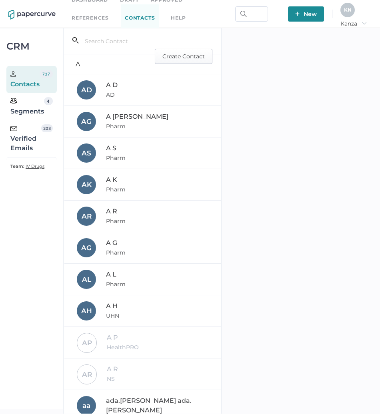
click at [181, 55] on span "Create Contact" at bounding box center [183, 56] width 42 height 14
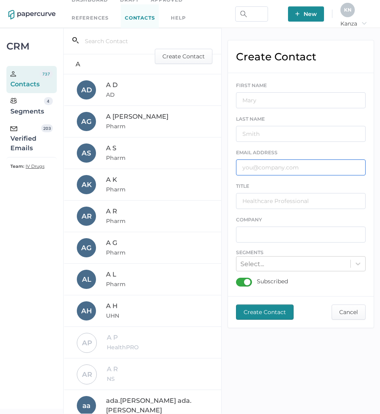
click at [284, 167] on input "text" at bounding box center [300, 167] width 129 height 16
paste input "[EMAIL_ADDRESS][DOMAIN_NAME]"
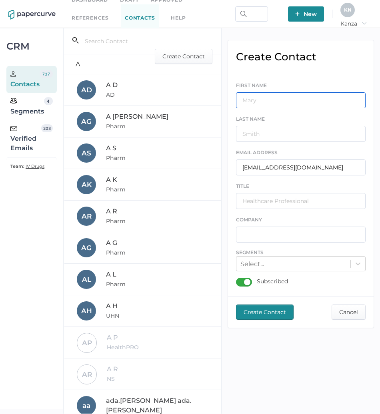
click at [283, 97] on input "text" at bounding box center [300, 100] width 129 height 16
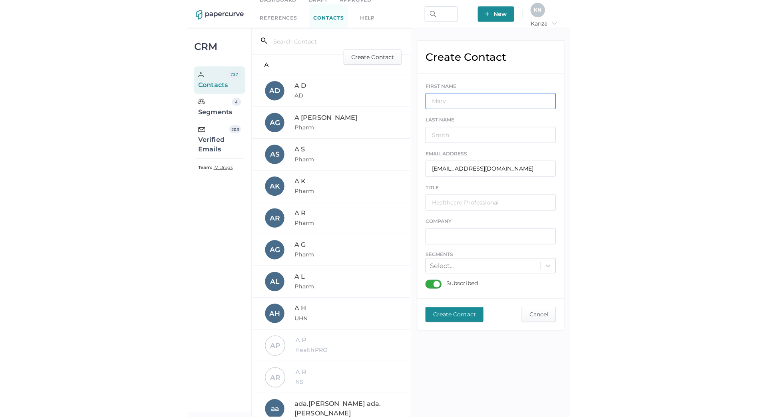
scroll to position [0, 0]
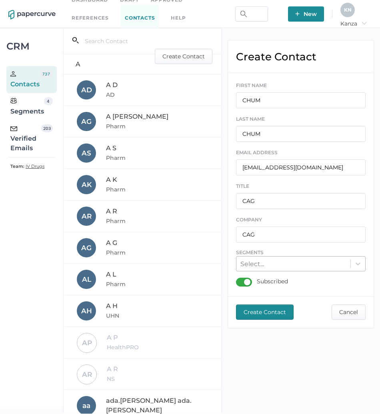
click at [348, 266] on div "Select..." at bounding box center [293, 264] width 114 height 12
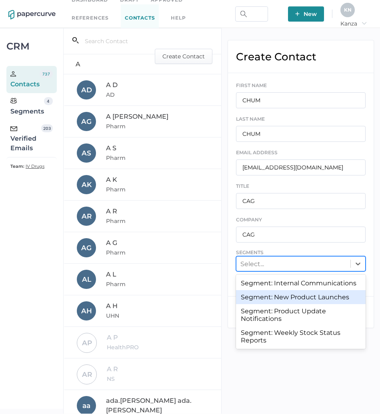
click at [328, 303] on div "Segment: New Product Launches" at bounding box center [300, 297] width 129 height 14
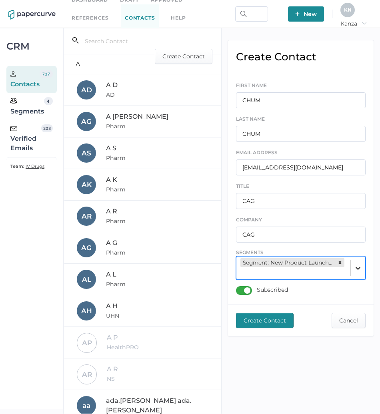
click at [351, 269] on div at bounding box center [357, 268] width 14 height 14
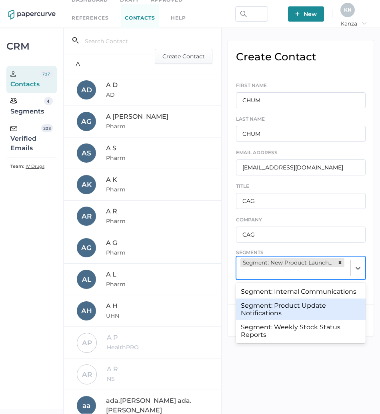
click at [331, 302] on div "Segment: Product Update Notifications" at bounding box center [300, 309] width 129 height 22
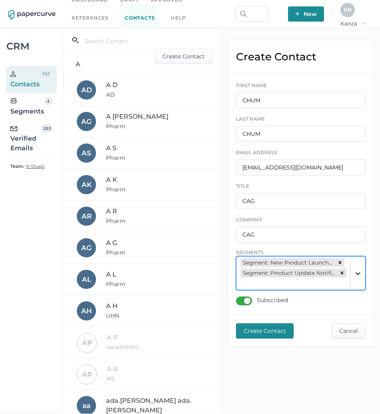
click at [357, 274] on icon at bounding box center [357, 273] width 5 height 3
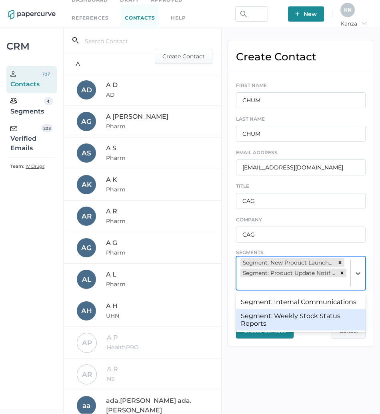
click at [321, 317] on div "Segment: Weekly Stock Status Reports" at bounding box center [300, 320] width 129 height 22
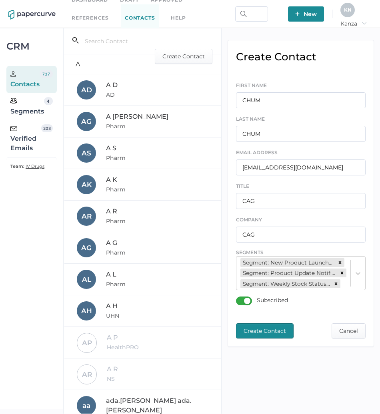
click at [260, 338] on span "Create Contact" at bounding box center [264, 331] width 42 height 14
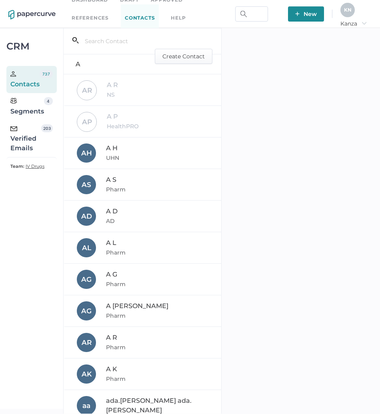
click at [308, 14] on span "New" at bounding box center [306, 13] width 22 height 15
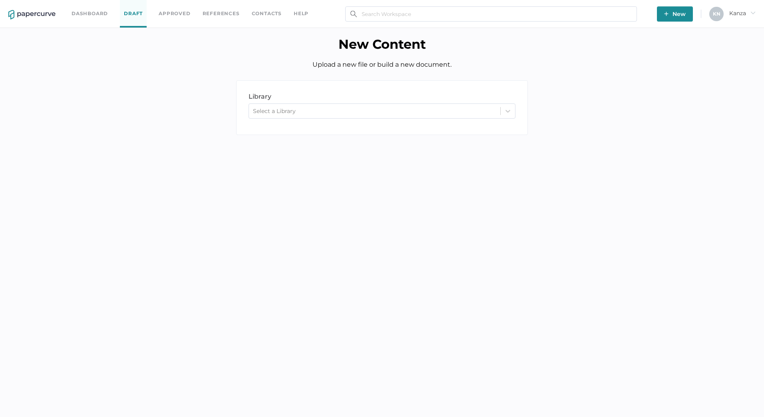
click at [696, 171] on body "Dashboard Draft Approved References Contacts help New K N Kanza arrow_right New…" at bounding box center [382, 208] width 764 height 417
click at [512, 110] on div at bounding box center [508, 111] width 14 height 14
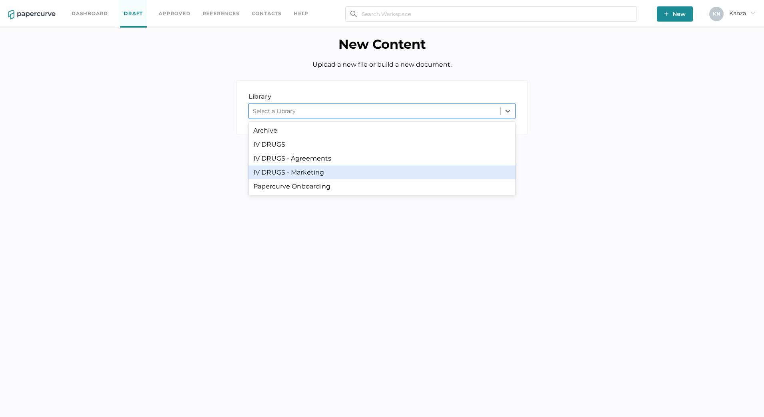
click at [449, 174] on div "IV DRUGS - Marketing" at bounding box center [381, 172] width 267 height 14
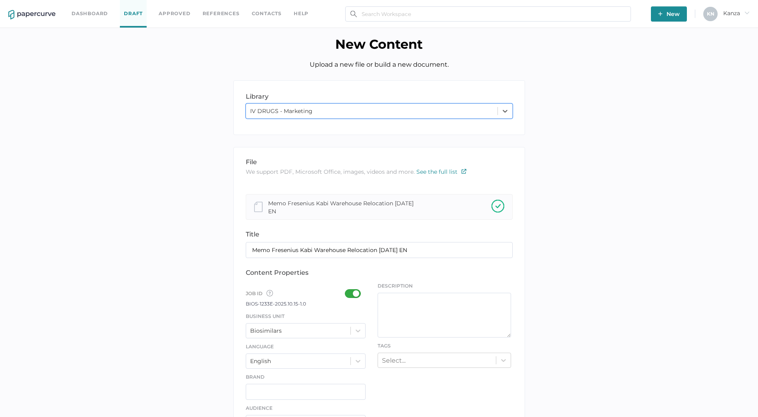
click at [360, 290] on div at bounding box center [355, 293] width 21 height 9
click at [346, 290] on input "checkbox" at bounding box center [346, 290] width 0 height 0
click at [357, 337] on div "Biosimilars" at bounding box center [306, 330] width 120 height 15
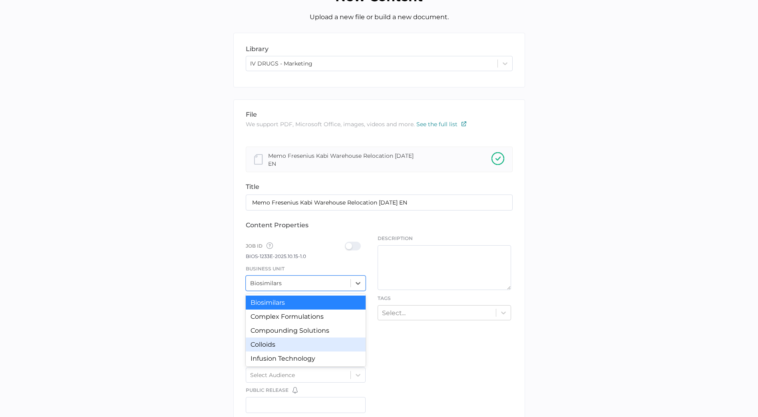
scroll to position [40, 0]
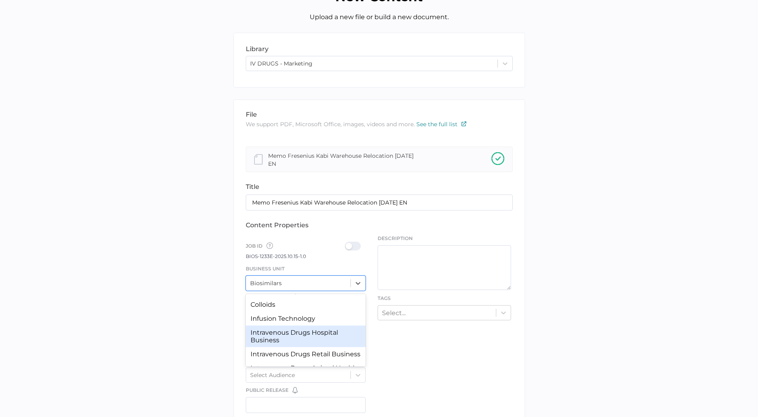
click at [305, 341] on div "Intravenous Drugs Hospital Business" at bounding box center [306, 337] width 120 height 22
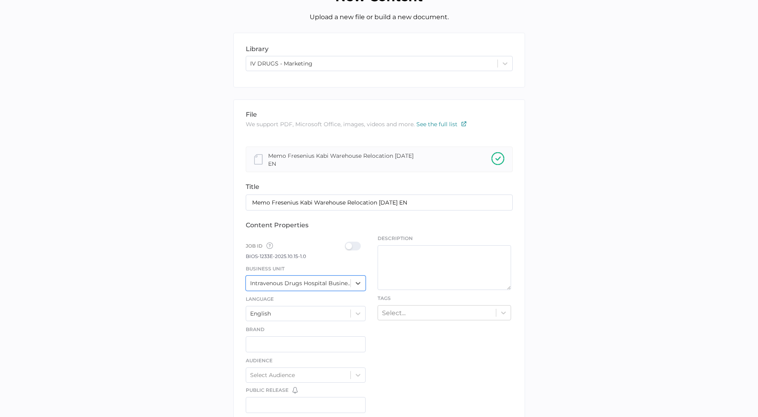
click at [347, 246] on div at bounding box center [355, 246] width 21 height 9
click at [346, 243] on input "checkbox" at bounding box center [346, 243] width 0 height 0
click at [415, 315] on div "Select..." at bounding box center [444, 312] width 133 height 15
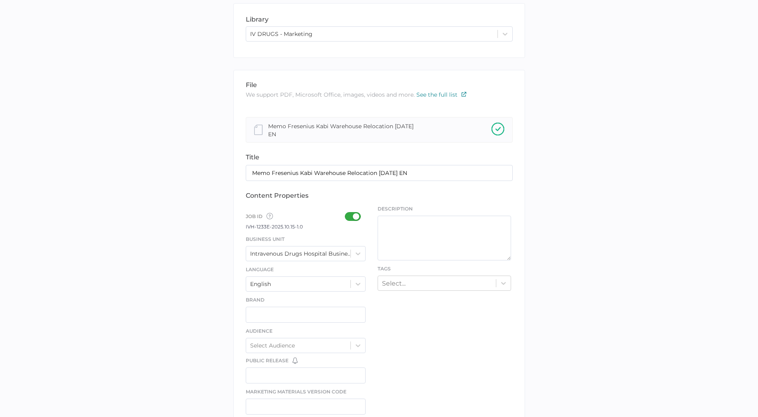
click at [739, 280] on div "library LIBRARY IV DRUGS - Marketing file We support PDF, Microsoft Office, ima…" at bounding box center [379, 342] width 746 height 678
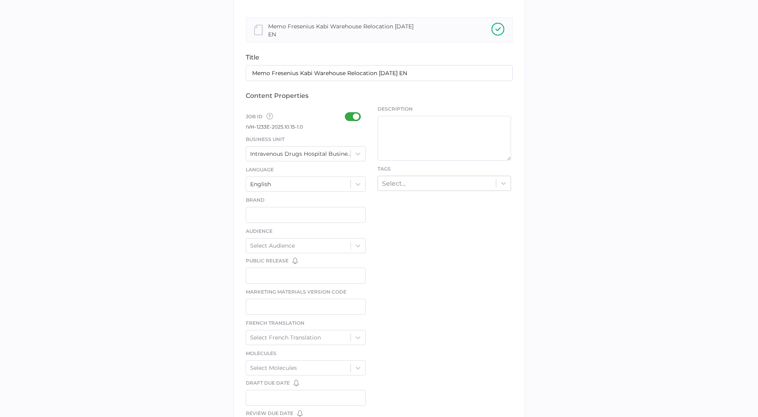
scroll to position [317, 0]
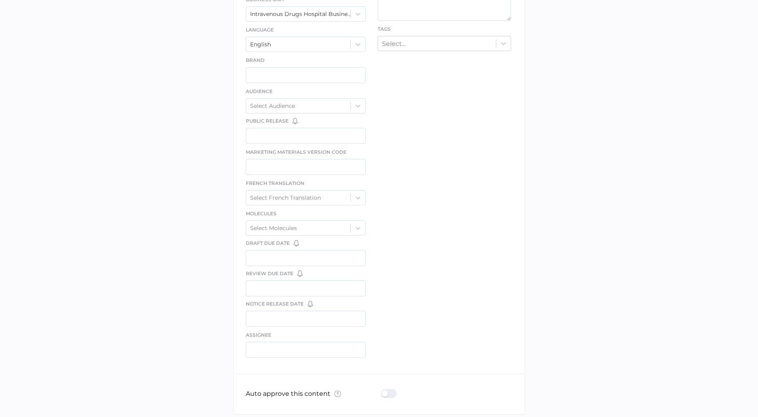
click at [392, 393] on div at bounding box center [391, 393] width 21 height 9
click at [382, 390] on input "checkbox" at bounding box center [382, 390] width 0 height 0
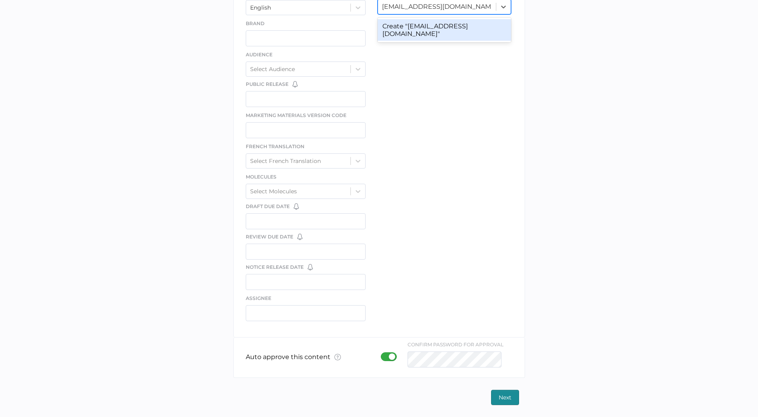
scroll to position [0, 0]
click at [511, 399] on button "Next" at bounding box center [505, 397] width 28 height 15
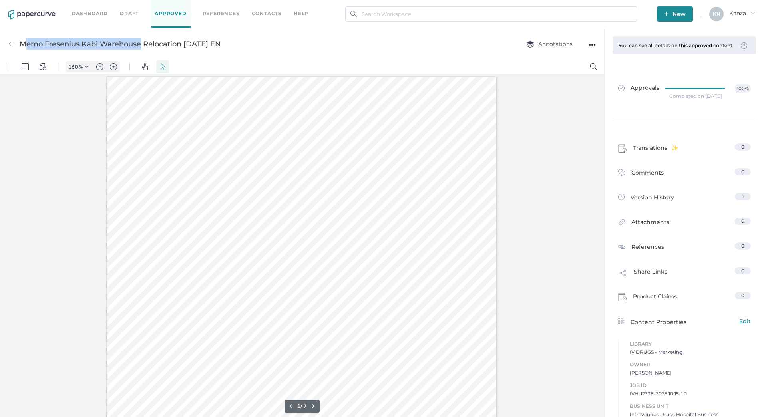
drag, startPoint x: 24, startPoint y: 42, endPoint x: 140, endPoint y: 40, distance: 115.9
click at [140, 40] on div "Memo Fresenius Kabi Warehouse Relocation [DATE] EN" at bounding box center [120, 43] width 201 height 15
click at [252, 53] on div "Memo Fresenius Kabi Warehouse Relocation [DATE] EN Annotations ●●●" at bounding box center [302, 44] width 604 height 32
drag, startPoint x: 249, startPoint y: 43, endPoint x: 27, endPoint y: 48, distance: 222.2
click at [27, 48] on div "Memo Fresenius Kabi Warehouse Relocation [DATE] EN Annotations ●●●" at bounding box center [302, 44] width 604 height 32
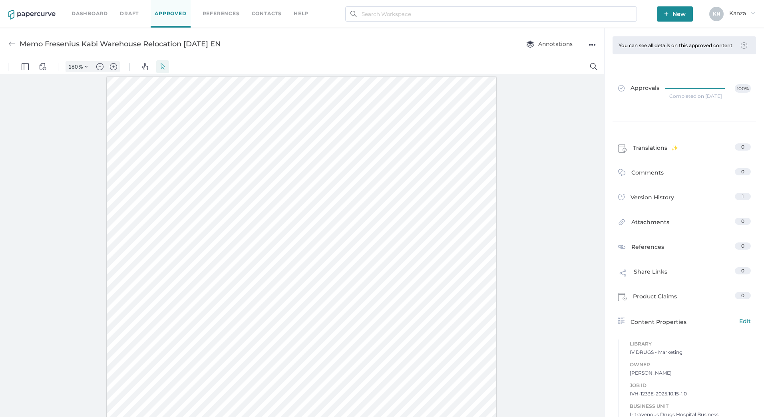
drag, startPoint x: 27, startPoint y: 48, endPoint x: 131, endPoint y: 44, distance: 104.3
click at [131, 44] on div "Memo Fresenius Kabi Warehouse Relocation [DATE] EN" at bounding box center [120, 43] width 201 height 15
click at [470, 48] on div "Memo Fresenius Kabi Warehouse Relocation [DATE] EN Annotations ●●●" at bounding box center [302, 44] width 604 height 32
click at [593, 44] on div "●●●" at bounding box center [591, 44] width 7 height 11
drag, startPoint x: 593, startPoint y: 44, endPoint x: 570, endPoint y: 60, distance: 27.5
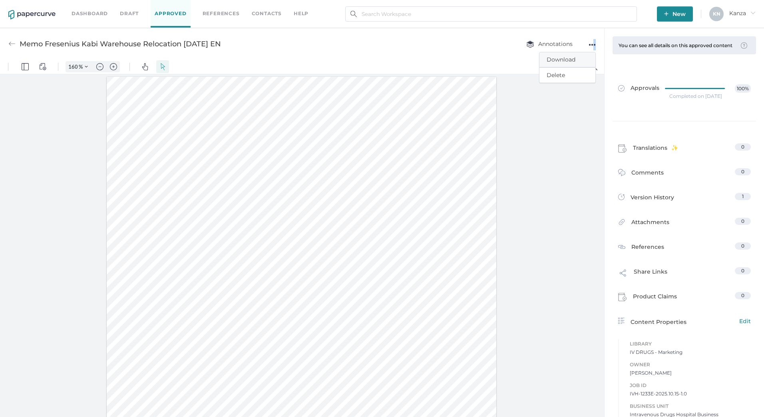
click at [570, 60] on span "Download" at bounding box center [568, 59] width 42 height 15
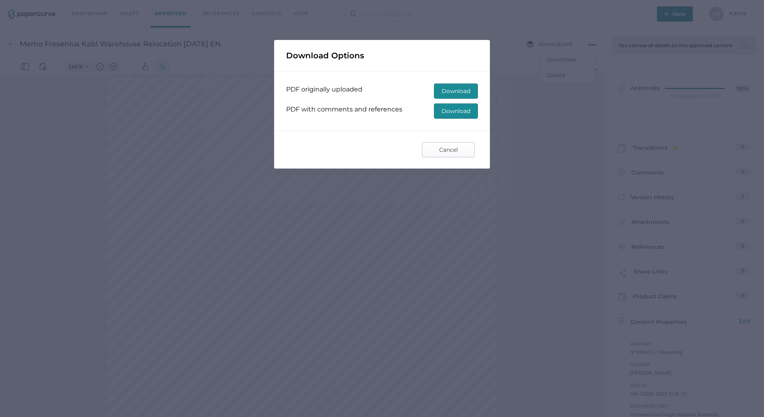
click at [454, 150] on span "Cancel" at bounding box center [448, 150] width 38 height 14
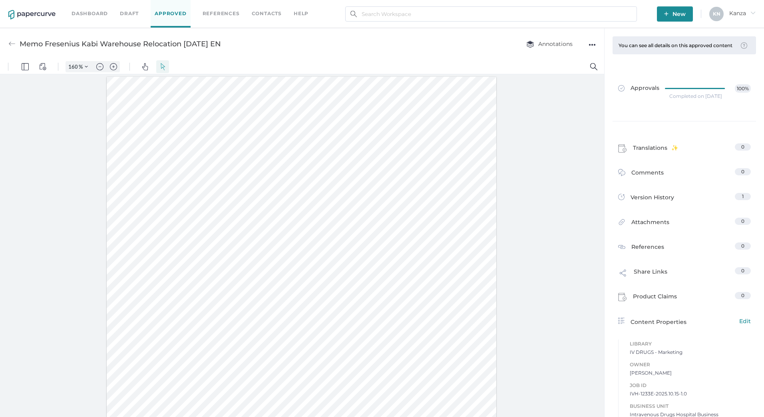
click at [592, 46] on div "●●●" at bounding box center [591, 44] width 7 height 11
click at [565, 76] on span "Delete" at bounding box center [568, 75] width 42 height 15
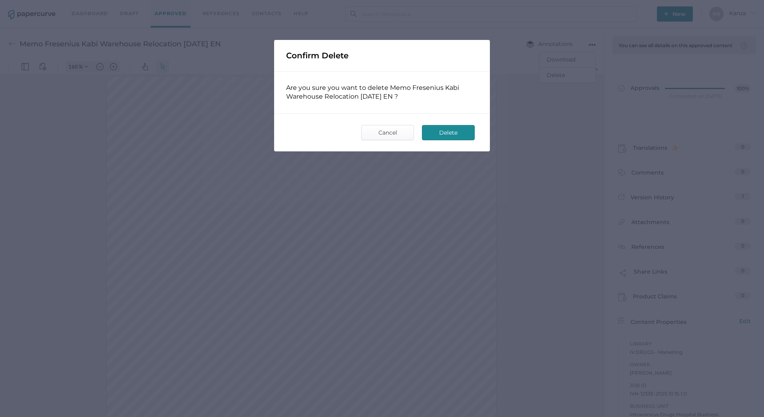
click at [457, 134] on span "Delete" at bounding box center [448, 132] width 38 height 14
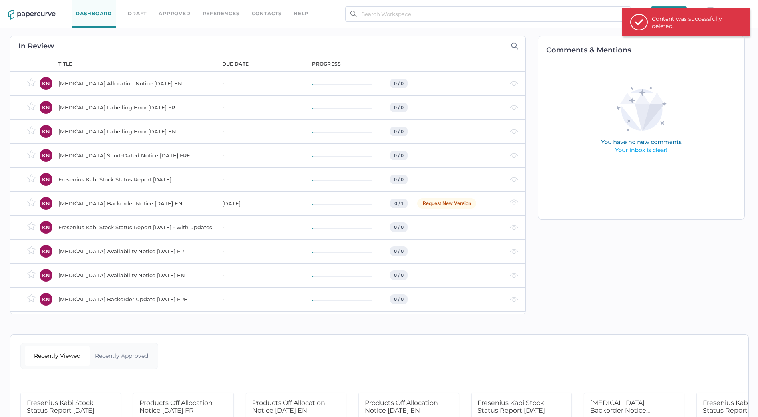
click at [680, 32] on div "check Content was successfully deleted." at bounding box center [686, 22] width 128 height 28
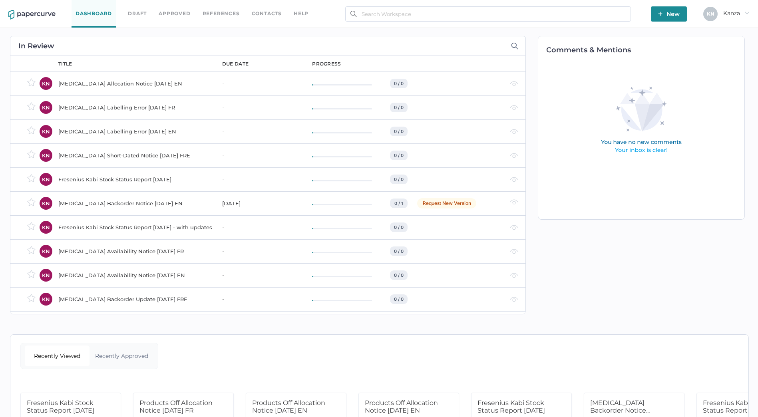
click at [666, 12] on span "New" at bounding box center [669, 13] width 22 height 15
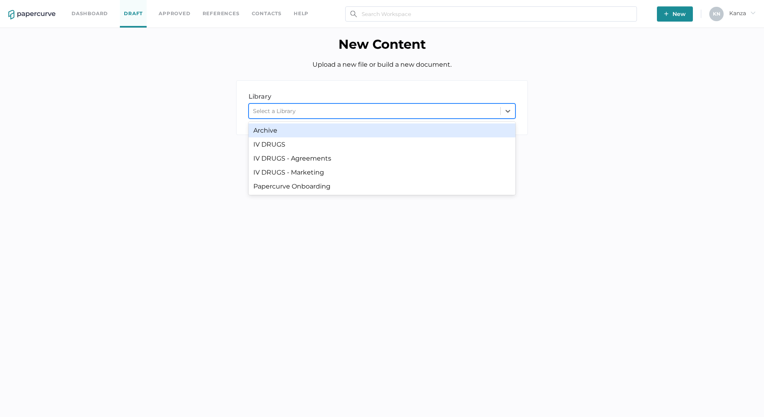
click at [279, 111] on div "Select a Library" at bounding box center [274, 110] width 43 height 7
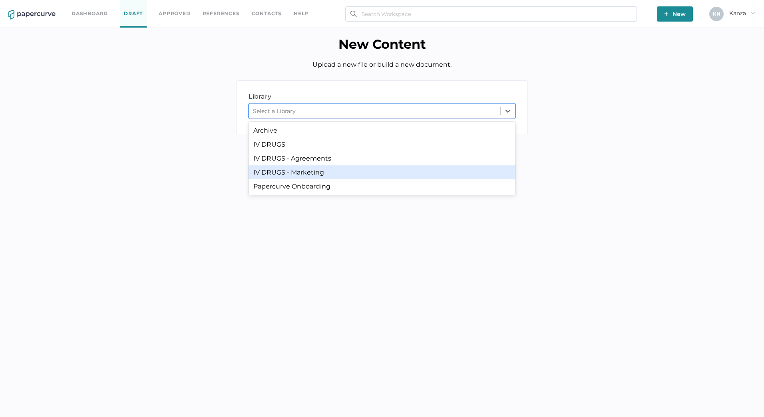
click at [280, 175] on div "IV DRUGS - Marketing" at bounding box center [381, 172] width 267 height 14
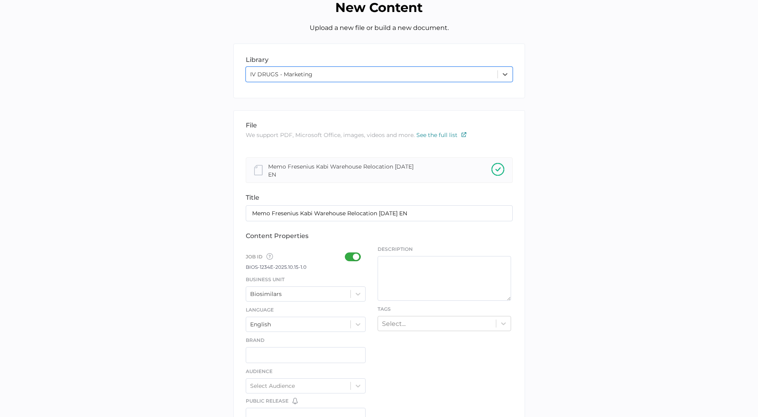
scroll to position [80, 0]
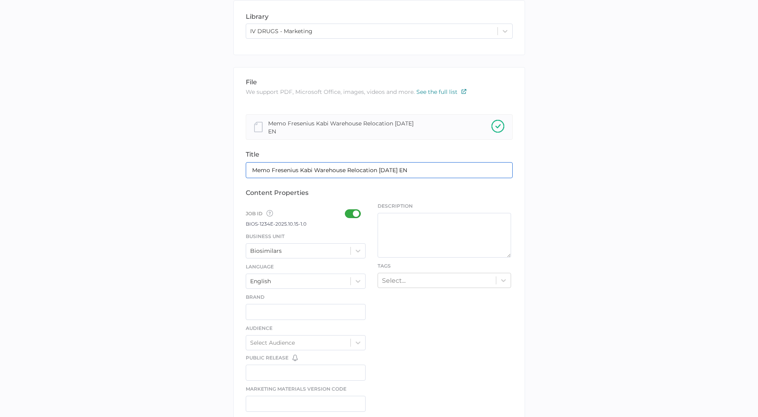
click at [251, 169] on input "Memo Fresenius Kabi Warehouse Relocation [DATE] EN" at bounding box center [379, 170] width 267 height 16
click at [120, 269] on div "library LIBRARY IV DRUGS - Marketing file We support PDF, Microsoft Office, ima…" at bounding box center [379, 339] width 746 height 678
click at [354, 218] on div at bounding box center [355, 213] width 21 height 9
click at [346, 211] on input "checkbox" at bounding box center [346, 211] width 0 height 0
click at [355, 251] on icon at bounding box center [358, 251] width 8 height 8
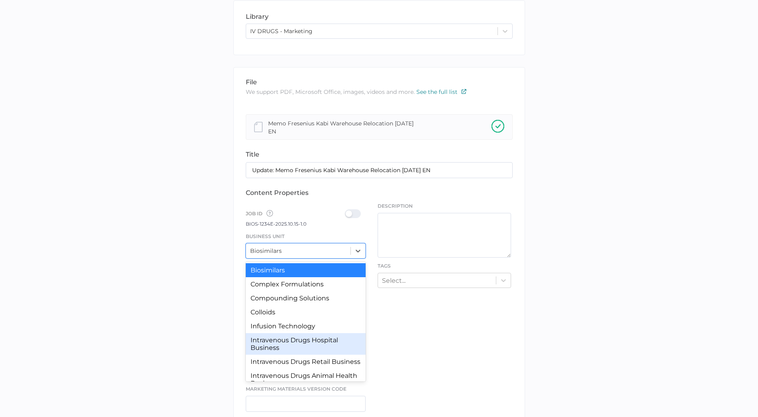
click at [293, 349] on div "Intravenous Drugs Hospital Business" at bounding box center [306, 344] width 120 height 22
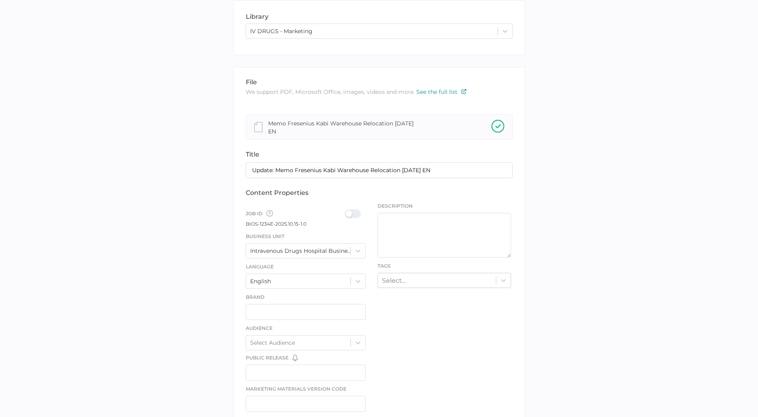
click at [348, 217] on div at bounding box center [355, 213] width 21 height 9
click at [346, 211] on input "checkbox" at bounding box center [346, 211] width 0 height 0
click at [164, 288] on div "library LIBRARY IV DRUGS - Marketing file We support PDF, Microsoft Office, ima…" at bounding box center [379, 339] width 746 height 678
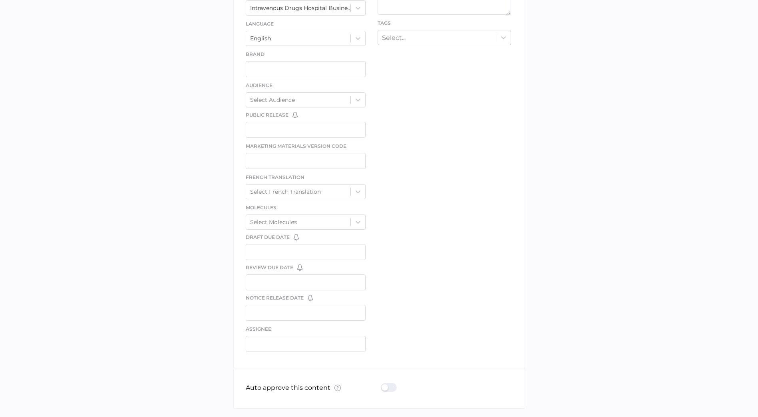
scroll to position [354, 0]
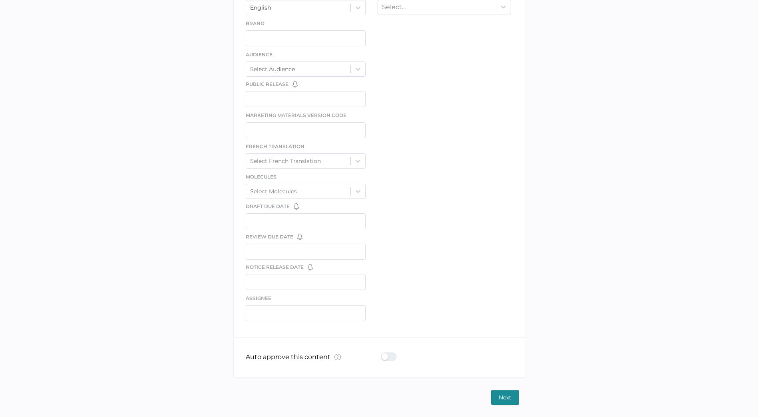
click at [392, 353] on div at bounding box center [391, 356] width 21 height 9
click at [382, 354] on input "checkbox" at bounding box center [382, 354] width 0 height 0
click at [513, 394] on button "Next" at bounding box center [505, 397] width 28 height 15
click at [447, 350] on div "confirm password for approval Enter password to continue" at bounding box center [452, 358] width 102 height 40
click at [524, 400] on div "Next" at bounding box center [379, 397] width 292 height 15
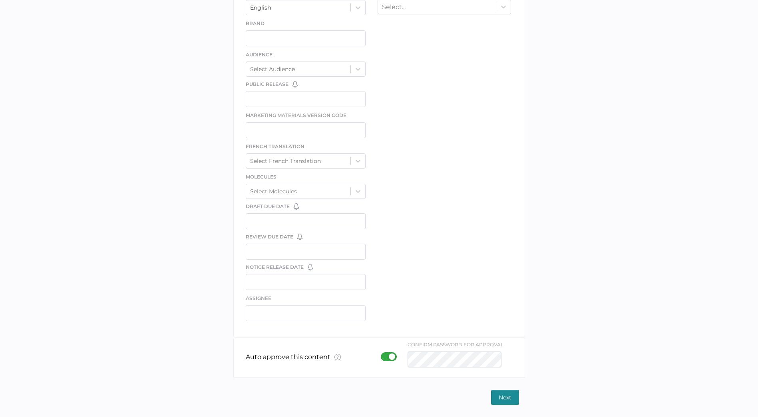
click at [507, 395] on span "Next" at bounding box center [505, 397] width 13 height 14
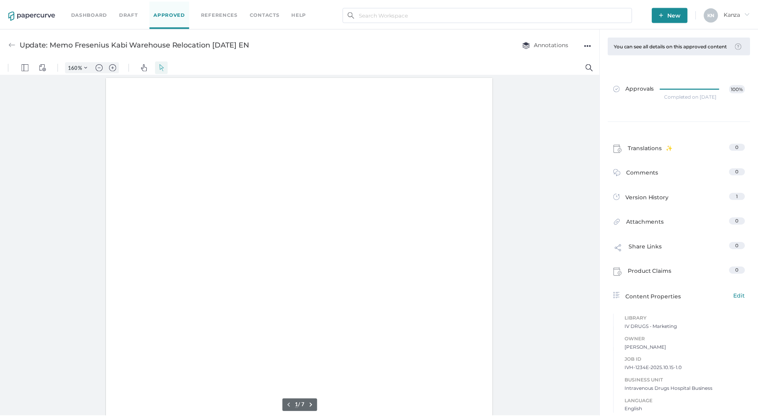
scroll to position [1, 0]
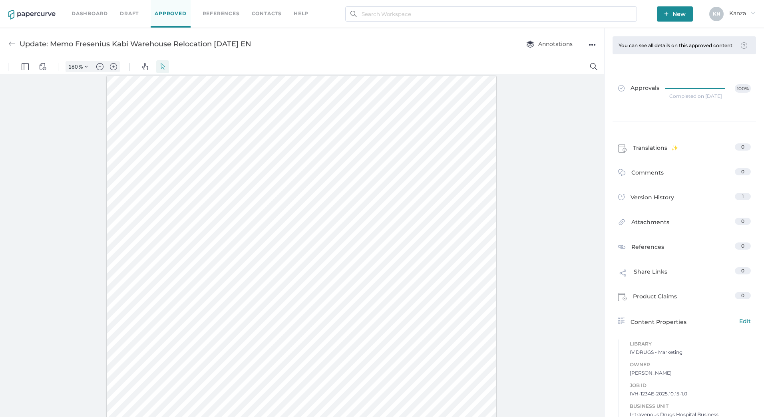
click at [680, 11] on span "New" at bounding box center [675, 13] width 22 height 15
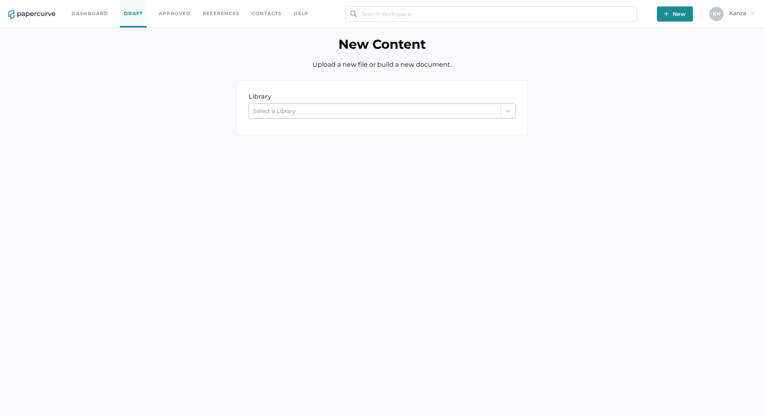
click at [382, 116] on div "Select a Library" at bounding box center [374, 111] width 251 height 12
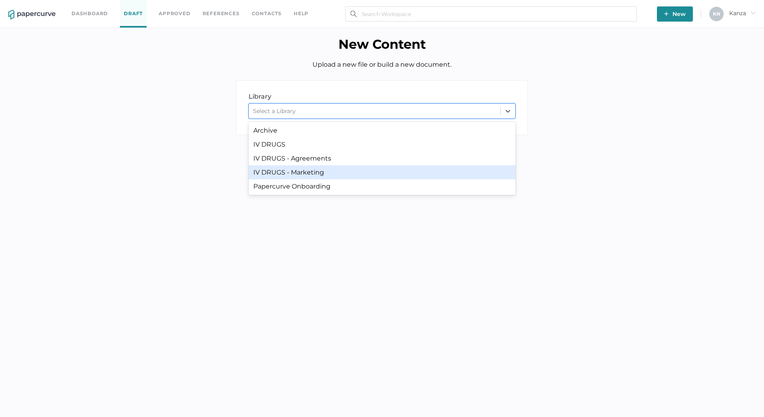
click at [349, 173] on div "IV DRUGS - Marketing" at bounding box center [381, 172] width 267 height 14
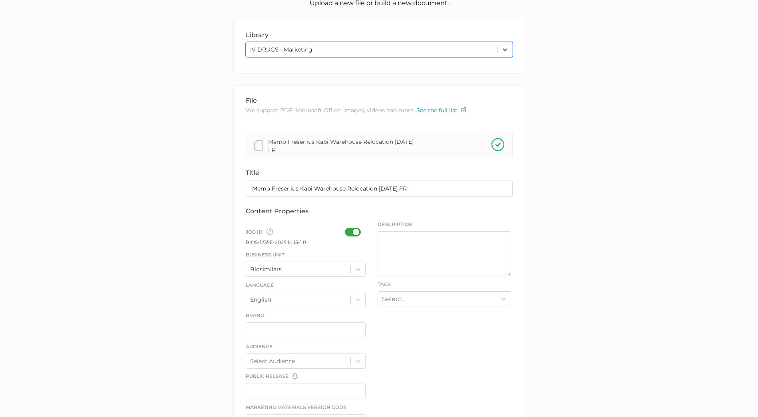
scroll to position [120, 0]
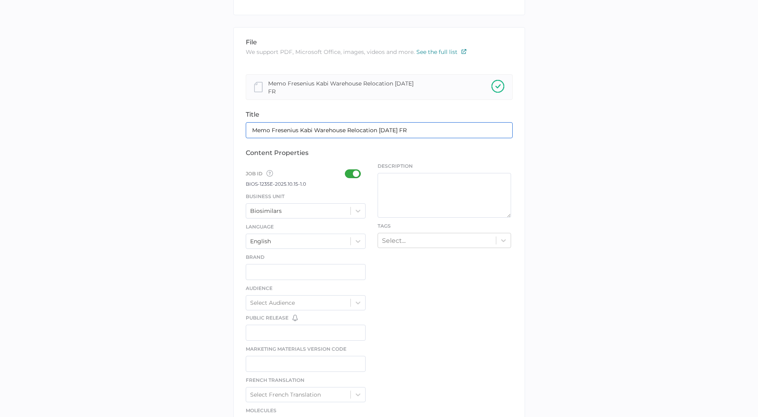
click at [253, 131] on input "Memo Fresenius Kabi Warehouse Relocation [DATE] FR" at bounding box center [379, 130] width 267 height 16
click at [318, 212] on div "Biosimilars" at bounding box center [298, 211] width 105 height 12
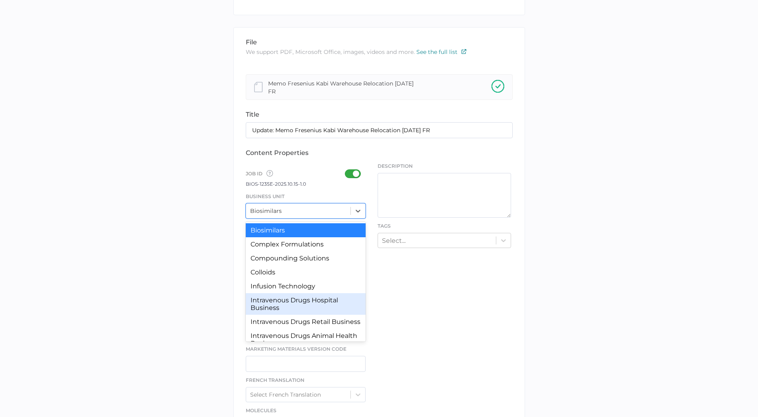
drag, startPoint x: 310, startPoint y: 314, endPoint x: 312, endPoint y: 292, distance: 22.5
click at [310, 314] on div "Biosimilars Complex Formulations Compounding Solutions Colloids Infusion Techno…" at bounding box center [306, 282] width 120 height 120
drag, startPoint x: 303, startPoint y: 307, endPoint x: 303, endPoint y: 303, distance: 4.4
click at [303, 308] on div "Intravenous Drugs Hospital Business" at bounding box center [306, 304] width 120 height 22
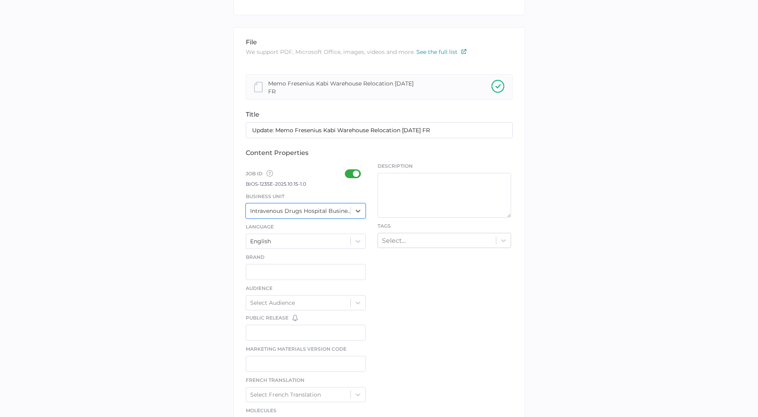
click at [342, 175] on div "Job ID Job IDs can be disabled × If a Job ID is not required for specific conte…" at bounding box center [306, 173] width 120 height 13
click at [348, 173] on div at bounding box center [355, 173] width 21 height 9
click at [346, 171] on input "checkbox" at bounding box center [346, 171] width 0 height 0
click at [348, 173] on div at bounding box center [355, 173] width 21 height 9
click at [346, 171] on input "checkbox" at bounding box center [346, 171] width 0 height 0
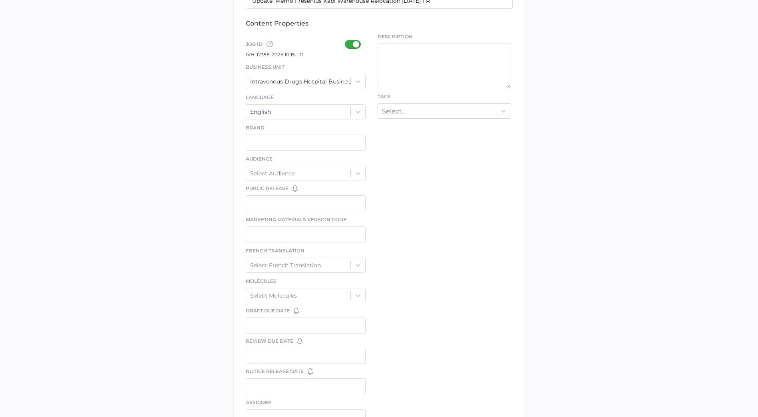
scroll to position [354, 0]
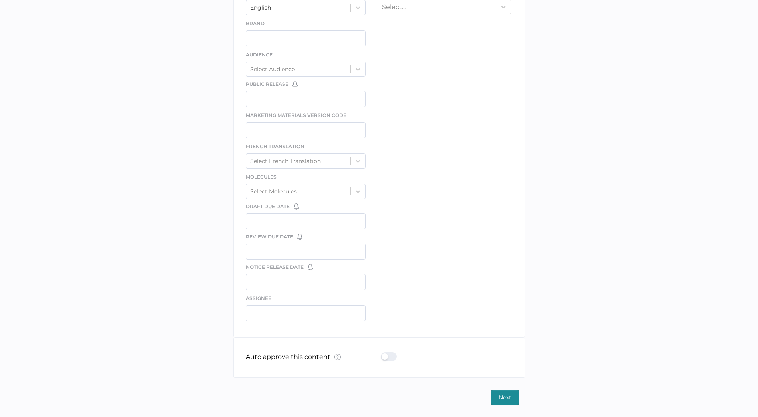
click at [382, 360] on div at bounding box center [391, 356] width 21 height 9
click at [382, 354] on input "checkbox" at bounding box center [382, 354] width 0 height 0
click at [510, 396] on span "Next" at bounding box center [505, 397] width 13 height 14
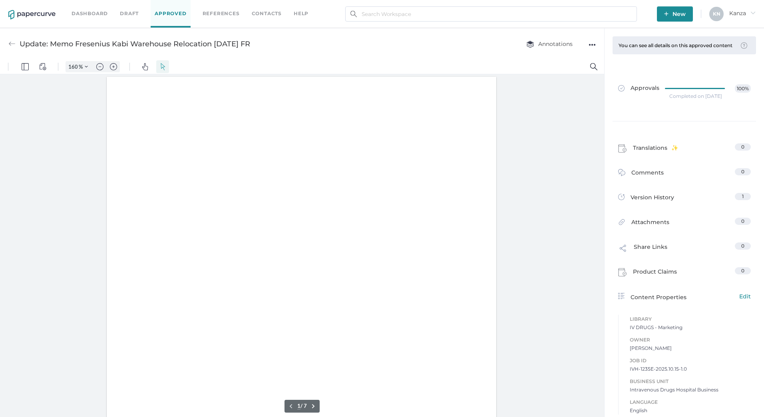
scroll to position [1, 0]
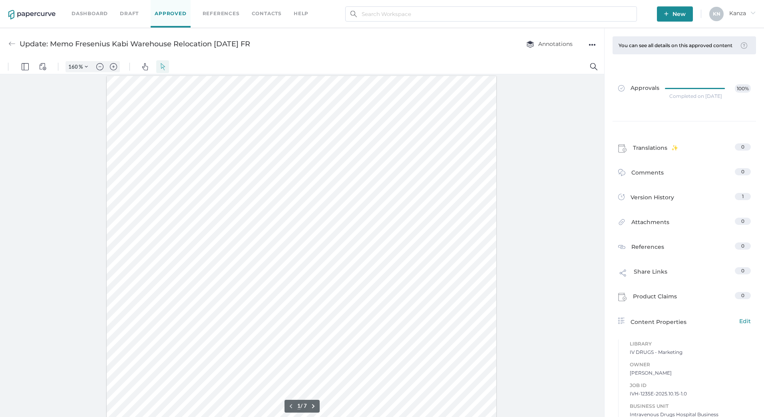
click at [460, 58] on div "Update: Memo Fresenius Kabi Warehouse Relocation [DATE] FR Annotations ●●●" at bounding box center [302, 44] width 604 height 32
click at [260, 14] on link "Contacts" at bounding box center [267, 13] width 30 height 9
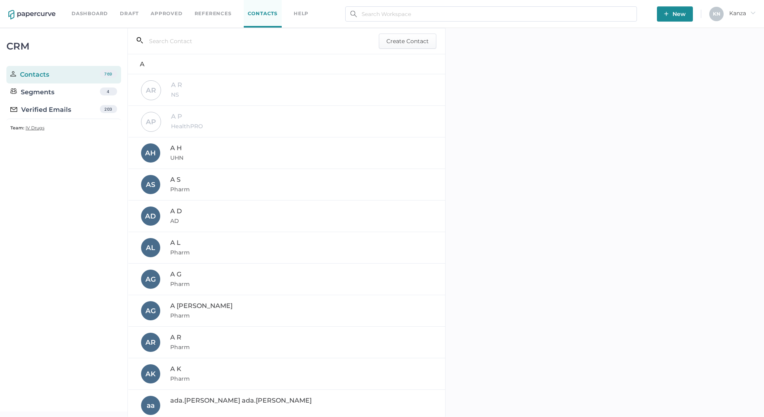
click at [36, 111] on div "Verified Emails" at bounding box center [40, 110] width 61 height 10
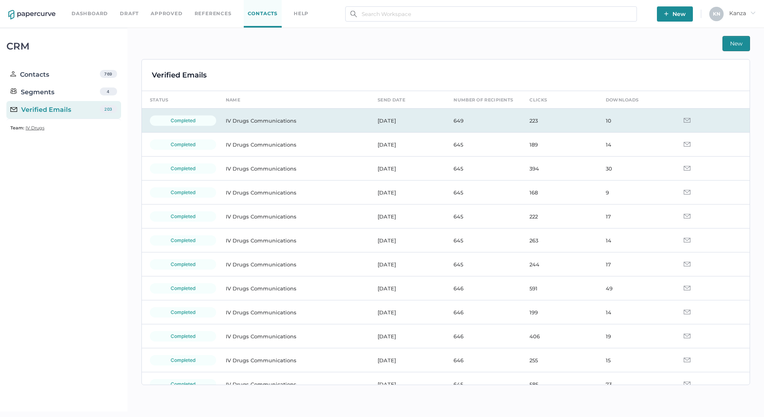
click at [318, 125] on td "IV Drugs Communications" at bounding box center [294, 121] width 152 height 24
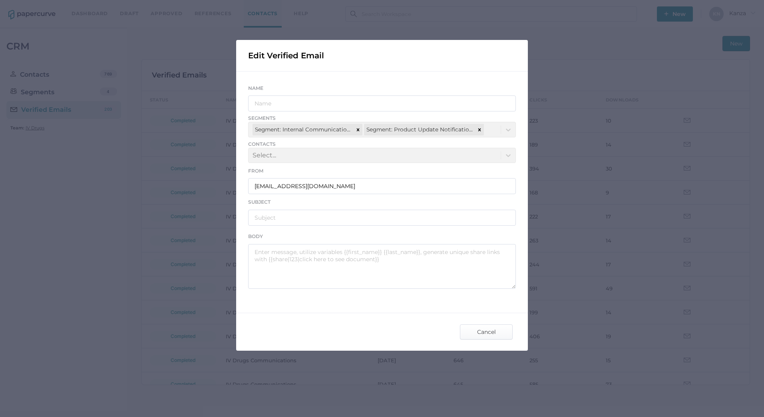
type input "IV Drugs Communications"
type input "Fresenius Kabi Product Notification - 10.14.2025"
type textarea "Good afternoon, Please see the links below for the most recent announcements fr…"
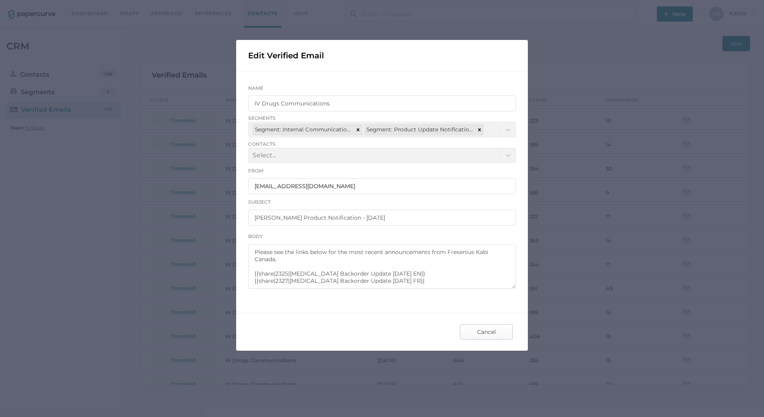
click at [480, 326] on span "Cancel" at bounding box center [486, 332] width 38 height 14
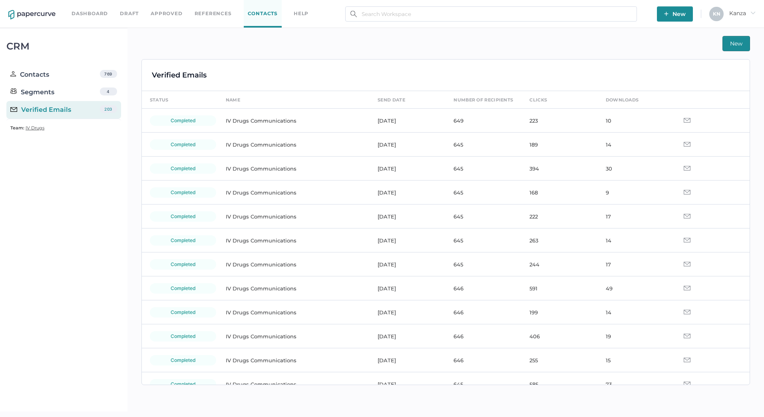
click at [737, 44] on span "New" at bounding box center [736, 43] width 12 height 14
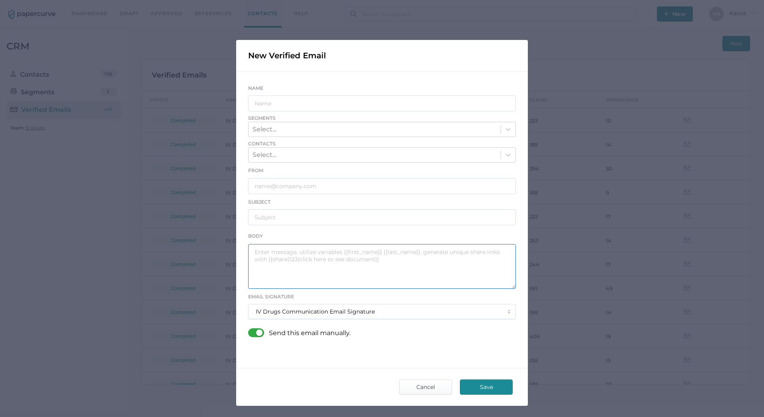
click at [278, 262] on textarea at bounding box center [382, 266] width 268 height 45
paste textarea "Good afternoon, Please see the links below for the most recent announcements fr…"
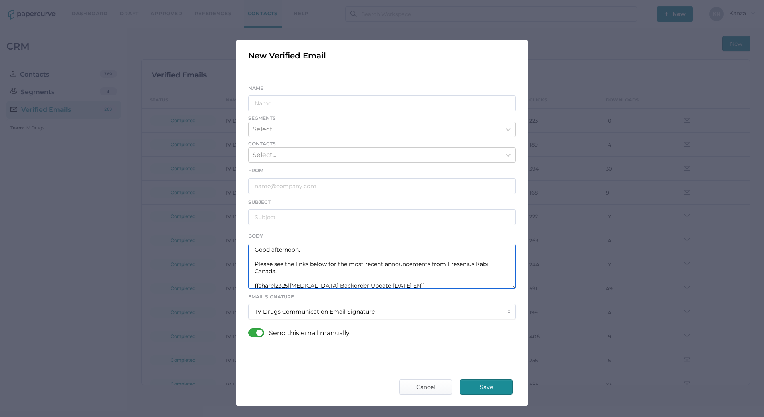
scroll to position [0, 0]
click at [390, 264] on textarea "Good afternoon, Please see the links below for the most recent announcements fr…" at bounding box center [382, 266] width 268 height 45
click at [380, 273] on textarea "Good afternoon, Please see the links below for an important update from Freseni…" at bounding box center [382, 266] width 268 height 45
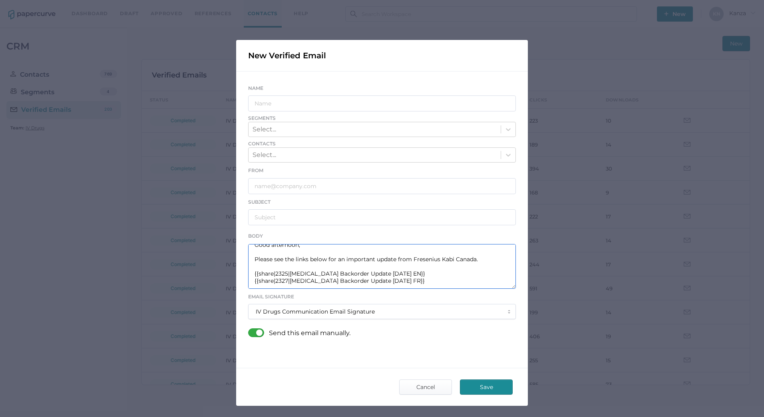
drag, startPoint x: 366, startPoint y: 274, endPoint x: 288, endPoint y: 273, distance: 77.9
click at [288, 273] on textarea "Good afternoon, Please see the links below for an important update from Freseni…" at bounding box center [382, 266] width 268 height 45
click at [281, 275] on textarea "Good afternoon, Please see the links below for an important update from Freseni…" at bounding box center [382, 266] width 268 height 45
drag, startPoint x: 289, startPoint y: 275, endPoint x: 319, endPoint y: 273, distance: 30.0
click at [319, 273] on textarea "Good afternoon, Please see the links below for an important update from Freseni…" at bounding box center [382, 266] width 268 height 45
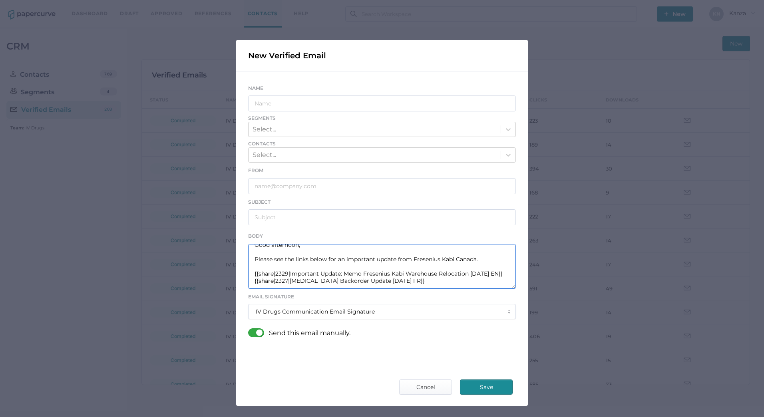
drag, startPoint x: 286, startPoint y: 273, endPoint x: 298, endPoint y: 274, distance: 12.9
click at [298, 274] on textarea "Good afternoon, Please see the links below for an important update from Freseni…" at bounding box center [382, 266] width 268 height 45
click at [290, 276] on textarea "Good afternoon, Please see the links below for an important update from Freseni…" at bounding box center [382, 266] width 268 height 45
drag, startPoint x: 287, startPoint y: 273, endPoint x: 467, endPoint y: 273, distance: 180.6
click at [467, 273] on textarea "Good afternoon, Please see the links below for an important update from Freseni…" at bounding box center [382, 266] width 268 height 45
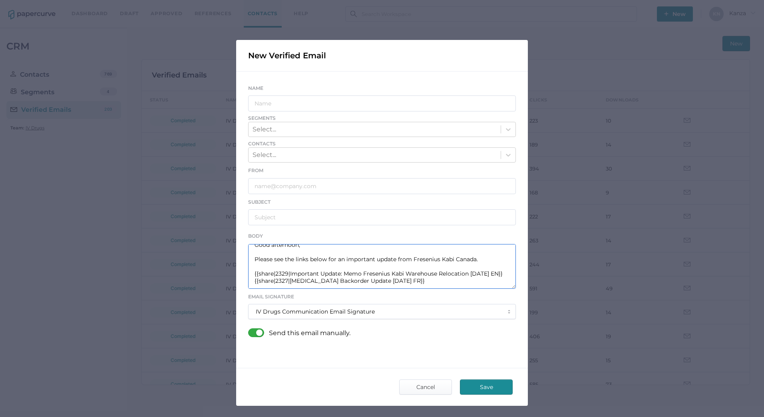
scroll to position [14, 0]
drag, startPoint x: 288, startPoint y: 280, endPoint x: 366, endPoint y: 280, distance: 77.9
click at [366, 280] on textarea "Good afternoon, Please see the links below for an important update from Freseni…" at bounding box center [382, 266] width 268 height 45
paste textarea "Important Update: Memo Fresenius Kabi Warehouse Relocation"
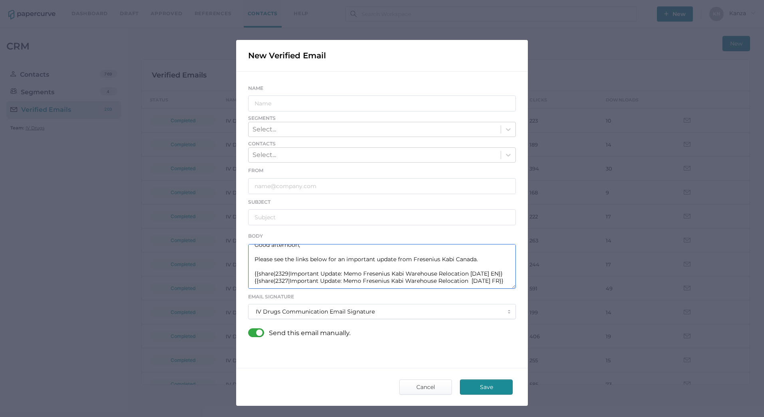
click at [283, 273] on textarea "Good afternoon, Please see the links below for an important update from Freseni…" at bounding box center [382, 266] width 268 height 45
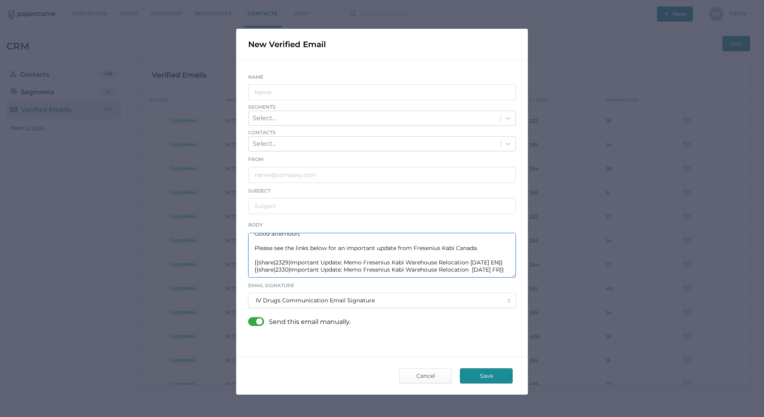
scroll to position [0, 0]
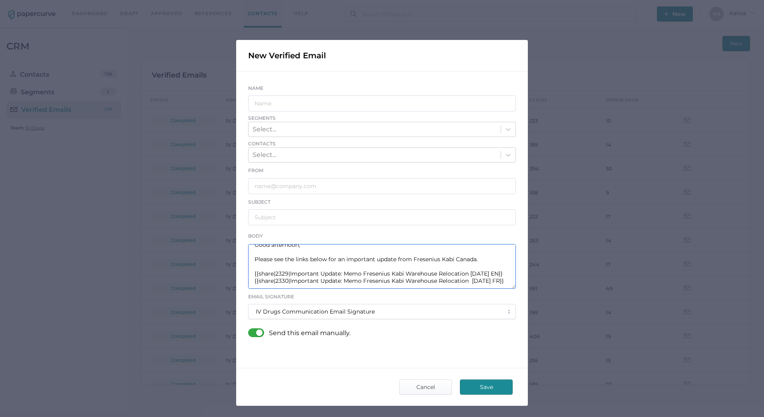
type textarea "Good afternoon, Please see the links below for an important update from Freseni…"
click at [277, 93] on div "Name" at bounding box center [382, 97] width 268 height 28
click at [278, 99] on input "text" at bounding box center [382, 103] width 268 height 16
type input "IV Drugs Communications"
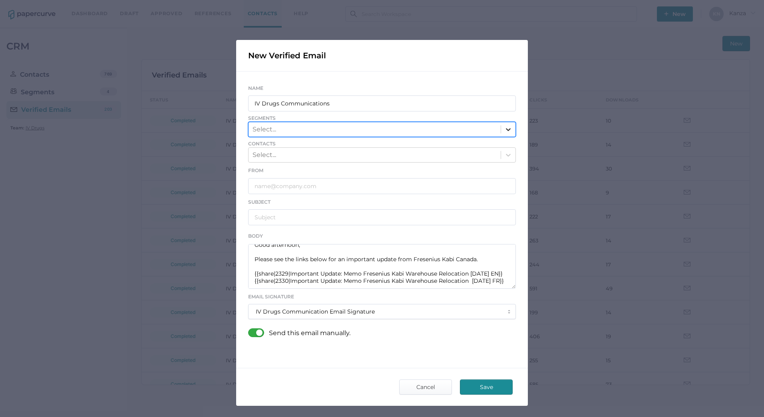
click at [509, 132] on icon at bounding box center [508, 129] width 8 height 8
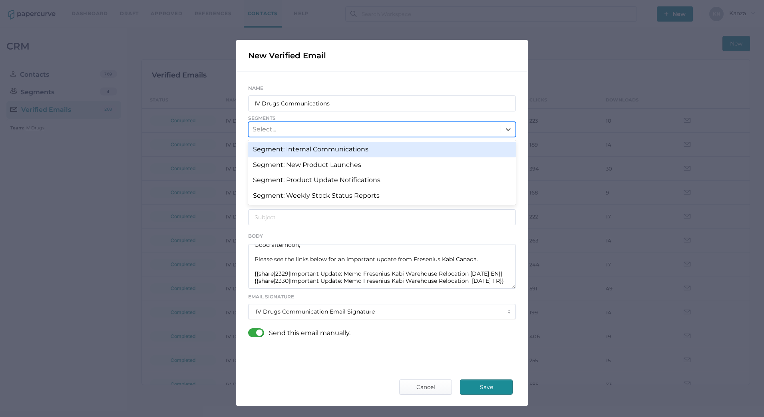
click at [477, 153] on div "Segment: Internal Communications" at bounding box center [382, 149] width 268 height 15
click at [508, 131] on icon at bounding box center [508, 130] width 8 height 8
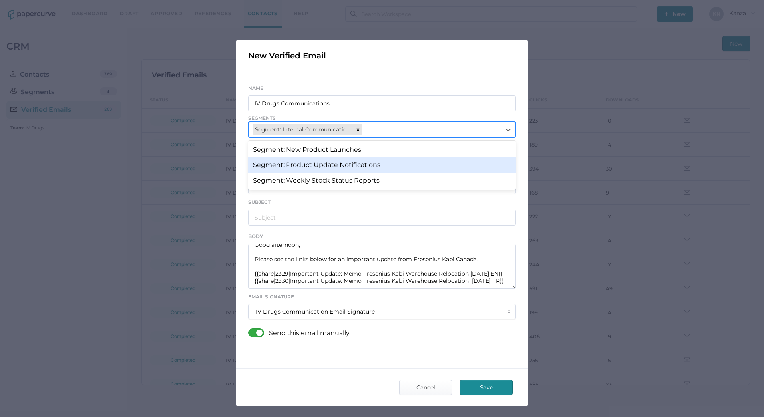
click at [469, 168] on div "Segment: Product Update Notifications" at bounding box center [382, 164] width 268 height 15
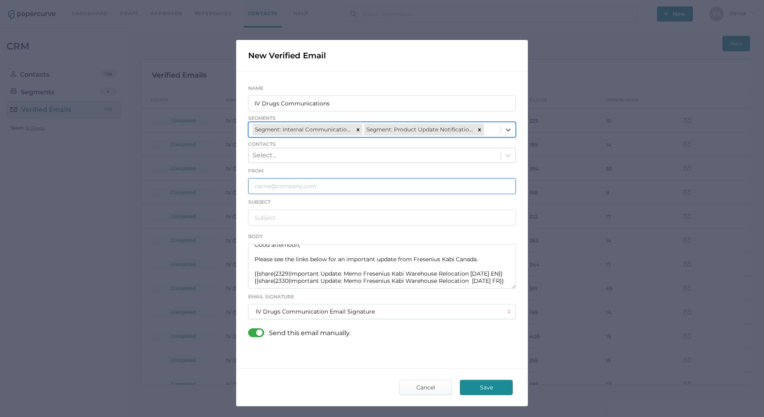
click at [336, 188] on input "text" at bounding box center [382, 186] width 268 height 16
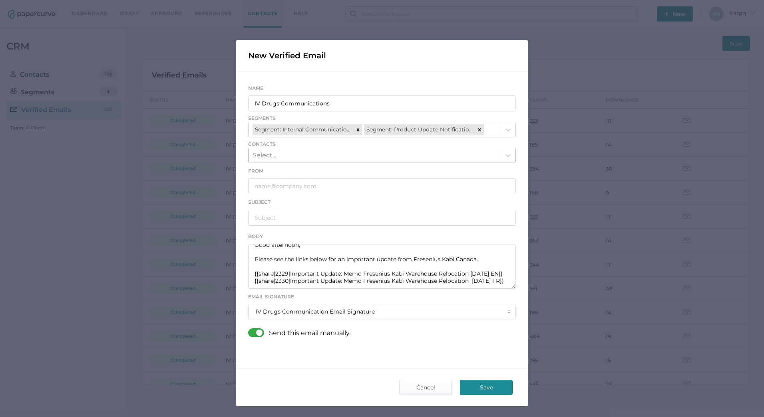
click at [382, 157] on div "Select..." at bounding box center [374, 156] width 252 height 14
paste input "dsong@andrx.ca"
type input "dsong@andrx.ca"
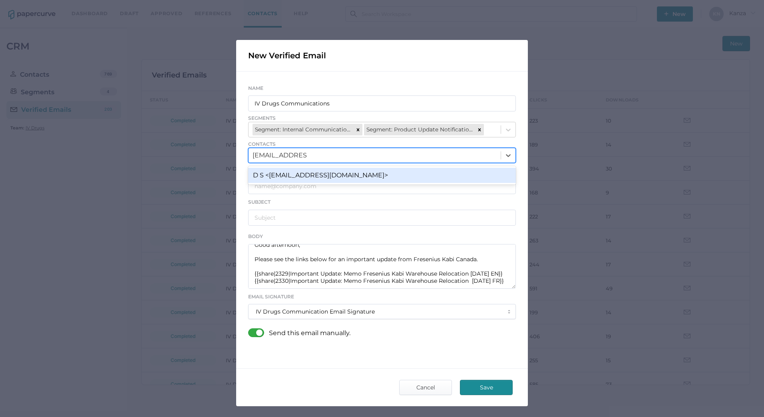
click at [332, 173] on div "D S <dsong@andrx.ca>" at bounding box center [382, 175] width 268 height 15
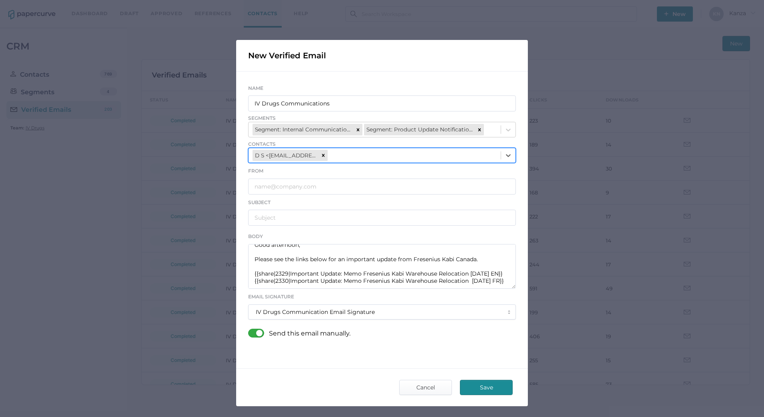
paste input "lvanstone@charltonhealthcare.com"
type input "lvanstone@charltonhealthcare.com"
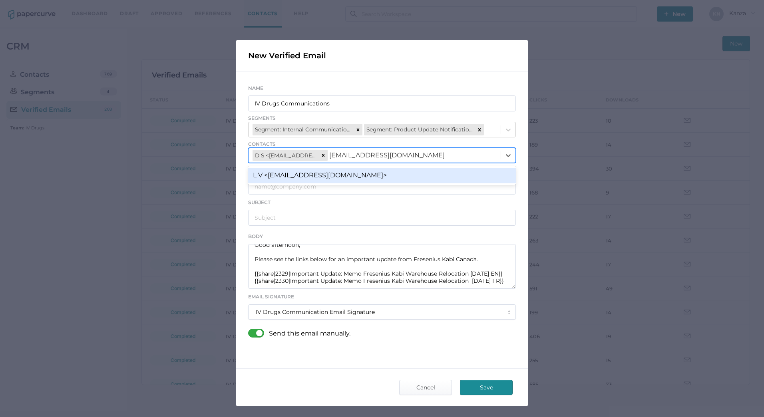
click at [405, 176] on div "L V <lvanstone@charltonhealthcare.com>" at bounding box center [382, 175] width 268 height 15
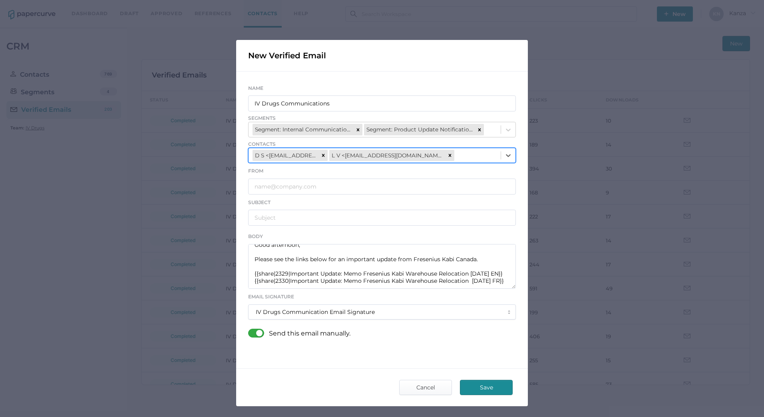
paste input "mli@bayshore.ca"
type input "mli@bayshore.ca"
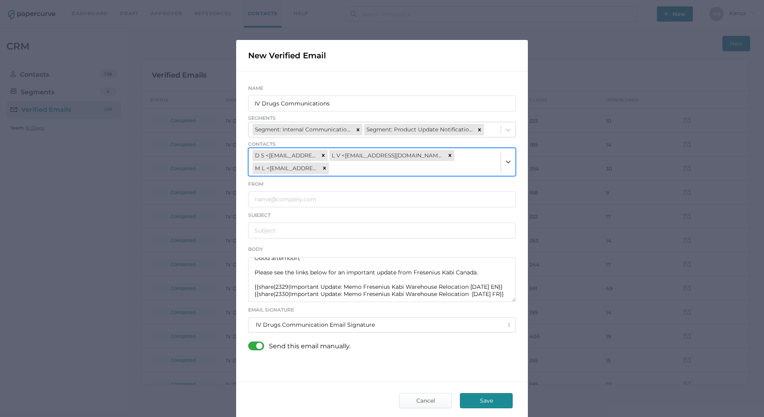
paste input "tnguyen@distributionpplus.ca"
type input "tnguyen@distributionpplus.ca"
paste input "NBouchard@familiprix.com"
type input "NBouchard@familiprix.com"
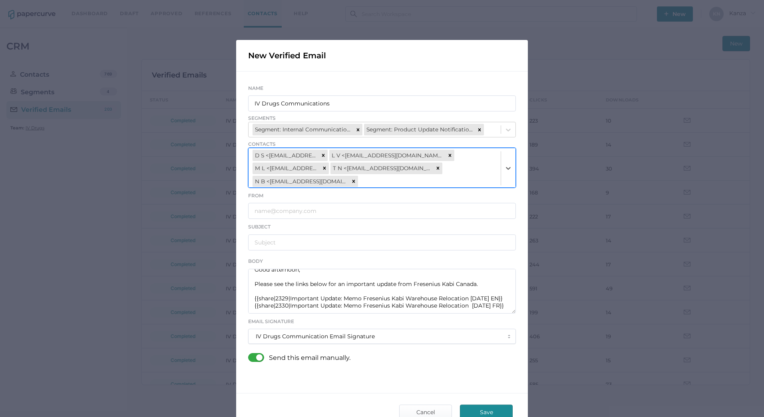
paste input "loan.huynh@idci.ca"
type input "loan.huynh@idci.ca"
paste input "GOHAR.ALAM@innomar-strategies.com"
type input "GOHAR.ALAM@innomar-strategies.com"
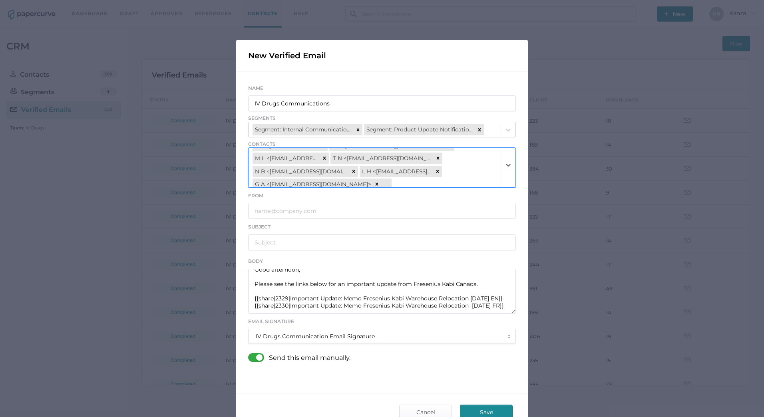
paste input "jolayao@kohlandfrisch.com"
type input "jolayao@kohlandfrisch.com"
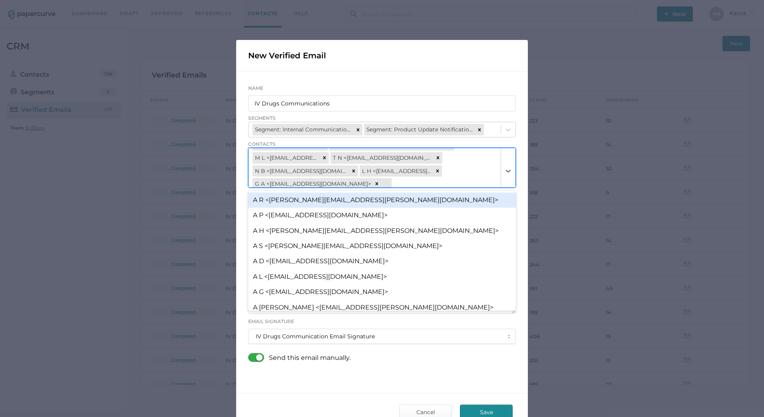
scroll to position [27, 0]
paste input "yguedri@metro.ca"
type input "yguedri@metro.ca"
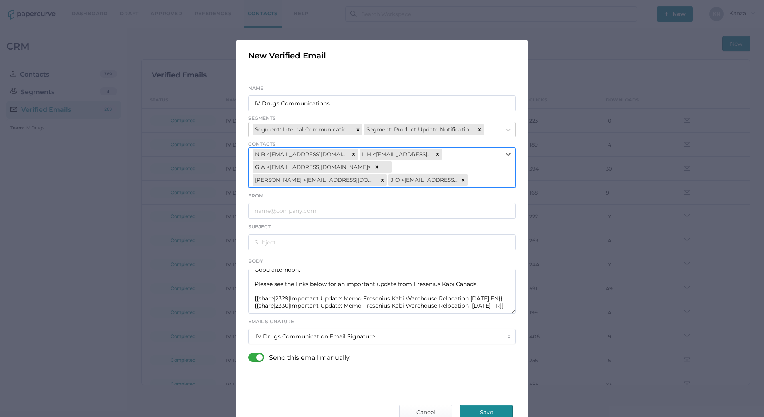
paste input "linda@lpgis.com"
type input "linda@lpgis.com"
paste input "d.bhasin@rogers.com"
type input "d.bhasin@rogers.com"
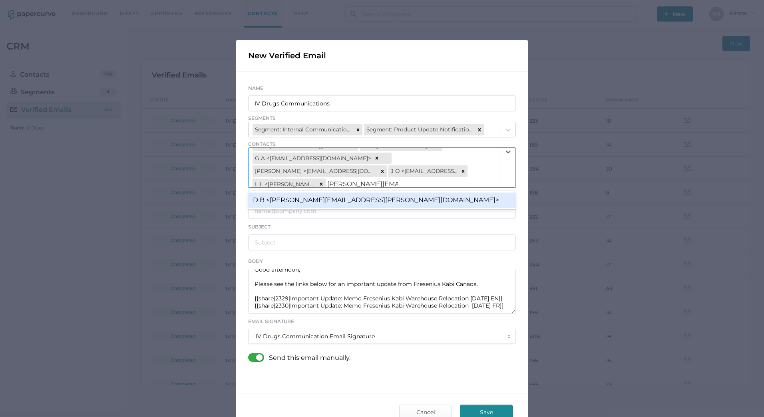
scroll to position [36, 0]
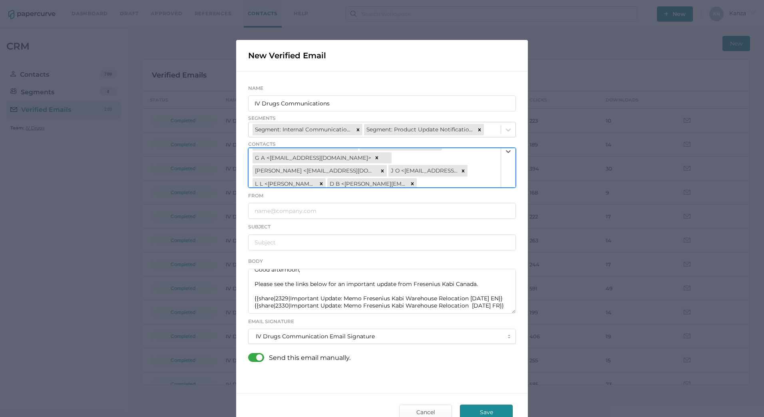
paste input "martin.brunet@mckesson.ca"
type input "martin.brunet@mckesson.ca"
paste input "Blair@nu-quest.net"
type input "Blair@nu-quest.net"
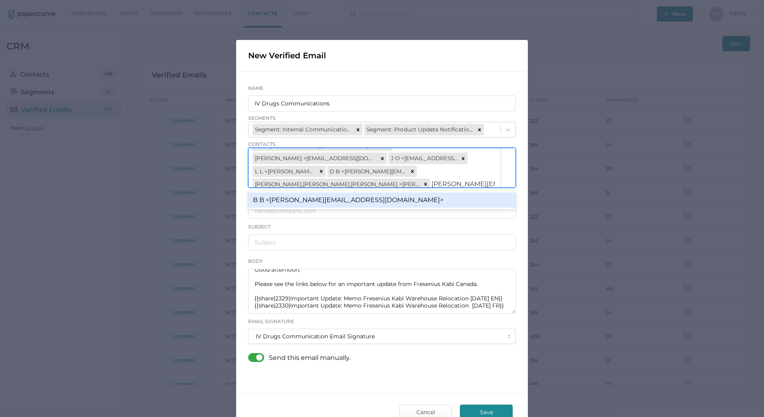
scroll to position [62, 0]
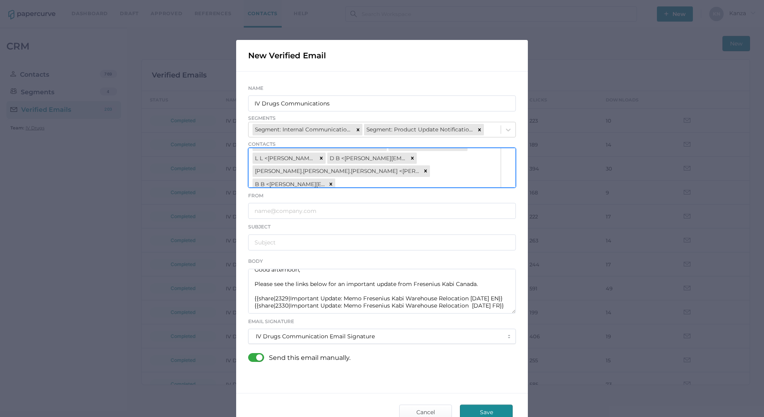
paste input "[PERSON_NAME][EMAIL_ADDRESS][PERSON_NAME][DOMAIN_NAME]"
type input "[PERSON_NAME][EMAIL_ADDRESS][PERSON_NAME][DOMAIN_NAME]"
paste input "MariaT@sentrex.com"
type input "MariaT@sentrex.com"
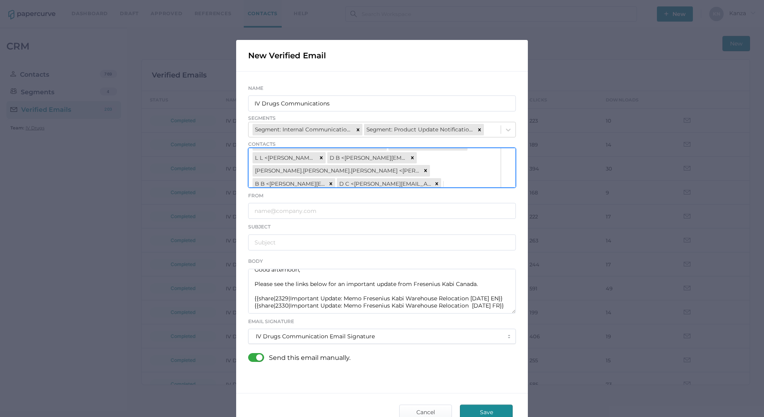
scroll to position [75, 0]
paste input "<jkuang@shoppersdrugmart.ca"
type input "<jkuang@shoppersdrugmart.ca"
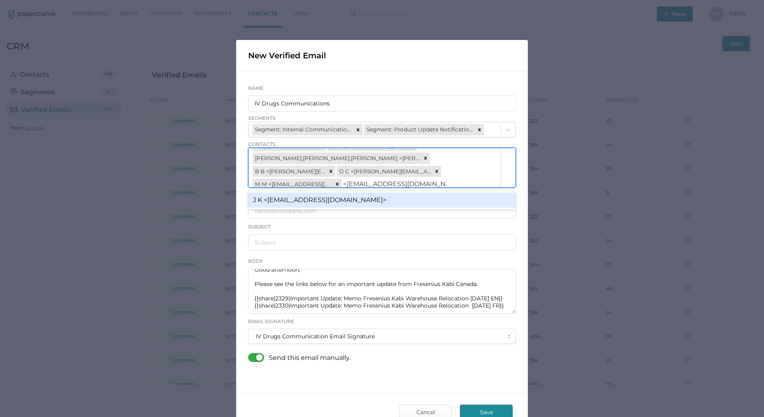
scroll to position [75, 0]
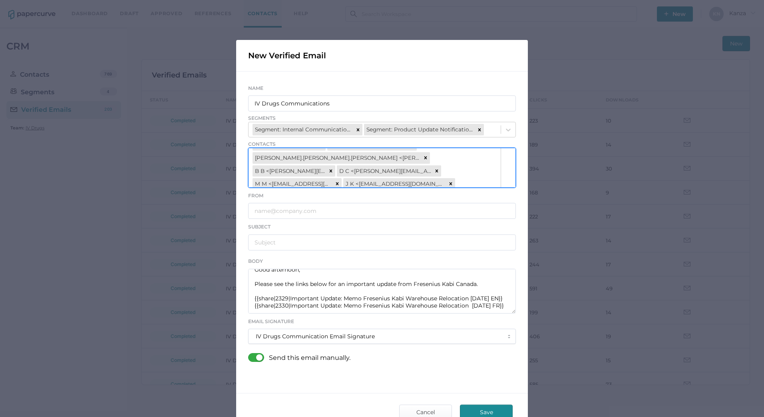
paste input "mpatil@specialtylogistics.ca"
type input "mpatil@specialtylogistics.ca"
paste input "luka.zecevic@sdmshn.ca"
type input "luka.zecevic@sdmshn.ca"
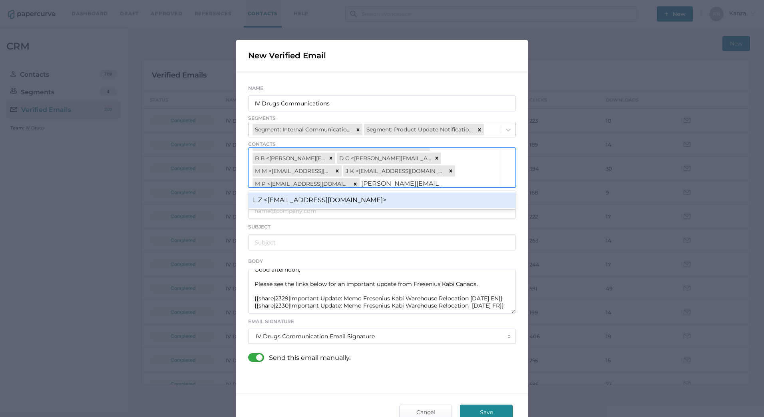
scroll to position [88, 0]
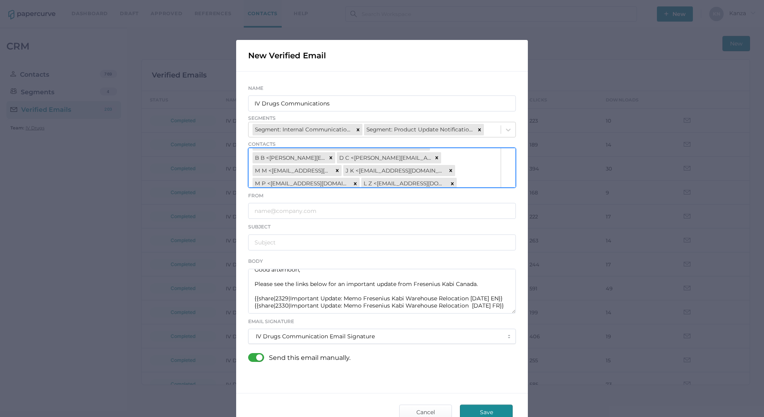
paste input "shannonm@unipharm.com"
type input "shannonm@unipharm.com"
paste input "rahim@capsulepharmacy.ca"
type input "rahim@capsulepharmacy.ca"
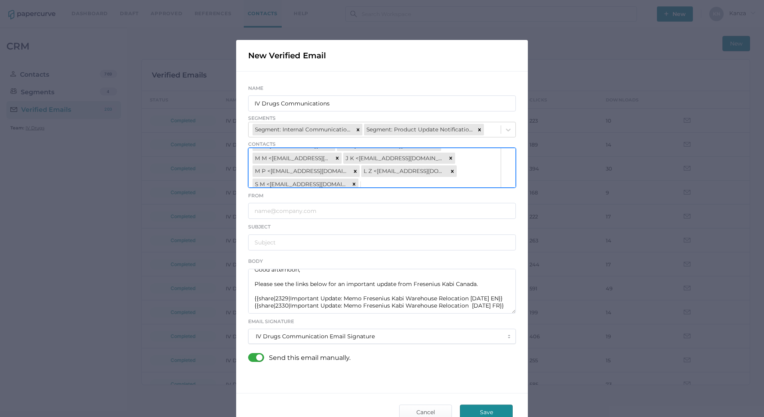
scroll to position [101, 0]
paste input "trivedi.jui@gmail.com"
type input "trivedi.jui@gmail.com"
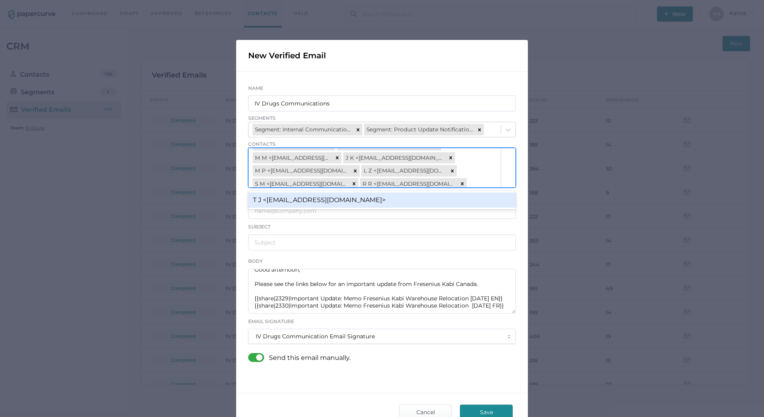
scroll to position [113, 0]
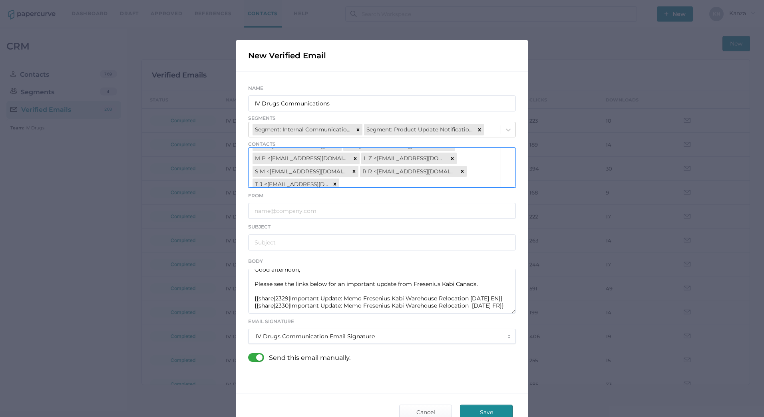
paste input "Michael.Hamilton@nshealth.ca"
type input "Michael.Hamilton@nshealth.ca"
paste input "Susan.McArthur@nshealth.ca"
type input "Susan.McArthur@nshealth.ca"
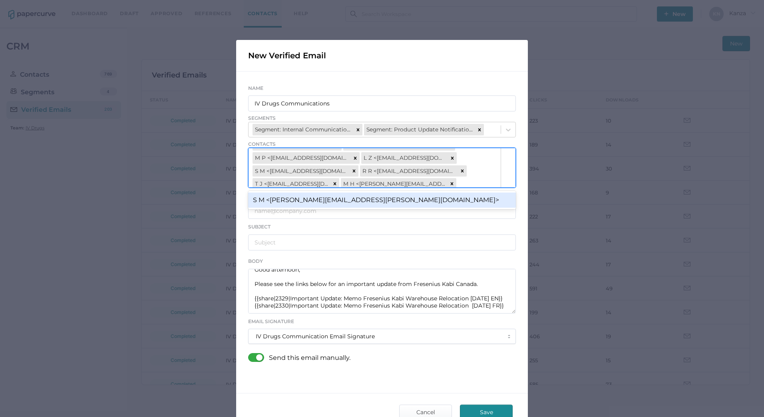
scroll to position [127, 0]
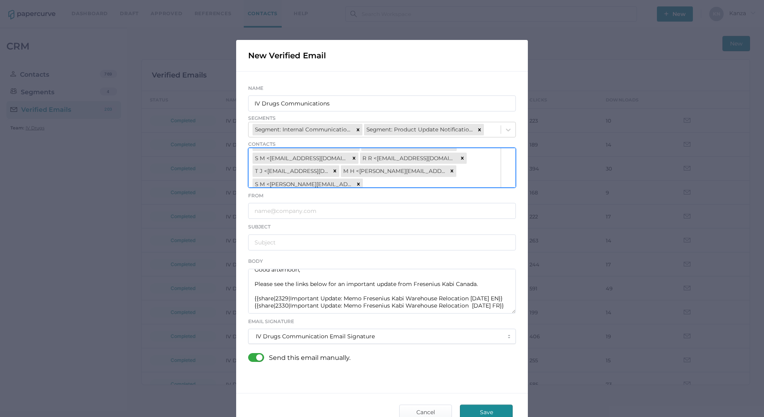
paste input "Hawley.Dowe@nshealth.ca"
type input "Hawley.Dowe@nshealth.ca"
paste input "Michael.Joudrey@nshealth.ca"
type input "Michael.Joudrey@nshealth.ca"
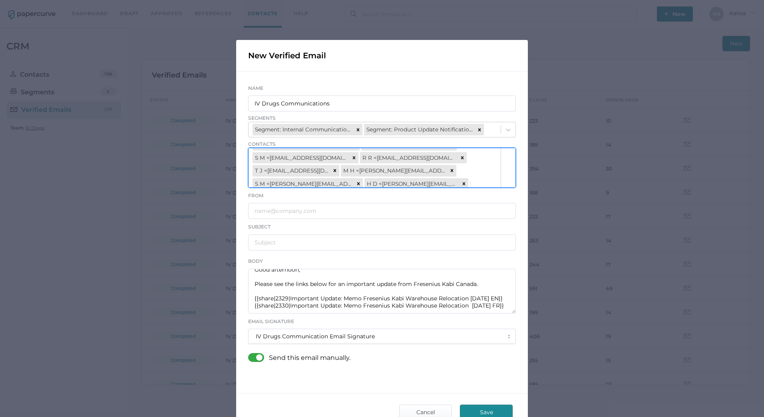
scroll to position [139, 0]
paste input "Jeff.Douglas@nshealth.com"
type input "Jeff.Douglas@nshealth.com"
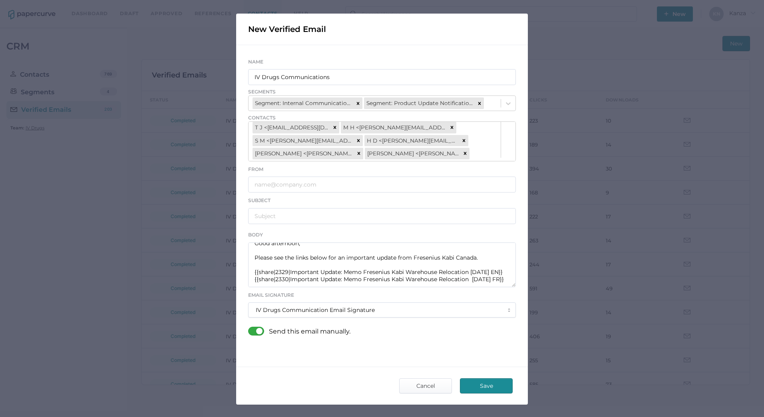
scroll to position [54, 0]
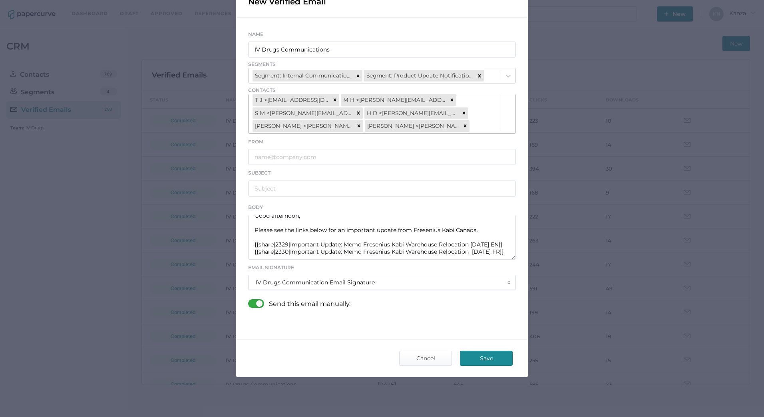
click at [475, 124] on div "D S <dsong@andrx.ca> L V <lvanstone@charltonhealthcare.com> M L <mli@bayshore.c…" at bounding box center [374, 41] width 252 height 183
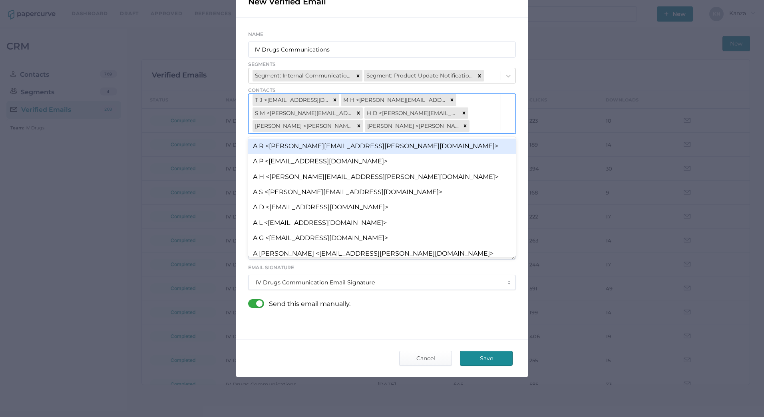
paste input "anthony.rizzato@nshealth.ca"
type input "anthony.rizzato@nshealth.ca"
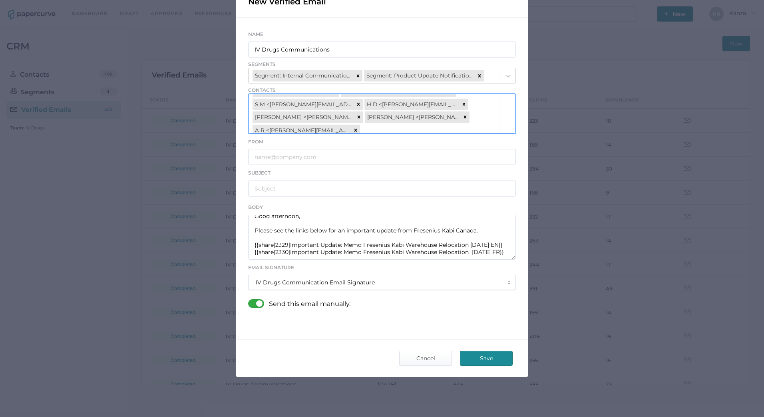
scroll to position [0, 0]
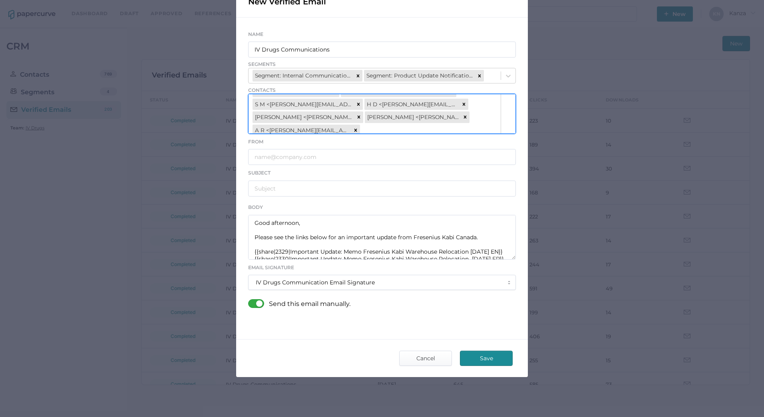
paste input "rjgarland@ihis.org"
type input "rjgarland@ihis.org"
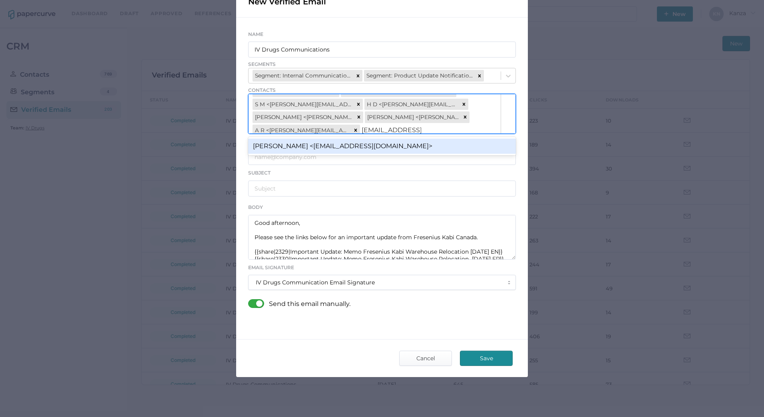
scroll to position [153, 0]
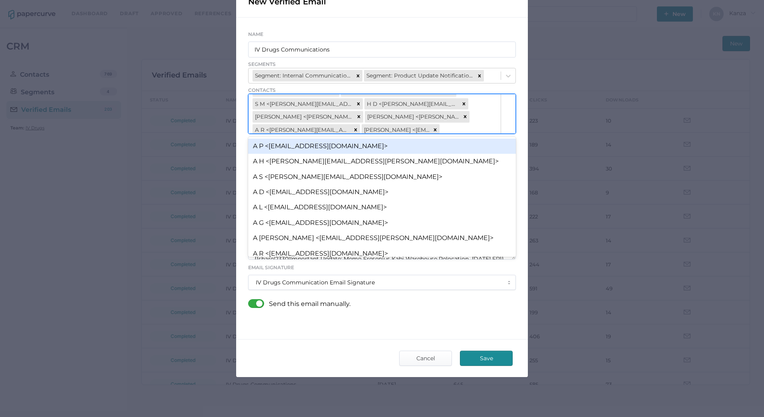
click at [453, 128] on div "D S <dsong@andrx.ca> L V <lvanstone@charltonhealthcare.com> M L <mli@bayshore.c…" at bounding box center [374, 39] width 252 height 196
paste input "gtwright@ihis.org"
type input "gtwright@ihis.org"
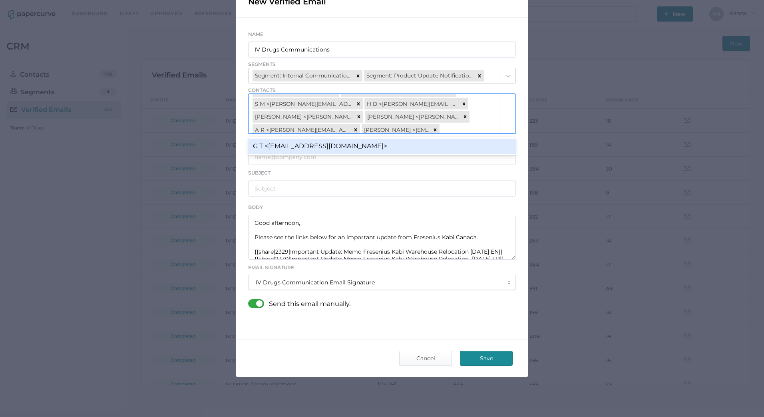
scroll to position [165, 0]
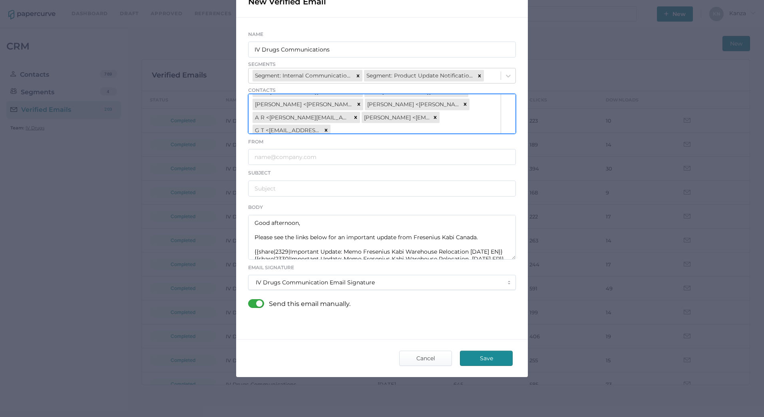
paste input "grjones@ihis.org"
type input "grjones@ihis.org"
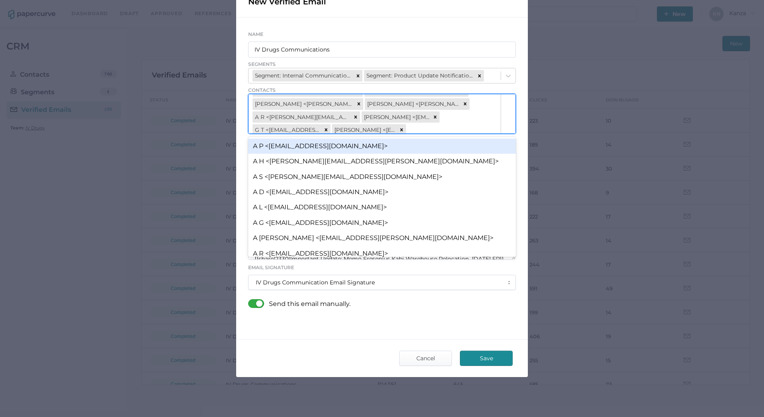
paste input "jhopkins@innomar-strategies.com"
type input "jhopkins@innomar-strategies.com"
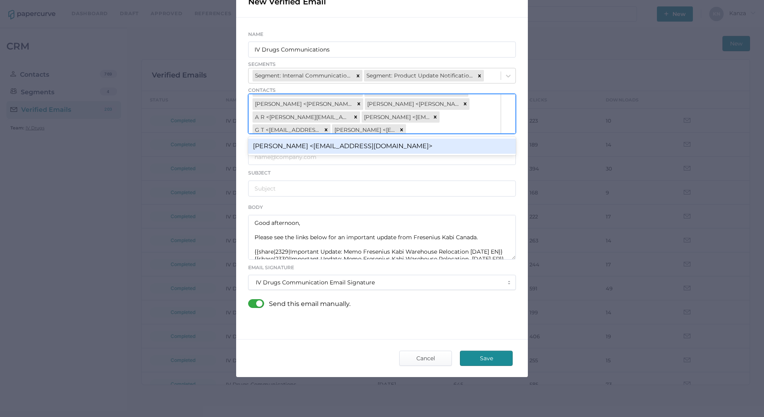
scroll to position [179, 0]
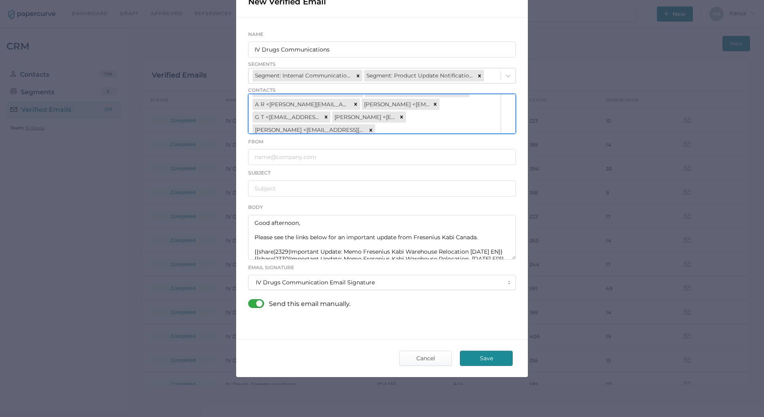
paste input "groczniak@innomar-strategies.com"
type input "groczniak@innomar-strategies.com"
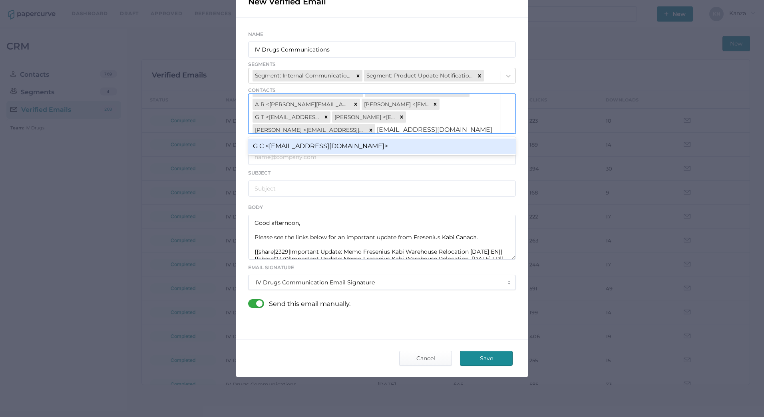
scroll to position [191, 0]
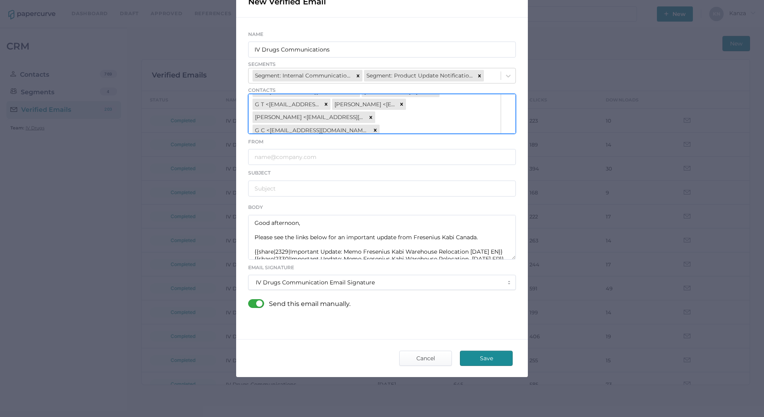
paste input "laurie.lamontagne.cisssca@ssss.gouv.qc.ca"
type input "laurie.lamontagne.cisssca@ssss.gouv.qc.ca"
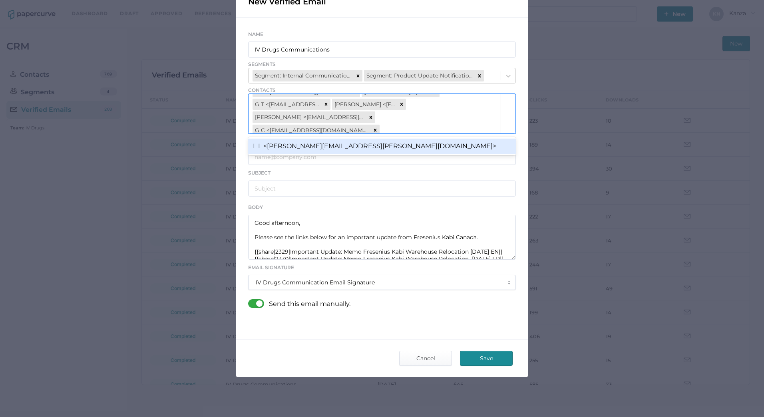
scroll to position [204, 0]
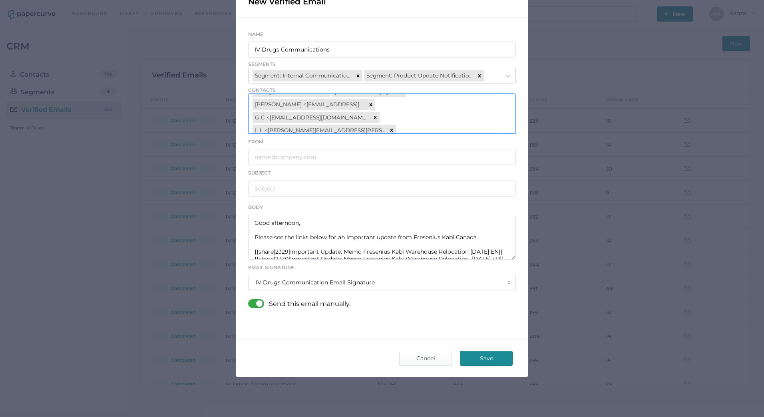
paste input "wramadan@bayshore.ca"
type input "wramadan@bayshore.ca"
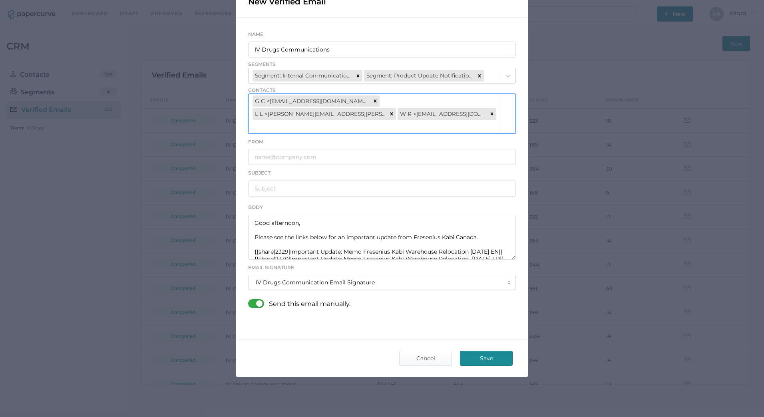
paste input "kirsten.maher@infusystem.com"
type input "kirsten.maher@infusystem.com"
paste input "mark.mcculloch@emci.ca"
type input "mark.mcculloch@emci.ca"
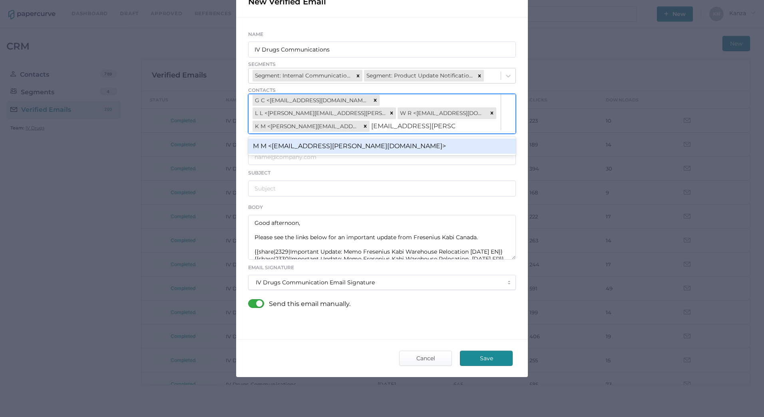
scroll to position [230, 0]
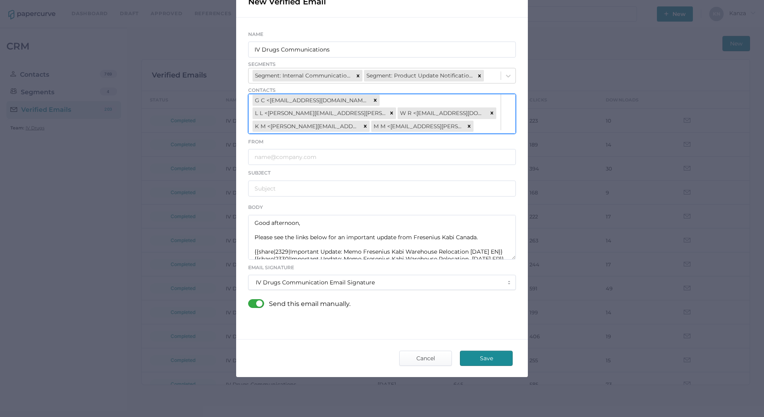
paste input "michelle.landry@emci.ca"
type input "michelle.landry@emci.ca"
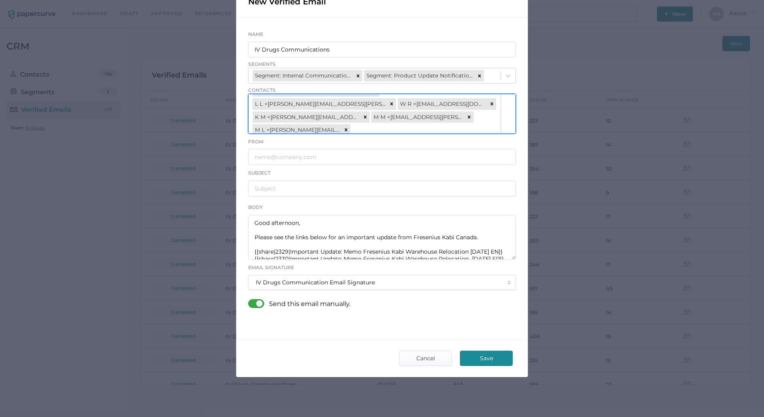
paste input "pshanghavi@rexall.ca"
type input "pshanghavi@rexall.ca"
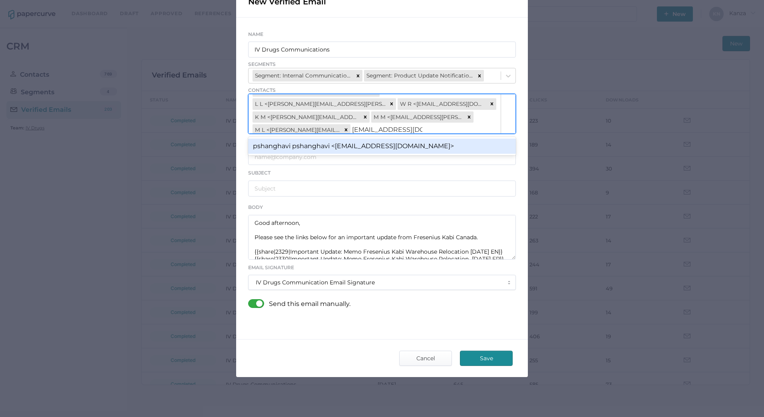
scroll to position [243, 0]
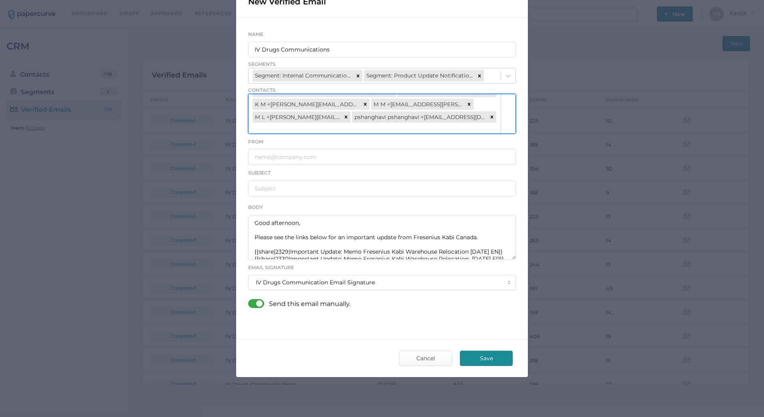
paste input "kpowell@rexall.ca"
type input "kpowell@rexall.ca"
paste input "Genevieve.Campeau@blood.ca"
type input "Genevieve.Campeau@blood.ca"
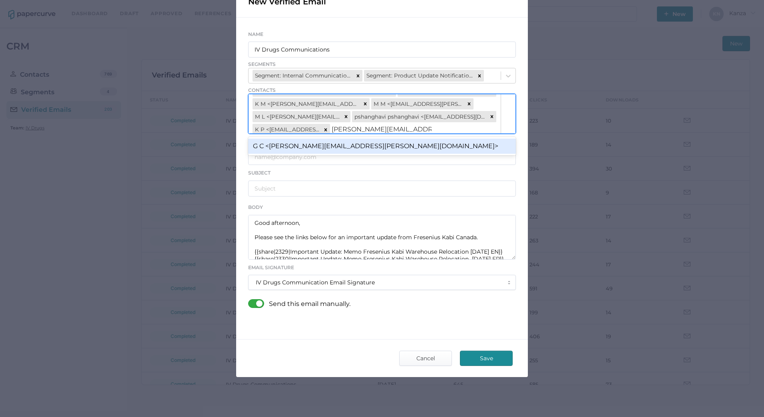
scroll to position [256, 0]
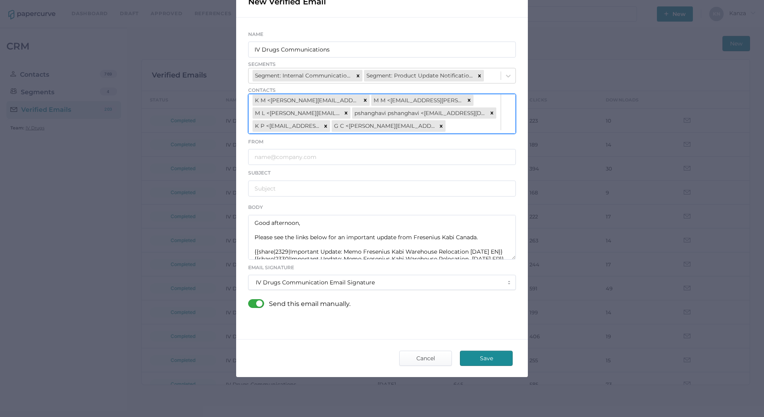
paste input "i.gasana@giveplasma.ca"
type input "i.gasana@giveplasma.ca"
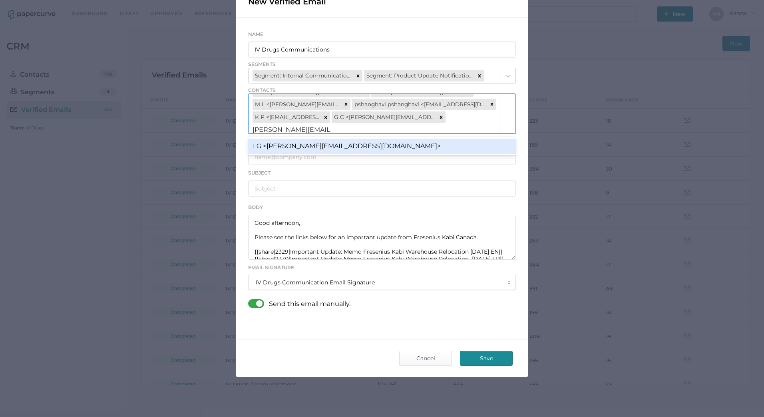
scroll to position [256, 0]
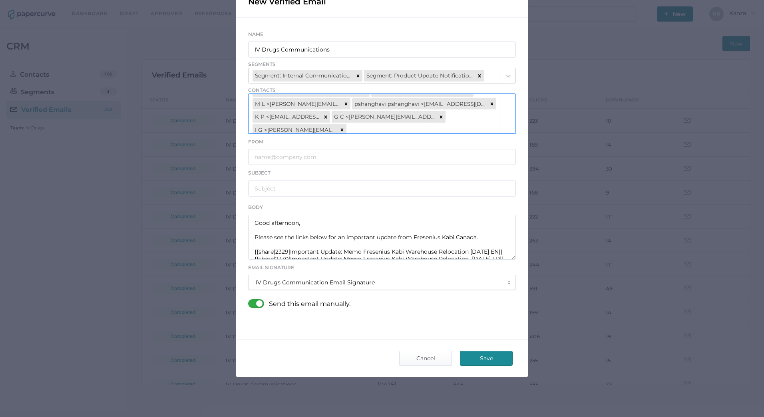
paste input "pulkit.bhasin@cardinalhealth.com"
type input "pulkit.bhasin@cardinalhealth.com"
paste input "philippe.jean.chum@ssss.gouv.qc.ca"
type input "philippe.jean.chum@ssss.gouv.qc.ca"
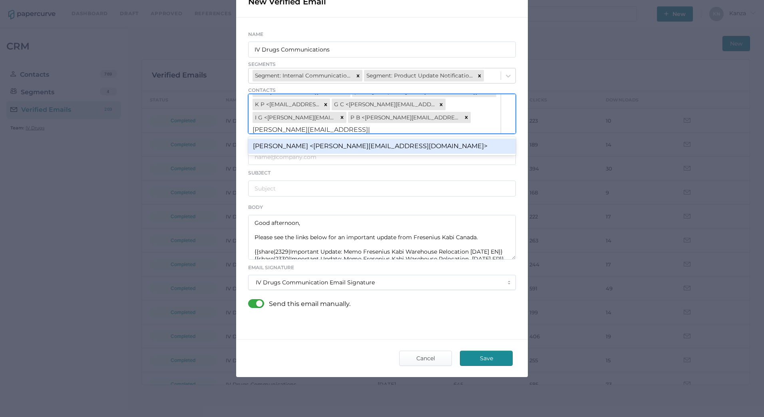
scroll to position [282, 0]
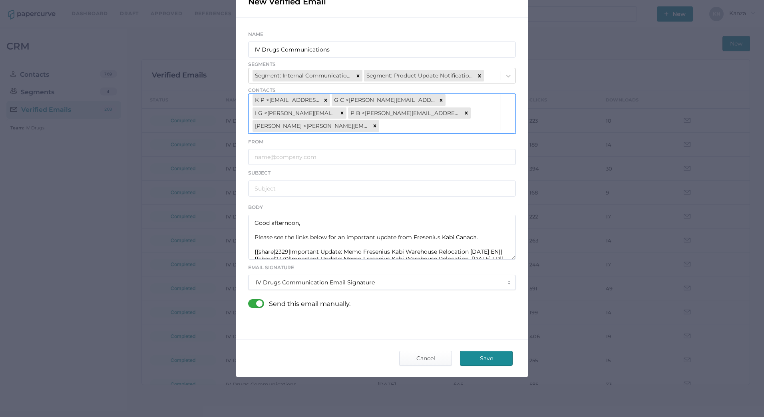
paste input "Maurice.Tahakam@muhc.mcgill.ca"
type input "Maurice.Tahakam@muhc.mcgill.ca"
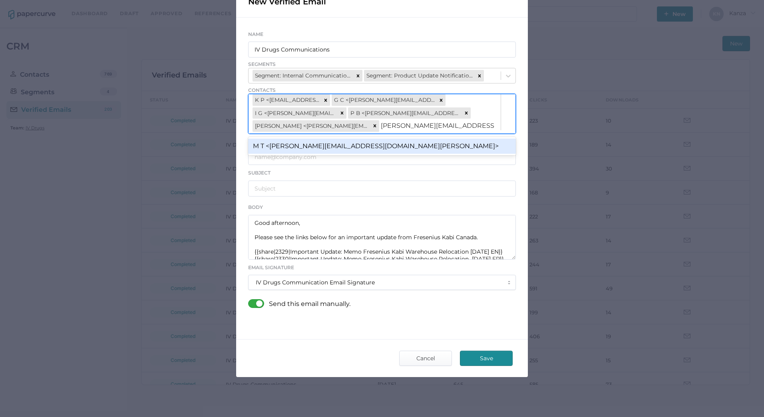
scroll to position [295, 0]
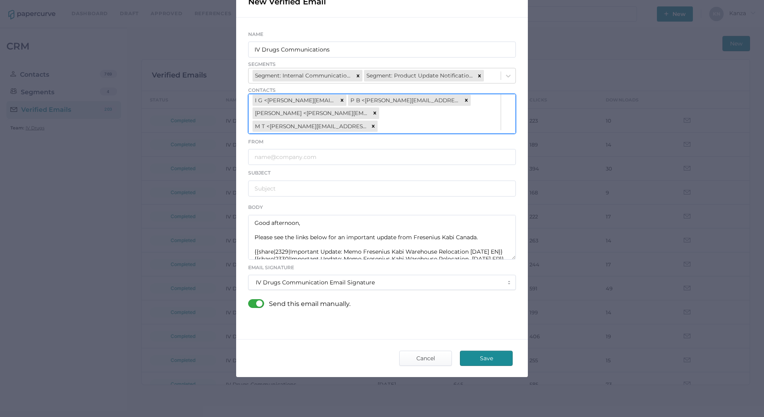
paste input "Brenda-Rebecca.Carranza-Alas@hema-quebec.qc.ca"
type input "Brenda-Rebecca.Carranza-Alas@hema-quebec.qc.ca"
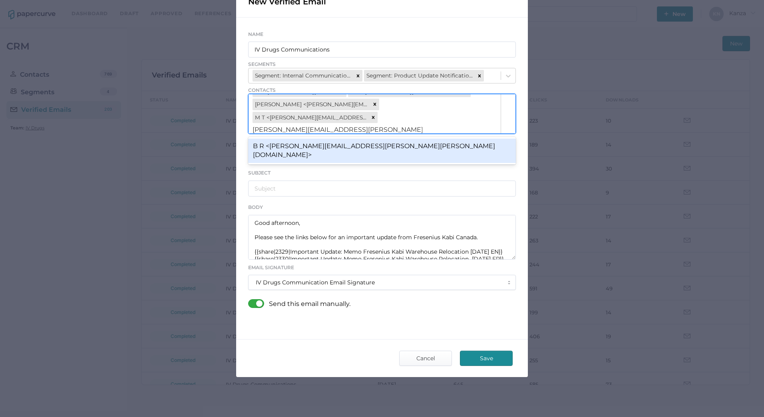
scroll to position [308, 0]
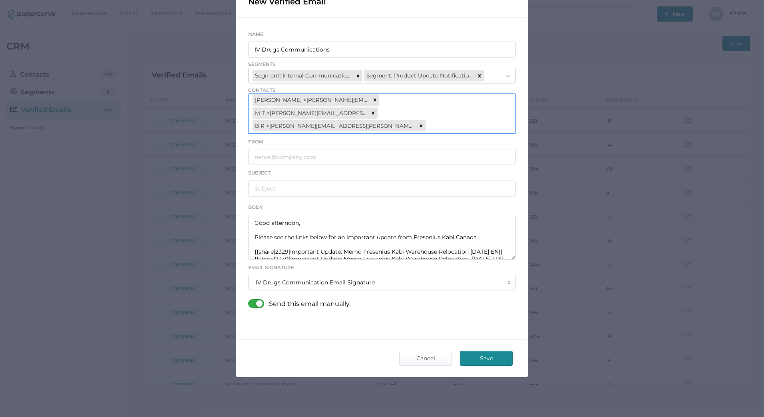
paste input "renee.filo.hsj@ssss.gouv.qc.ca"
type input "renee.filo.hsj@ssss.gouv.qc.ca"
paste input "myFinance@sickkids.ca"
type input "myFinance@sickkids.ca"
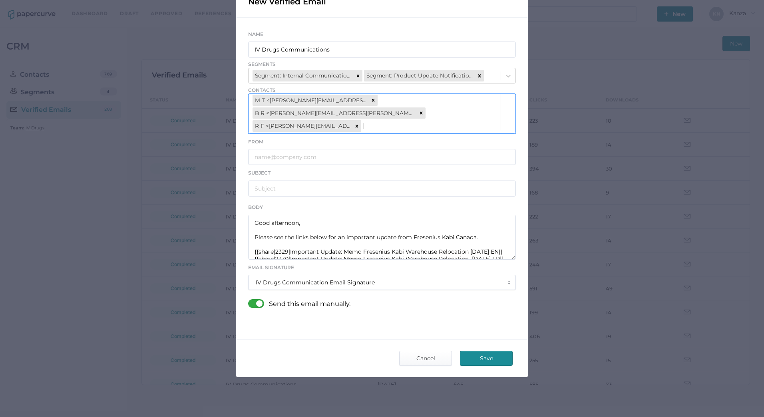
scroll to position [321, 0]
paste input "purchasing@saskatoonhealthregion.ca"
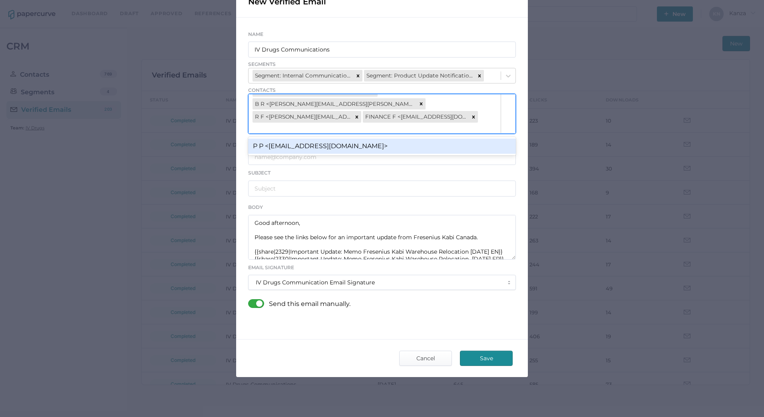
type input "purchasing@saskatoonhealthregion.ca"
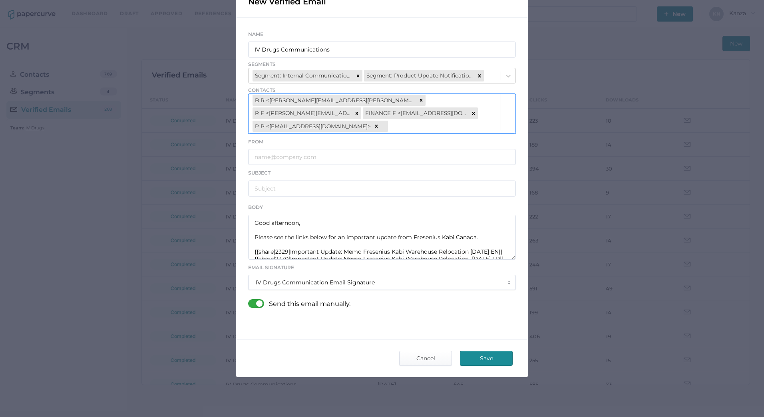
paste input "megan.buchholz@unityhealth.to"
type input "megan.buchholz@unityhealth.to"
paste input "matthew.hudson@grifols.com"
type input "matthew.hudson@grifols.com"
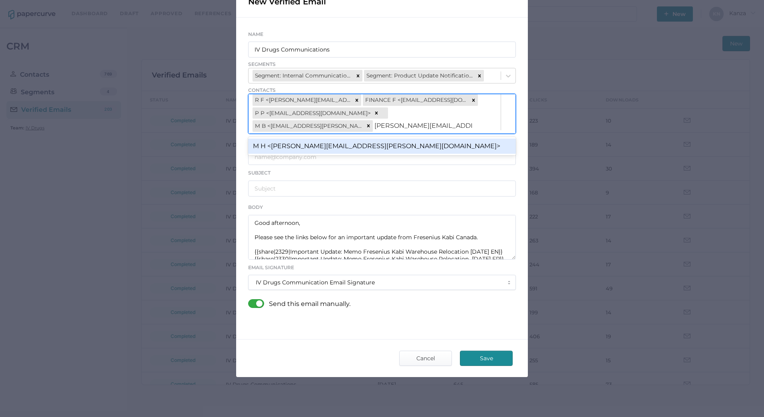
scroll to position [347, 0]
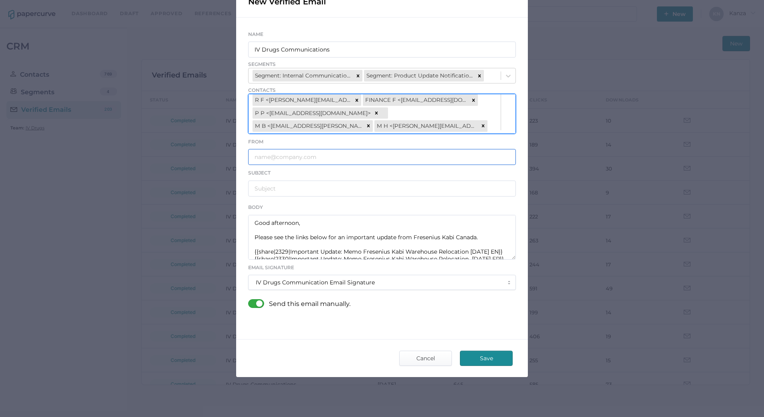
click at [332, 153] on input "text" at bounding box center [382, 157] width 268 height 16
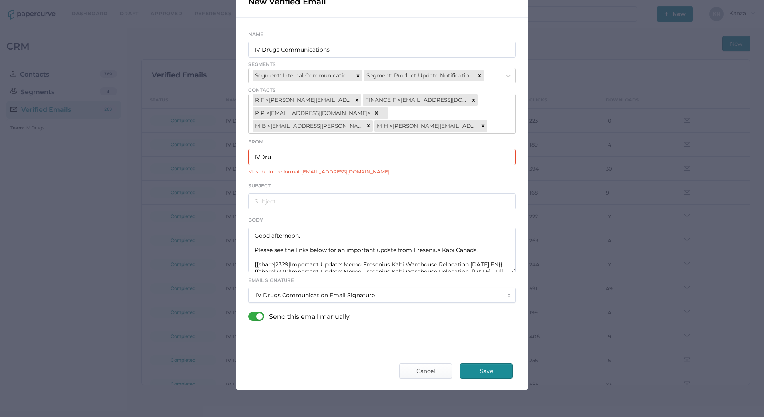
type input "IVDrugsCommunications@fresenius-kabi.com"
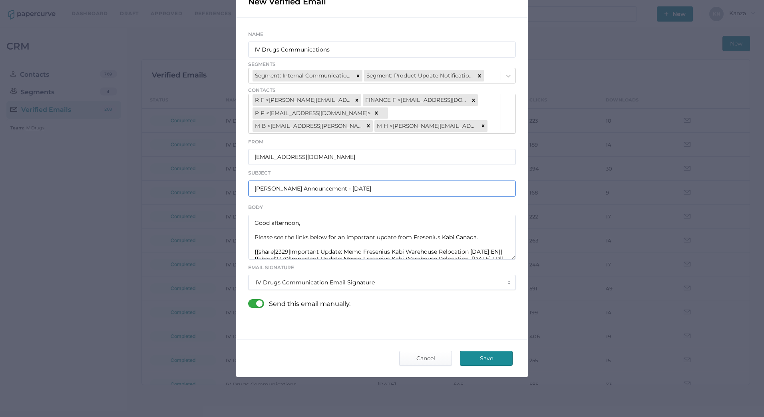
type input "Fresenius Kabi Announcement - 10.15.2025"
click at [241, 304] on div "Name IV Drugs Communications Segments Segment: Internal Communications Segment:…" at bounding box center [382, 173] width 292 height 310
click at [254, 301] on div at bounding box center [258, 303] width 21 height 9
click at [250, 300] on input "checkbox" at bounding box center [250, 300] width 0 height 0
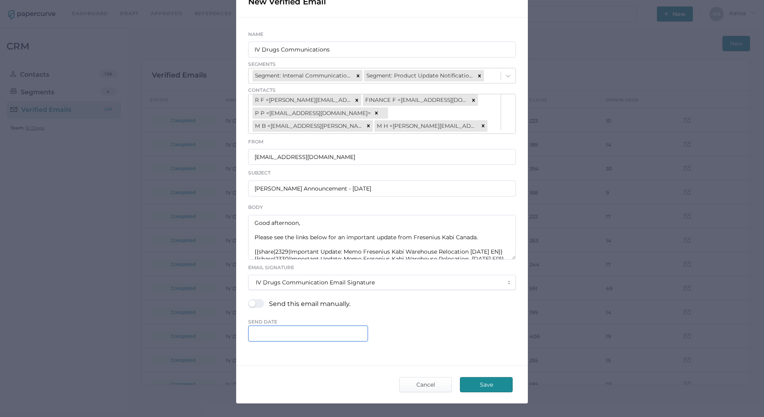
click at [303, 330] on input "text" at bounding box center [308, 334] width 120 height 16
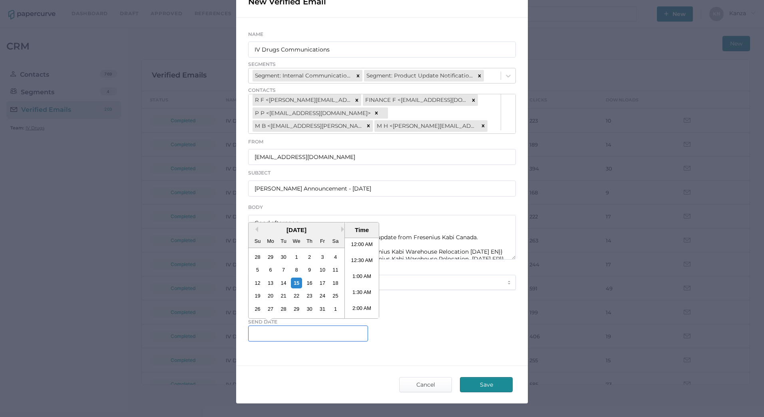
scroll to position [352, 0]
click at [348, 276] on li "12:00 PM" at bounding box center [362, 278] width 34 height 16
type input "October 15, 2025 12:00 PM"
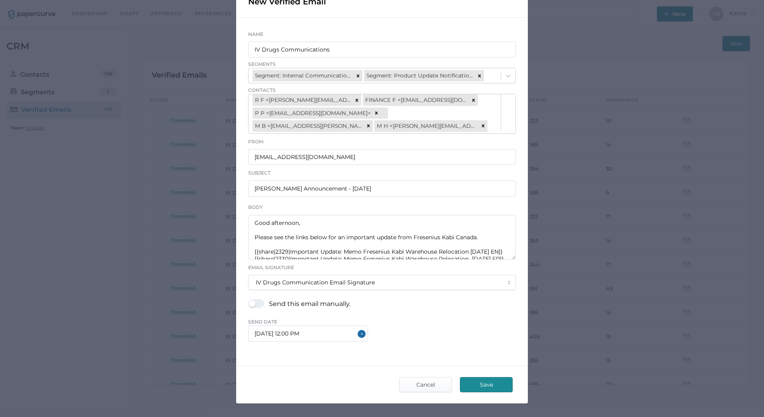
click at [428, 330] on div "October 15, 2025 12:00 PM" at bounding box center [382, 334] width 268 height 16
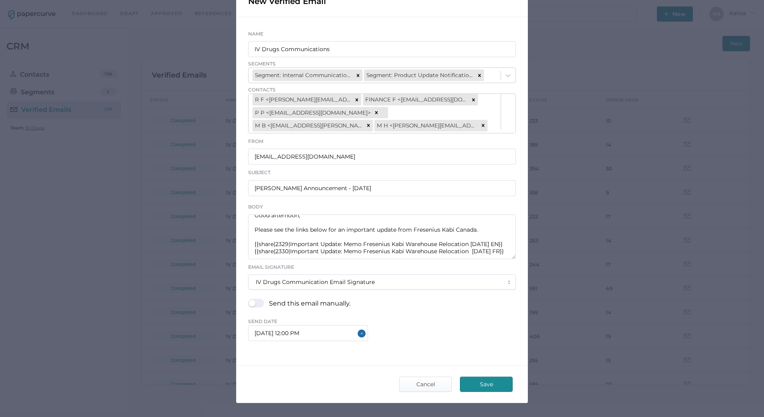
scroll to position [40, 0]
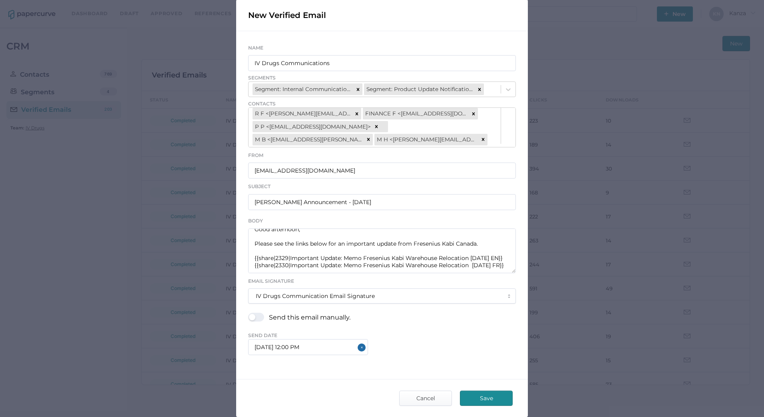
click at [490, 402] on span "Save" at bounding box center [486, 398] width 38 height 14
